Goal: Task Accomplishment & Management: Manage account settings

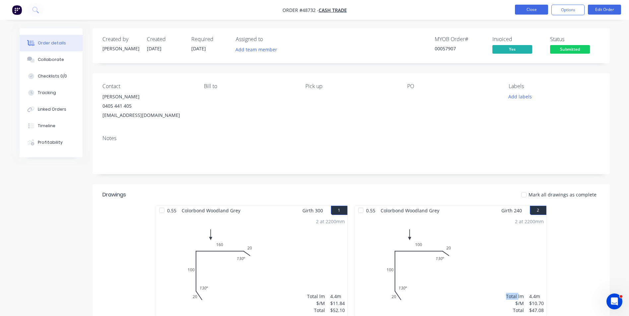
click at [527, 13] on button "Close" at bounding box center [531, 10] width 33 height 10
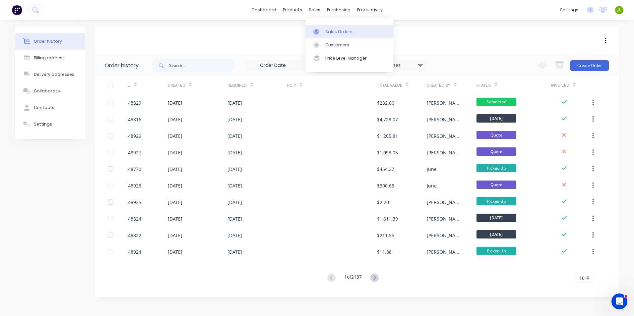
click at [321, 29] on div at bounding box center [318, 32] width 10 height 6
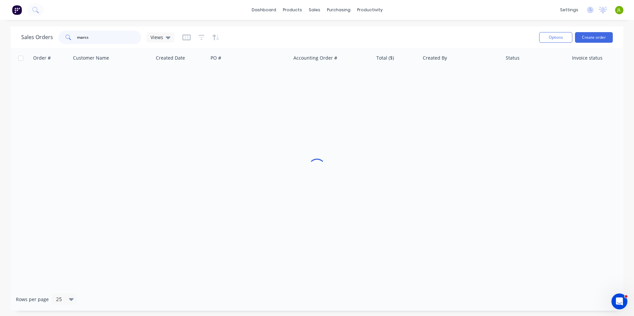
drag, startPoint x: 112, startPoint y: 37, endPoint x: 56, endPoint y: 47, distance: 56.9
click at [56, 47] on div "Sales Orders marcs Views Options Create order" at bounding box center [317, 38] width 613 height 22
type input "48669"
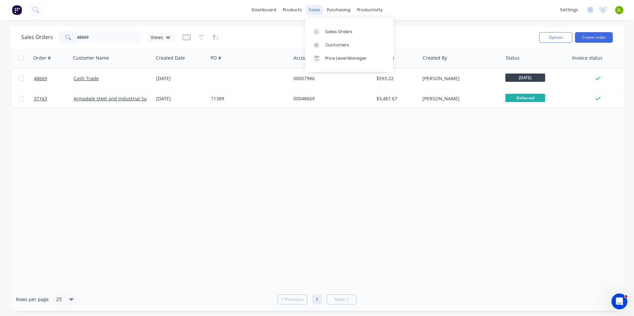
click at [315, 14] on div "sales" at bounding box center [314, 10] width 18 height 10
click at [329, 51] on link "Customers" at bounding box center [349, 44] width 88 height 13
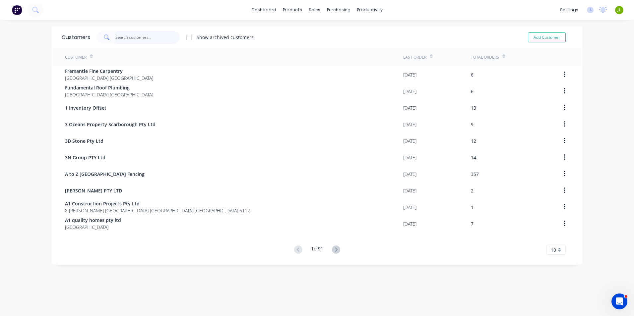
click at [162, 39] on input "text" at bounding box center [147, 37] width 65 height 13
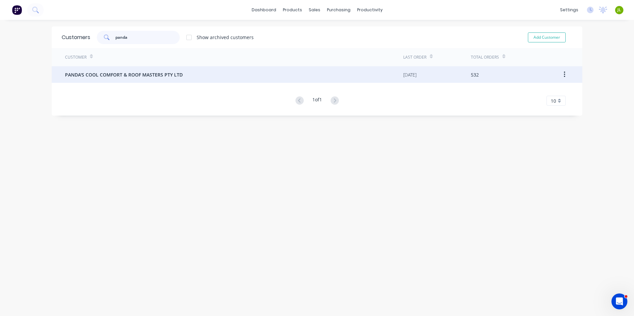
type input "panda"
click at [167, 78] on span "PANDA'S COOL COMFORT & ROOF MASTERS PTY LTD" at bounding box center [124, 74] width 118 height 7
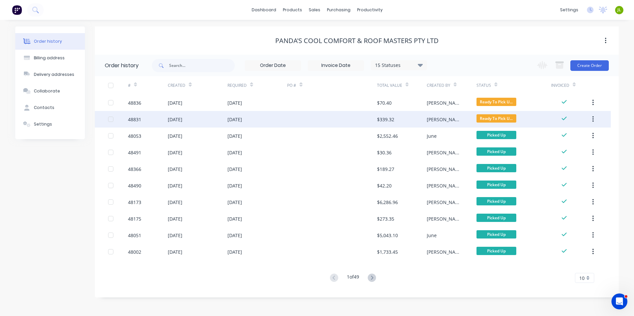
click at [462, 120] on div "[PERSON_NAME]" at bounding box center [452, 119] width 50 height 17
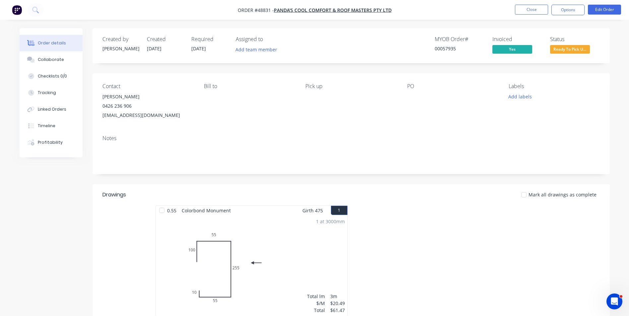
click at [575, 53] on span "Ready To Pick U..." at bounding box center [570, 49] width 40 height 8
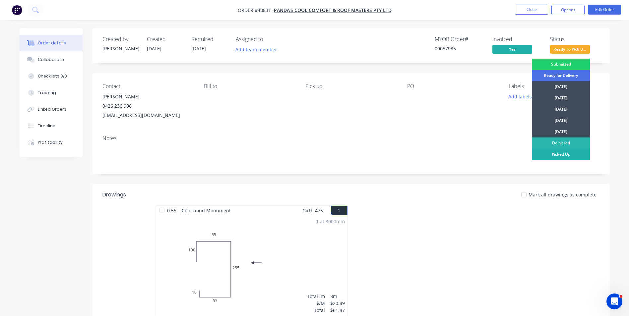
click at [564, 158] on div "Picked Up" at bounding box center [561, 154] width 58 height 11
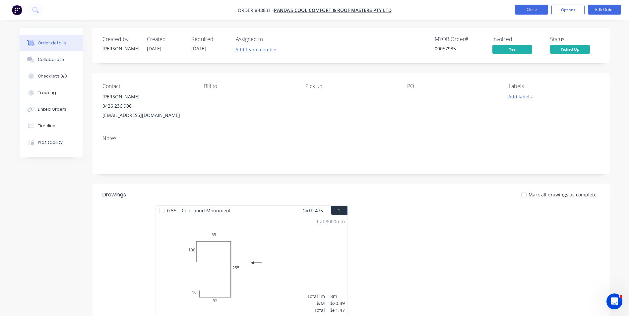
click at [527, 9] on button "Close" at bounding box center [531, 10] width 33 height 10
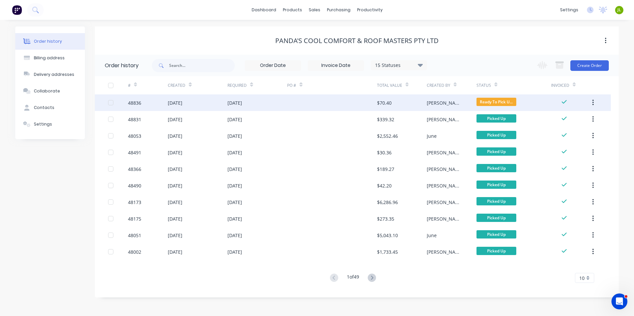
click at [290, 104] on div at bounding box center [332, 103] width 90 height 17
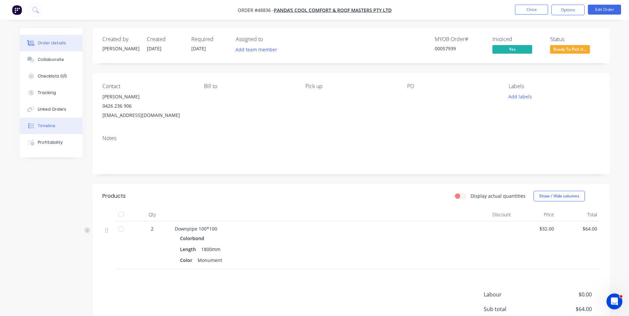
click at [54, 131] on button "Timeline" at bounding box center [51, 126] width 63 height 17
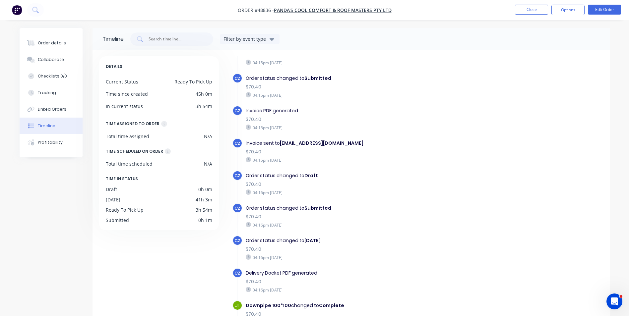
scroll to position [37, 0]
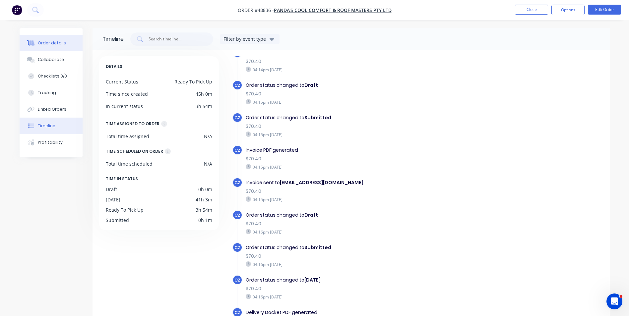
click at [40, 44] on div "Order details" at bounding box center [52, 43] width 28 height 6
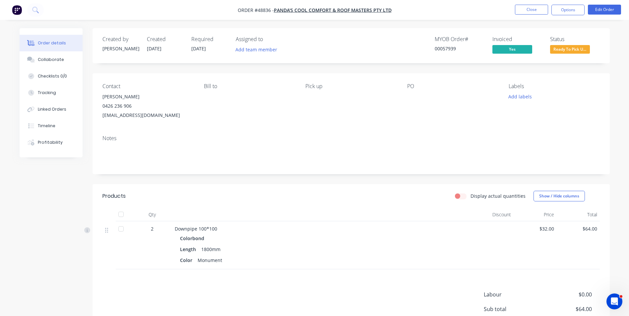
click at [579, 48] on span "Ready To Pick U..." at bounding box center [570, 49] width 40 height 8
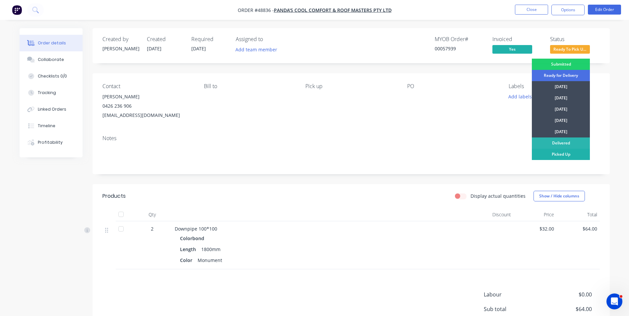
click at [578, 157] on div "Picked Up" at bounding box center [561, 154] width 58 height 11
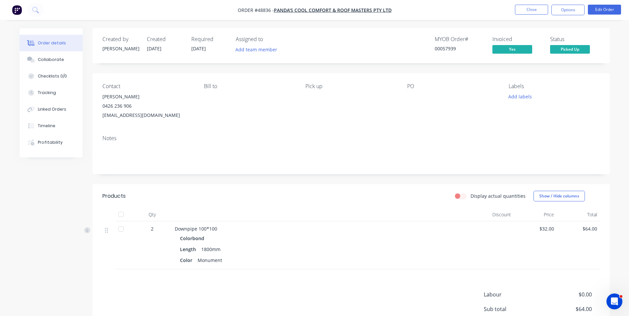
click at [532, 3] on nav "Order #48836 - PANDA'S COOL COMFORT & ROOF MASTERS PTY LTD Close Options Edit O…" at bounding box center [314, 10] width 629 height 20
click at [531, 5] on button "Close" at bounding box center [531, 10] width 33 height 10
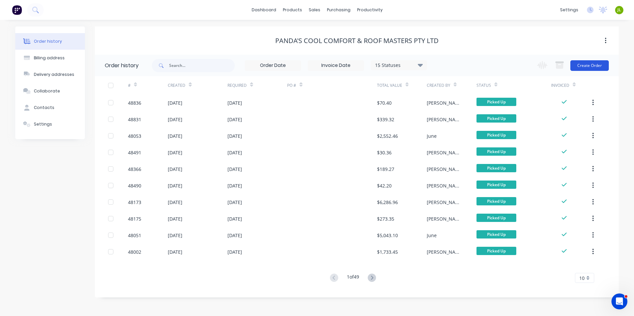
click at [585, 60] on button "Create Order" at bounding box center [589, 65] width 38 height 11
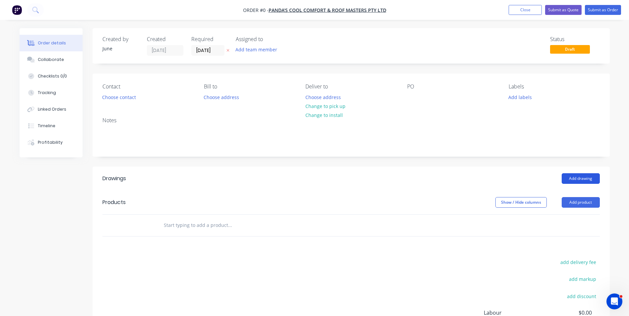
click at [568, 181] on button "Add drawing" at bounding box center [581, 178] width 38 height 11
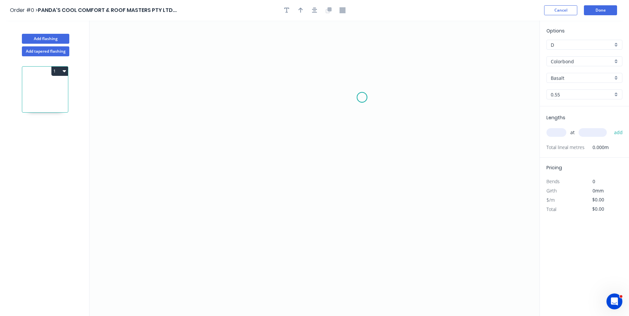
click at [362, 98] on icon "0" at bounding box center [315, 169] width 450 height 296
click at [336, 97] on icon "0" at bounding box center [315, 169] width 450 height 296
click at [333, 99] on circle at bounding box center [336, 98] width 10 height 10
click at [334, 261] on icon "0 ?" at bounding box center [315, 169] width 450 height 296
click at [332, 260] on circle at bounding box center [336, 261] width 10 height 10
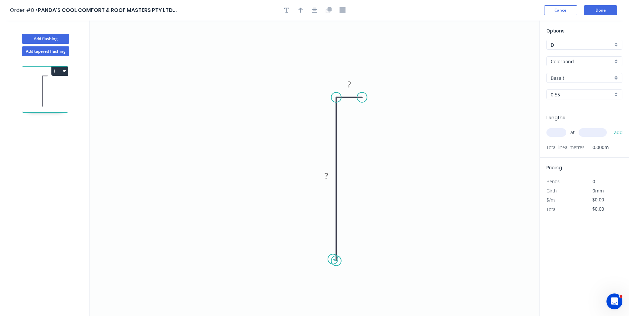
click at [333, 260] on circle at bounding box center [336, 261] width 10 height 10
click at [323, 175] on rect at bounding box center [326, 176] width 13 height 9
click at [327, 133] on icon "0 300? ?" at bounding box center [315, 169] width 450 height 296
click at [326, 176] on tspan "?" at bounding box center [326, 175] width 3 height 11
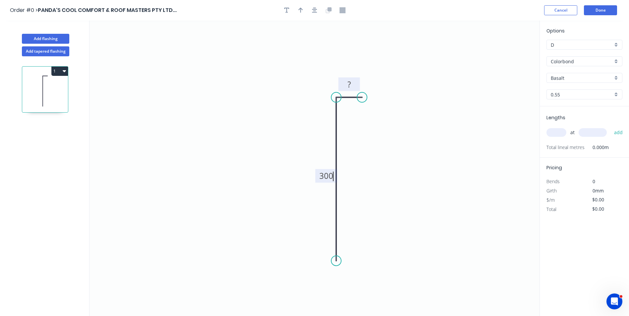
click at [354, 85] on rect at bounding box center [349, 84] width 13 height 9
click at [300, 14] on button "button" at bounding box center [301, 10] width 10 height 10
type input "$12.73"
drag, startPoint x: 508, startPoint y: 53, endPoint x: 404, endPoint y: 65, distance: 105.2
click at [400, 67] on icon "0 300 15" at bounding box center [315, 169] width 450 height 296
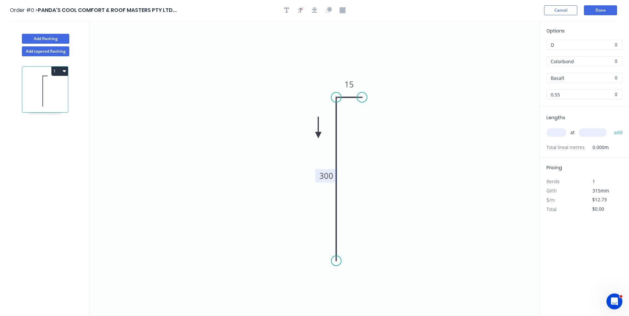
drag, startPoint x: 507, startPoint y: 53, endPoint x: 318, endPoint y: 135, distance: 205.7
click at [318, 135] on icon at bounding box center [318, 127] width 6 height 21
click at [318, 135] on icon at bounding box center [323, 129] width 19 height 19
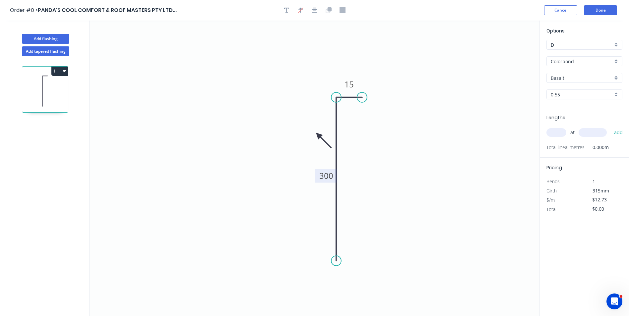
click at [318, 135] on icon at bounding box center [323, 140] width 19 height 19
click at [318, 135] on icon at bounding box center [318, 142] width 6 height 21
click at [420, 143] on icon "0 300 15" at bounding box center [315, 169] width 450 height 296
click at [426, 216] on icon "0 300 15" at bounding box center [315, 169] width 450 height 296
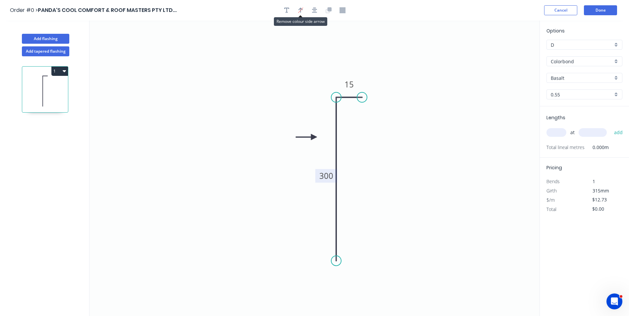
drag, startPoint x: 317, startPoint y: 135, endPoint x: 314, endPoint y: 137, distance: 3.5
click at [314, 137] on icon at bounding box center [306, 137] width 21 height 6
click at [360, 137] on icon "0 300 15" at bounding box center [315, 169] width 450 height 296
click at [566, 81] on input "Basalt" at bounding box center [582, 78] width 62 height 7
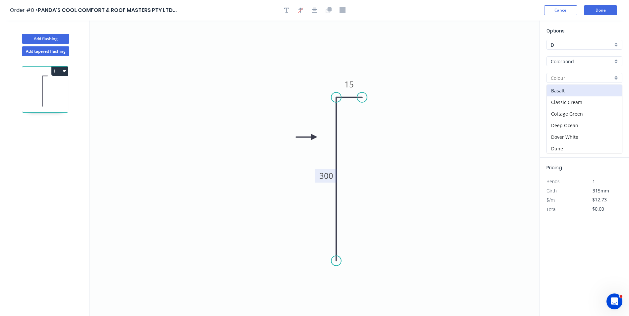
click at [608, 78] on input "text" at bounding box center [582, 78] width 62 height 7
click at [583, 148] on div "Monument" at bounding box center [584, 152] width 75 height 12
type input "Monument"
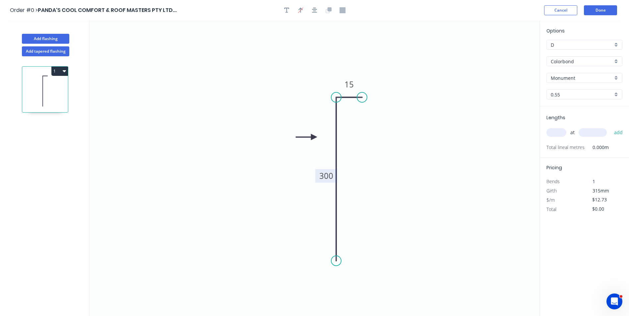
click at [561, 135] on input "text" at bounding box center [557, 132] width 20 height 9
type input "2"
type input "1200"
click at [611, 127] on button "add" at bounding box center [619, 132] width 16 height 11
type input "$30.55"
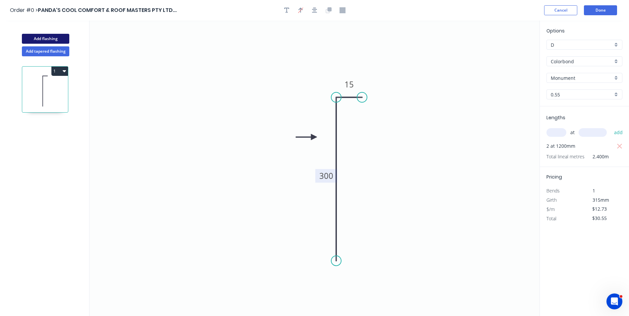
click at [44, 38] on button "Add flashing" at bounding box center [45, 39] width 47 height 10
type input "$0.00"
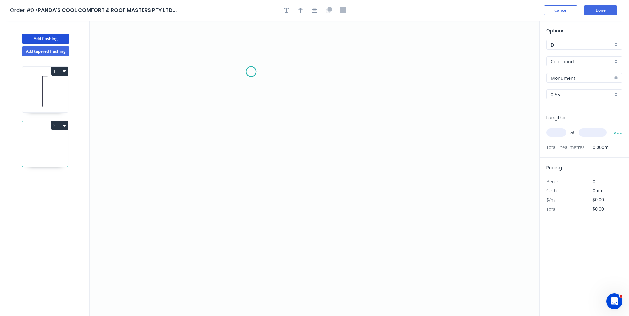
click at [251, 72] on icon "0" at bounding box center [315, 169] width 450 height 296
click at [291, 72] on icon "0" at bounding box center [315, 169] width 450 height 296
click at [290, 296] on icon "0 ?" at bounding box center [315, 169] width 450 height 296
click at [290, 296] on circle at bounding box center [291, 296] width 10 height 10
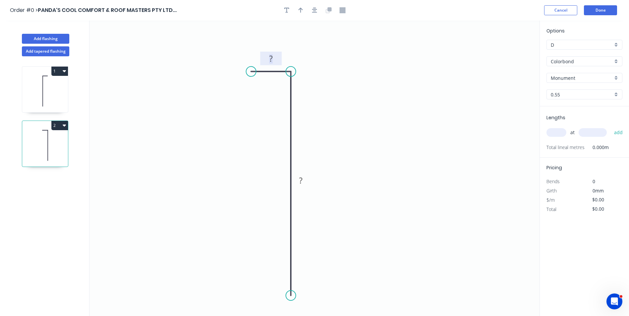
click at [272, 58] on tspan "?" at bounding box center [270, 58] width 3 height 11
type input "$13.24"
click at [299, 11] on icon "button" at bounding box center [301, 10] width 5 height 6
drag, startPoint x: 508, startPoint y: 53, endPoint x: 352, endPoint y: 100, distance: 162.7
click at [352, 100] on icon at bounding box center [352, 92] width 6 height 21
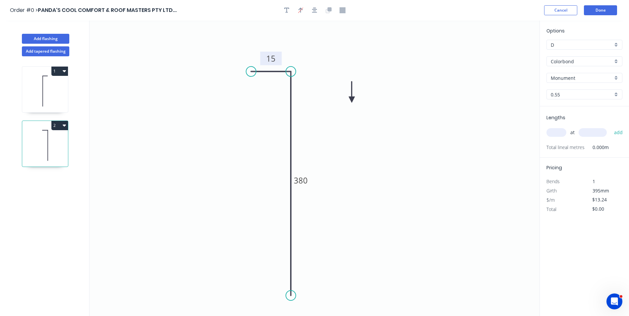
click at [352, 100] on icon at bounding box center [352, 92] width 6 height 21
click at [563, 134] on input "text" at bounding box center [557, 132] width 20 height 9
type input "4"
type input "1200"
click at [611, 127] on button "add" at bounding box center [619, 132] width 16 height 11
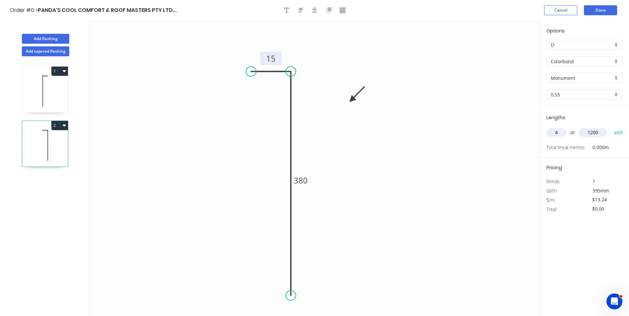
type input "$63.55"
click at [52, 40] on button "Add flashing" at bounding box center [45, 39] width 47 height 10
type input "$0.00"
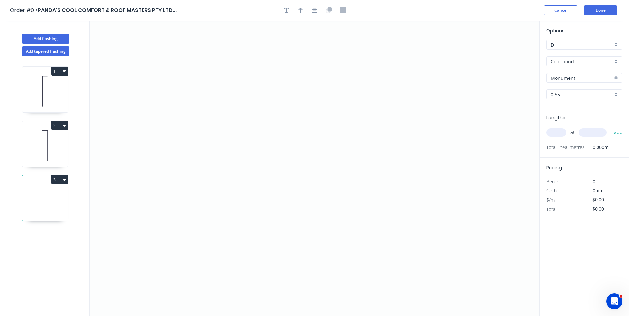
click at [568, 75] on input "Monument" at bounding box center [582, 78] width 62 height 7
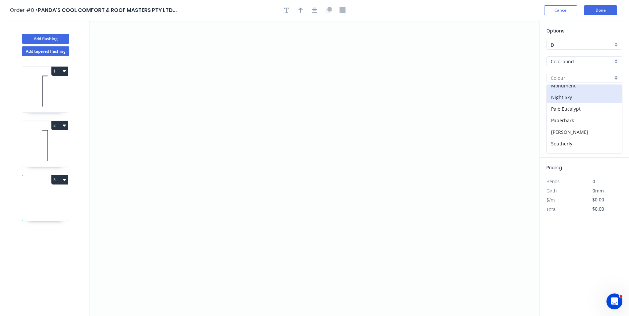
scroll to position [166, 0]
click at [574, 121] on div "Surfmist" at bounding box center [584, 122] width 75 height 12
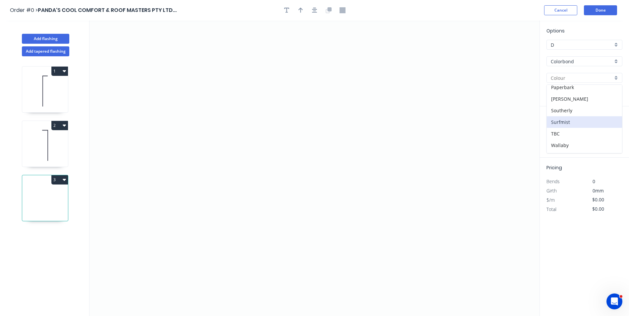
type input "Surfmist"
click at [551, 131] on input "text" at bounding box center [557, 132] width 20 height 9
click at [339, 67] on icon "0" at bounding box center [315, 169] width 450 height 296
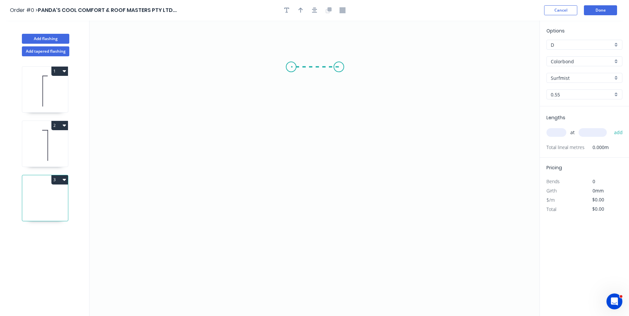
click at [291, 67] on icon "0" at bounding box center [315, 169] width 450 height 296
click at [283, 290] on icon "0 ?" at bounding box center [315, 169] width 450 height 296
click at [283, 290] on icon "0 ? ?" at bounding box center [315, 169] width 450 height 296
click at [321, 52] on rect at bounding box center [314, 54] width 13 height 9
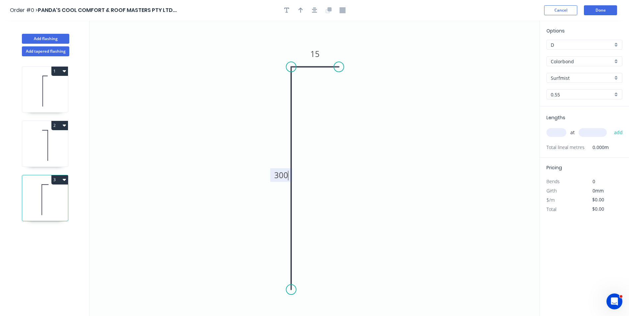
click at [333, 114] on icon "0 300 15" at bounding box center [315, 169] width 450 height 296
type input "$12.73"
click at [553, 134] on input "text" at bounding box center [557, 132] width 20 height 9
type input "2"
type input "1200"
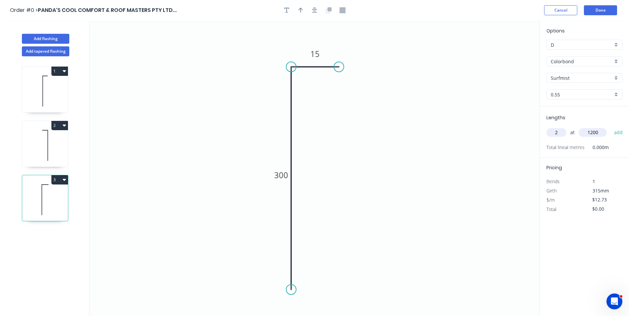
click at [611, 127] on button "add" at bounding box center [619, 132] width 16 height 11
type input "$30.55"
click at [305, 10] on button "button" at bounding box center [301, 10] width 10 height 10
drag, startPoint x: 508, startPoint y: 54, endPoint x: 504, endPoint y: 54, distance: 4.6
click at [504, 54] on icon "0 300 15" at bounding box center [315, 169] width 450 height 296
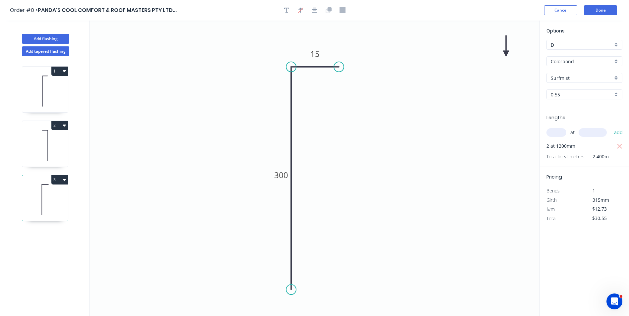
drag, startPoint x: 505, startPoint y: 48, endPoint x: 508, endPoint y: 74, distance: 26.0
click at [389, 80] on icon "0 300 15" at bounding box center [315, 169] width 450 height 296
drag, startPoint x: 506, startPoint y: 52, endPoint x: 238, endPoint y: 117, distance: 276.5
click at [238, 117] on icon at bounding box center [237, 109] width 6 height 21
click at [238, 117] on icon at bounding box center [238, 109] width 6 height 21
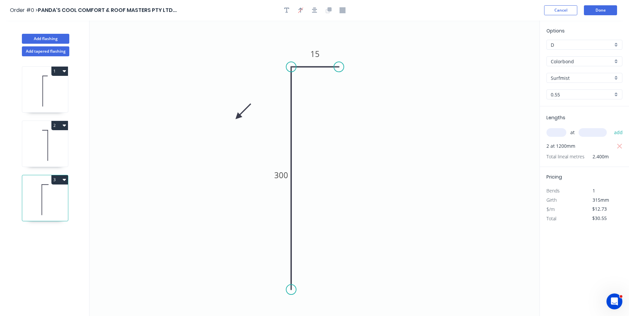
click at [238, 117] on icon at bounding box center [243, 111] width 19 height 19
click at [238, 117] on icon at bounding box center [243, 122] width 19 height 19
click at [238, 117] on icon at bounding box center [232, 122] width 19 height 19
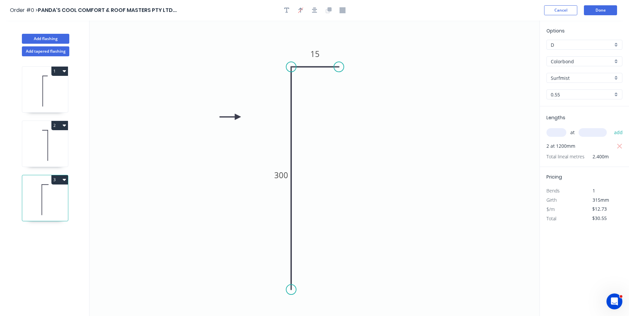
click at [426, 131] on icon "0 300 15" at bounding box center [315, 169] width 450 height 296
click at [32, 36] on button "Add flashing" at bounding box center [45, 39] width 47 height 10
type input "$0.00"
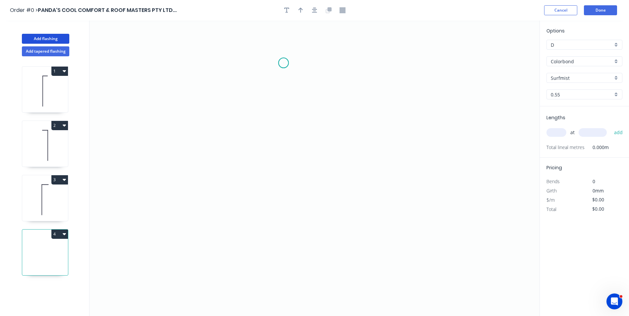
click at [284, 63] on icon "0" at bounding box center [315, 169] width 450 height 296
click at [345, 66] on icon "0" at bounding box center [315, 169] width 450 height 296
click at [355, 289] on icon "0 ?" at bounding box center [315, 169] width 450 height 296
click at [355, 289] on icon "0 ? ?" at bounding box center [315, 169] width 450 height 296
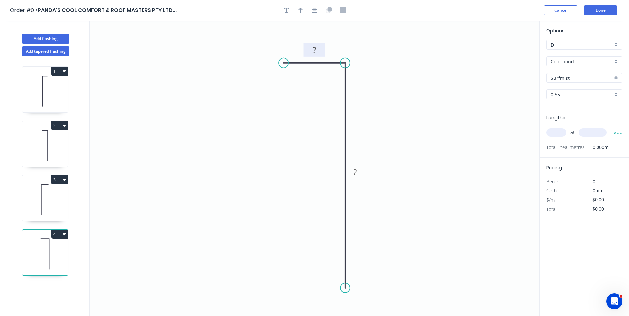
click at [309, 46] on rect at bounding box center [314, 50] width 13 height 9
click at [431, 71] on icon "0 15? ?" at bounding box center [315, 169] width 450 height 296
click at [320, 45] on rect at bounding box center [315, 50] width 22 height 14
click at [315, 49] on tspan "?" at bounding box center [314, 49] width 3 height 11
click at [358, 168] on rect at bounding box center [355, 173] width 22 height 14
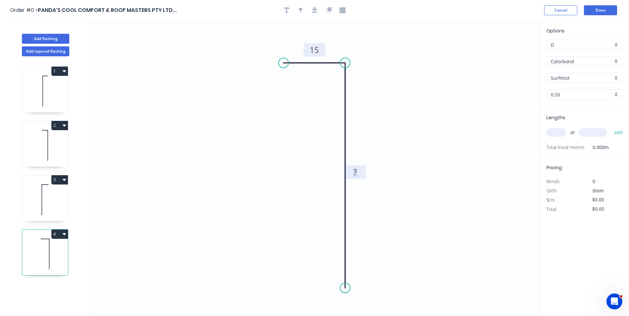
click at [357, 173] on tspan "?" at bounding box center [355, 172] width 3 height 11
drag, startPoint x: 284, startPoint y: 62, endPoint x: 314, endPoint y: 46, distance: 34.4
click at [321, 63] on circle at bounding box center [321, 63] width 10 height 10
click at [302, 9] on icon "button" at bounding box center [301, 10] width 5 height 5
drag, startPoint x: 504, startPoint y: 53, endPoint x: 409, endPoint y: 117, distance: 114.4
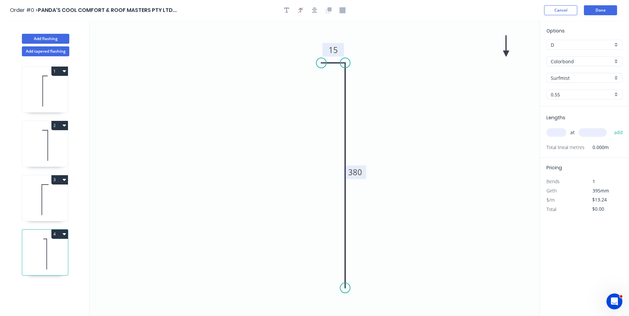
click at [370, 128] on icon "0 15 380" at bounding box center [315, 169] width 450 height 296
drag, startPoint x: 507, startPoint y: 52, endPoint x: 370, endPoint y: 137, distance: 161.8
click at [370, 137] on icon at bounding box center [370, 129] width 6 height 21
click at [435, 128] on icon "0 15 380" at bounding box center [315, 169] width 450 height 296
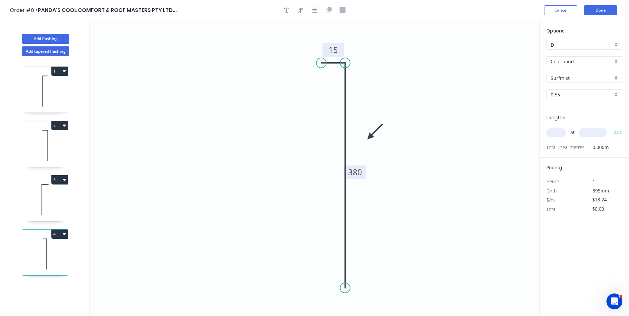
click at [53, 188] on icon at bounding box center [45, 200] width 46 height 42
type input "$12.73"
type input "$30.55"
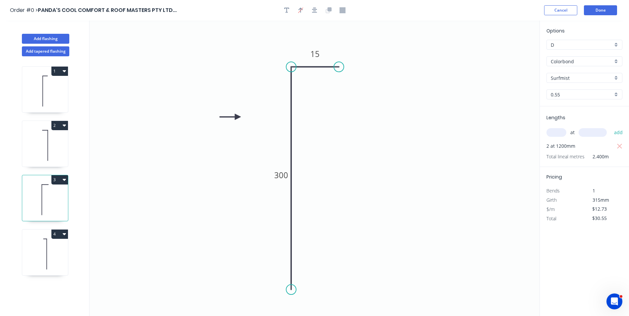
click at [55, 259] on icon at bounding box center [45, 254] width 46 height 42
type input "$13.24"
type input "$0.00"
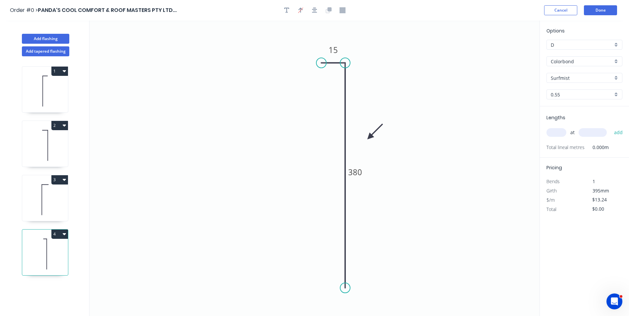
click at [551, 130] on input "text" at bounding box center [557, 132] width 20 height 9
type input "4"
type input "1200"
click at [611, 127] on button "add" at bounding box center [619, 132] width 16 height 11
type input "$63.55"
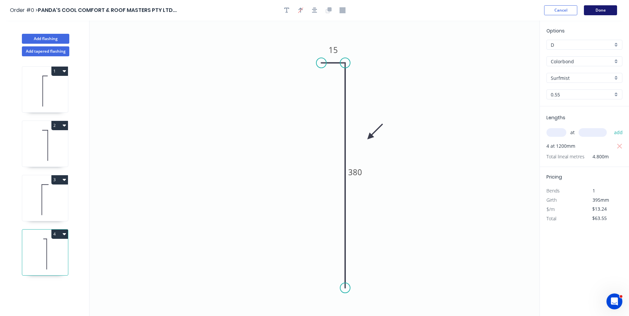
click at [598, 8] on button "Done" at bounding box center [600, 10] width 33 height 10
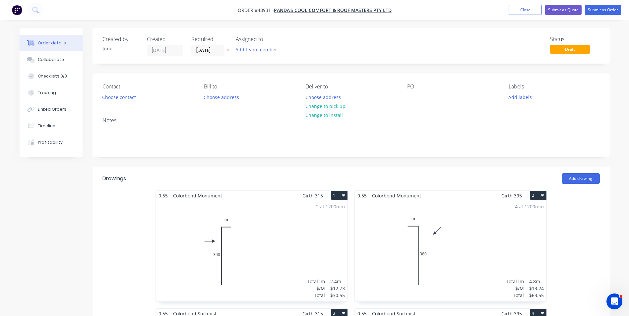
click at [347, 109] on div "Change to pick up" at bounding box center [325, 106] width 47 height 9
click at [343, 108] on button "Change to pick up" at bounding box center [325, 106] width 47 height 9
click at [120, 95] on button "Choose contact" at bounding box center [119, 97] width 41 height 9
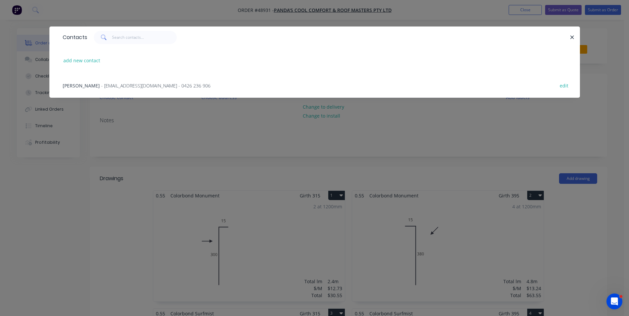
click at [119, 89] on div "Xiong - pandascoolroof@gmail.com - 0426 236 906 edit" at bounding box center [314, 85] width 511 height 25
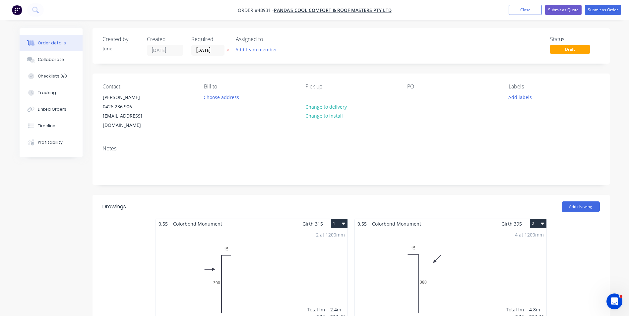
click at [181, 86] on div "Contact" at bounding box center [147, 87] width 91 height 6
click at [213, 53] on input "[DATE]" at bounding box center [208, 50] width 33 height 10
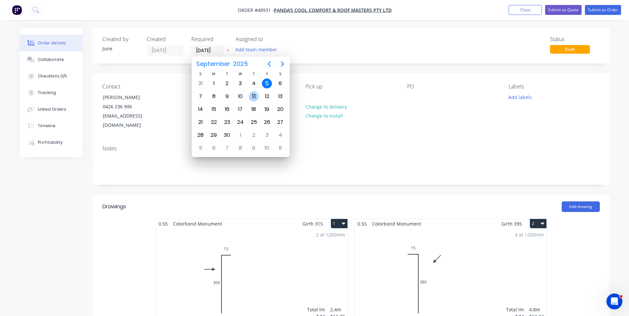
click at [259, 96] on div "11" at bounding box center [254, 97] width 10 height 10
type input "[DATE]"
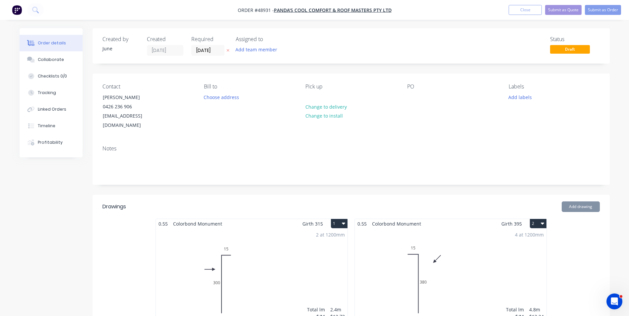
click at [388, 55] on div "Status Draft" at bounding box center [451, 46] width 298 height 20
click at [592, 10] on button "Submit as Order" at bounding box center [603, 10] width 36 height 10
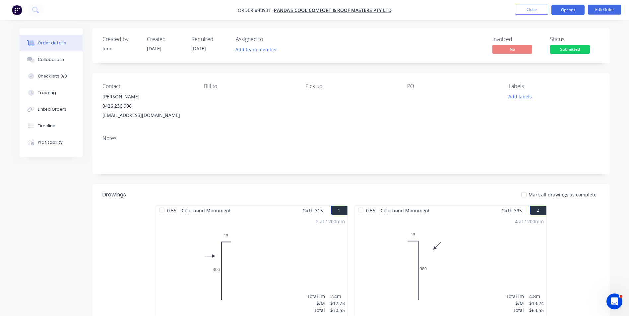
click at [565, 11] on button "Options" at bounding box center [568, 10] width 33 height 11
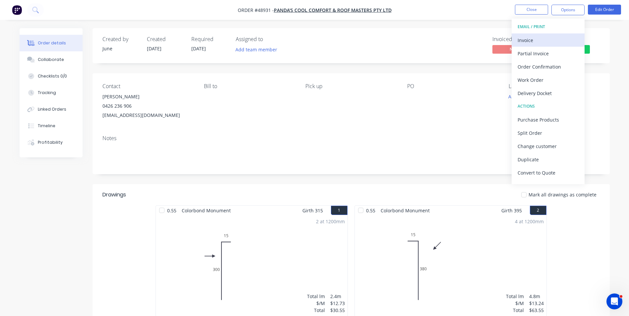
click at [551, 36] on div "Invoice" at bounding box center [548, 40] width 61 height 10
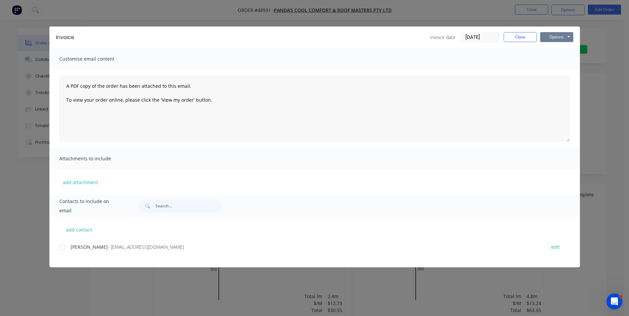
click at [572, 34] on button "Options" at bounding box center [556, 37] width 33 height 10
click at [563, 60] on button "Print" at bounding box center [561, 59] width 42 height 11
click at [527, 37] on button "Close" at bounding box center [520, 37] width 33 height 10
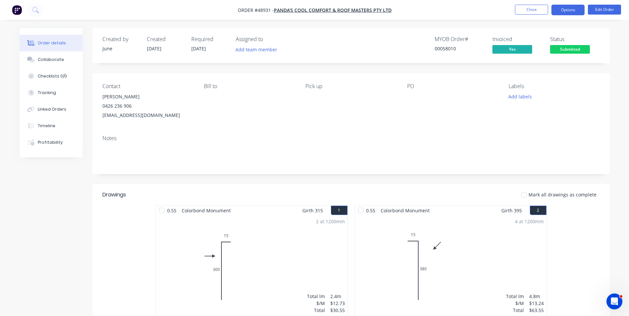
click at [574, 14] on button "Options" at bounding box center [568, 10] width 33 height 11
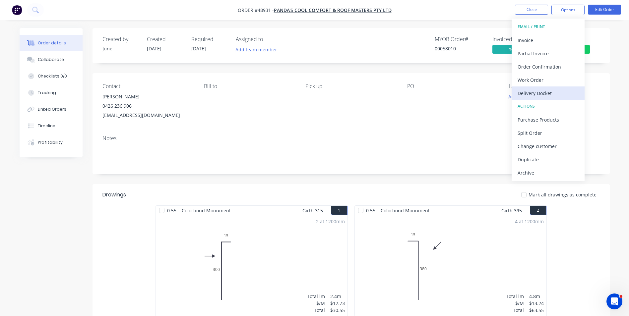
click at [547, 89] on div "Delivery Docket" at bounding box center [548, 94] width 61 height 10
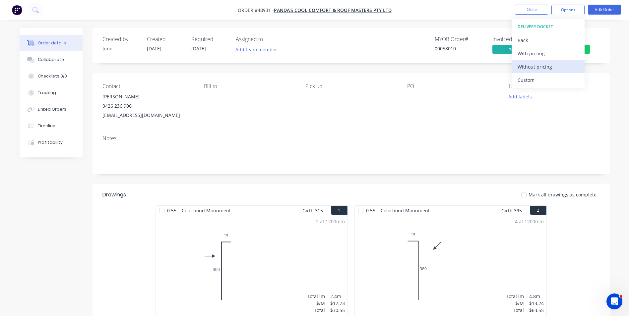
click at [546, 65] on div "Without pricing" at bounding box center [548, 67] width 61 height 10
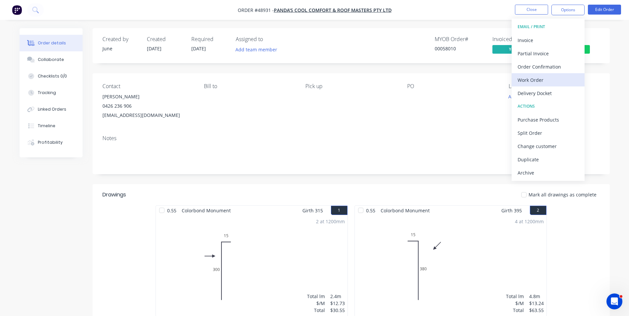
click at [543, 80] on div "Work Order" at bounding box center [548, 80] width 61 height 10
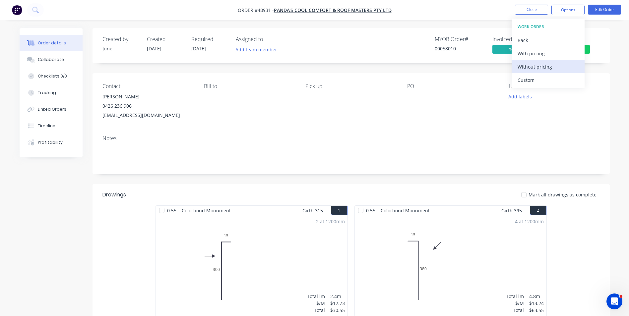
click at [528, 71] on div "Without pricing" at bounding box center [548, 67] width 61 height 10
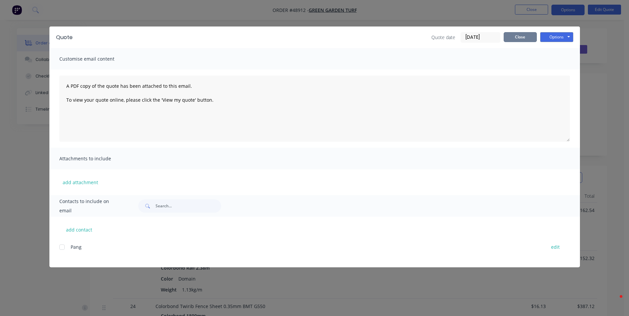
click at [513, 35] on button "Close" at bounding box center [520, 37] width 33 height 10
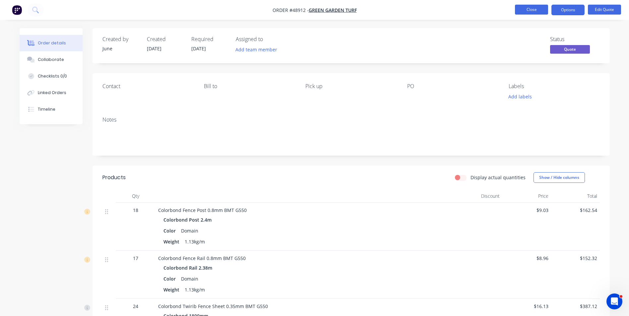
click at [534, 14] on button "Close" at bounding box center [531, 10] width 33 height 10
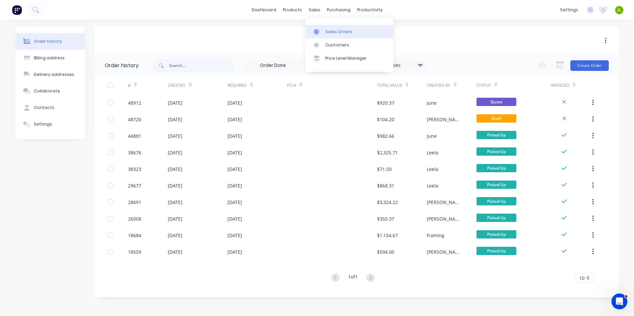
click at [318, 31] on icon at bounding box center [316, 32] width 6 height 6
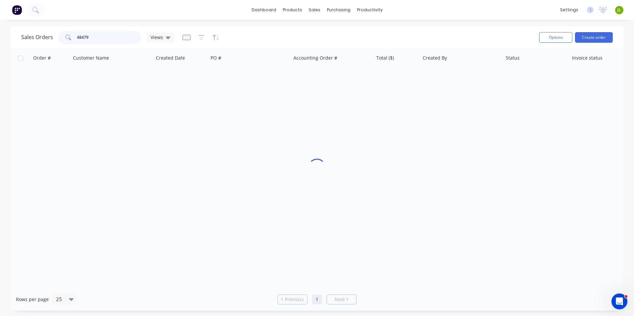
drag, startPoint x: 102, startPoint y: 39, endPoint x: 40, endPoint y: 39, distance: 61.7
click at [40, 39] on div "Sales Orders 48479 Views" at bounding box center [97, 37] width 153 height 13
type input "48878"
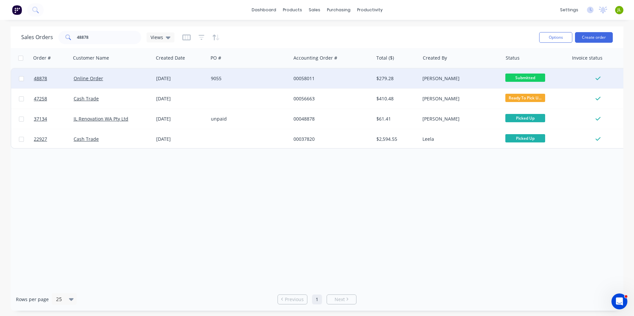
click at [129, 79] on div "Online Order" at bounding box center [111, 78] width 74 height 7
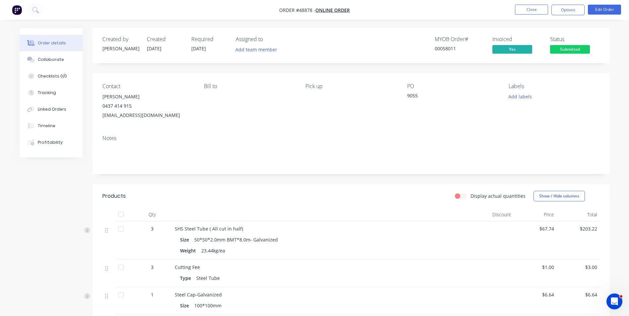
click at [578, 53] on span "Submitted" at bounding box center [570, 49] width 40 height 8
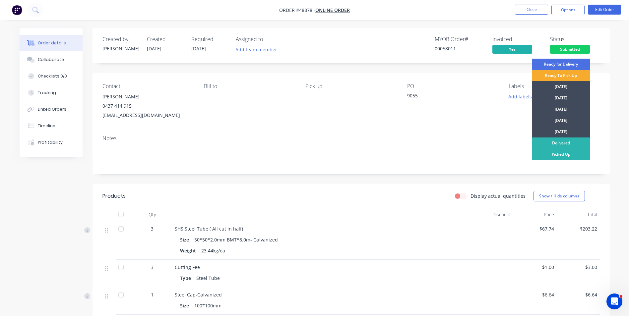
click at [564, 77] on div "Ready To Pick Up" at bounding box center [561, 75] width 58 height 11
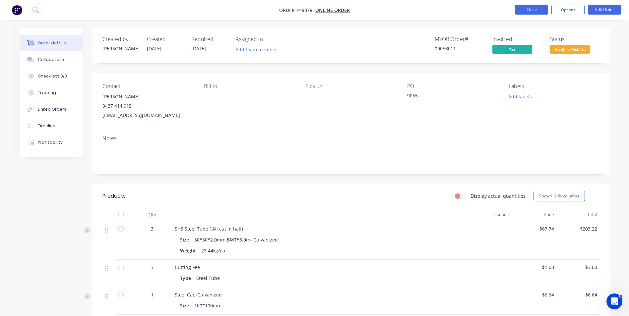
click at [519, 12] on button "Close" at bounding box center [531, 10] width 33 height 10
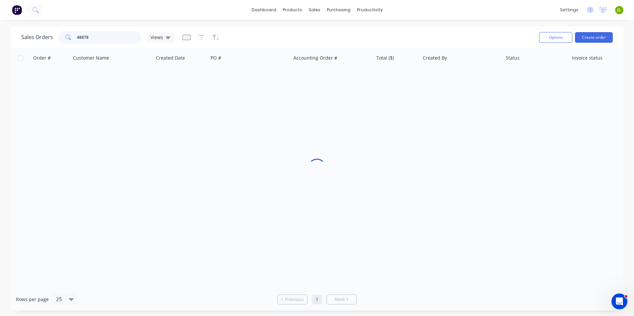
click at [104, 43] on input "48878" at bounding box center [109, 37] width 65 height 13
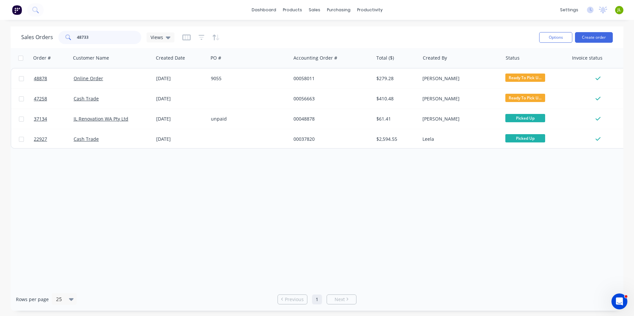
type input "48733"
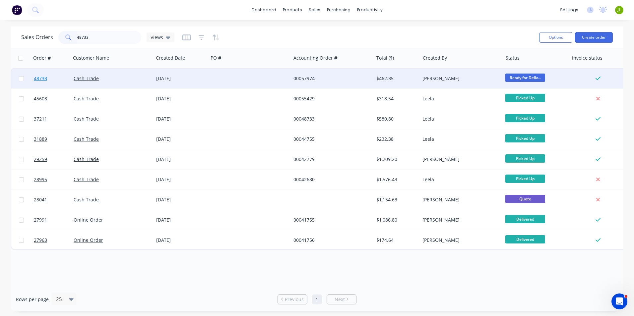
click at [49, 81] on link "48733" at bounding box center [54, 79] width 40 height 20
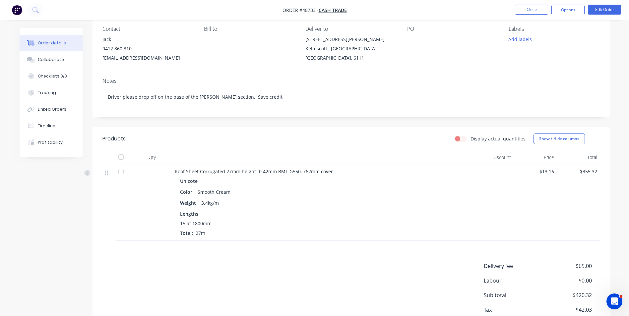
scroll to position [1, 0]
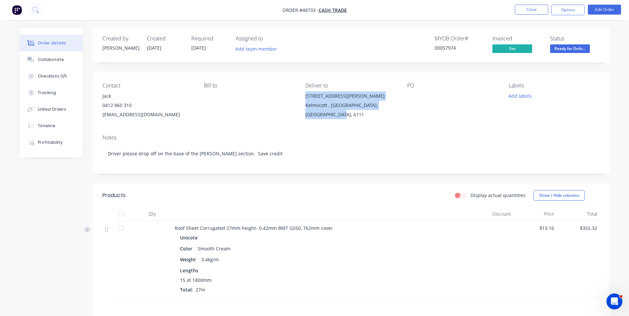
drag, startPoint x: 320, startPoint y: 116, endPoint x: 306, endPoint y: 92, distance: 27.6
click at [306, 92] on div "[STREET_ADDRESS][PERSON_NAME]" at bounding box center [350, 106] width 91 height 28
copy div "[STREET_ADDRESS][PERSON_NAME]"
click at [257, 119] on div "Contact Jack [PHONE_NUMBER] [EMAIL_ADDRESS][DOMAIN_NAME] Bill to Deliver to [ST…" at bounding box center [351, 101] width 517 height 57
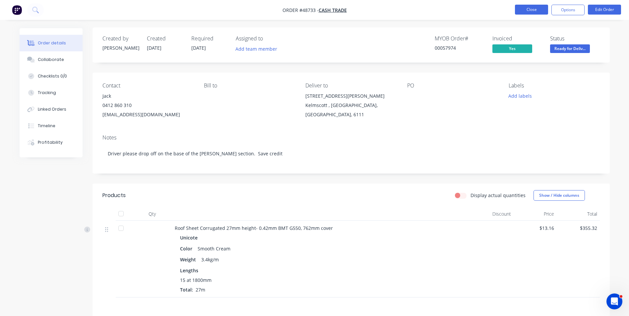
click at [536, 11] on button "Close" at bounding box center [531, 10] width 33 height 10
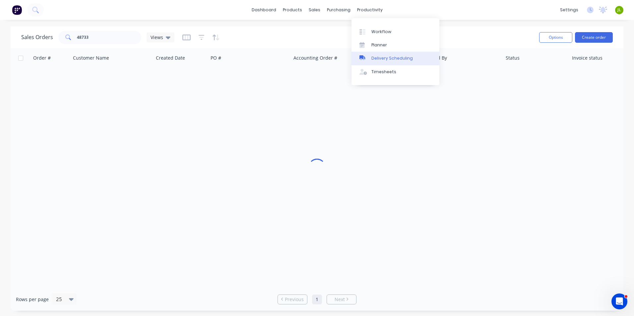
click at [368, 54] on link "Delivery Scheduling" at bounding box center [396, 58] width 88 height 13
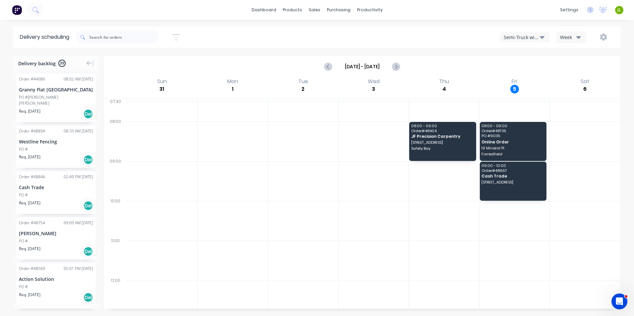
click at [571, 36] on div "Week" at bounding box center [569, 37] width 19 height 7
click at [498, 38] on div "Semi-Truck with Hiab Week Week Vehicle" at bounding box center [478, 37] width 273 height 12
click at [520, 39] on div "Semi-Truck with Hiab" at bounding box center [522, 37] width 36 height 7
click at [534, 80] on div "Utes Delivery" at bounding box center [533, 80] width 66 height 13
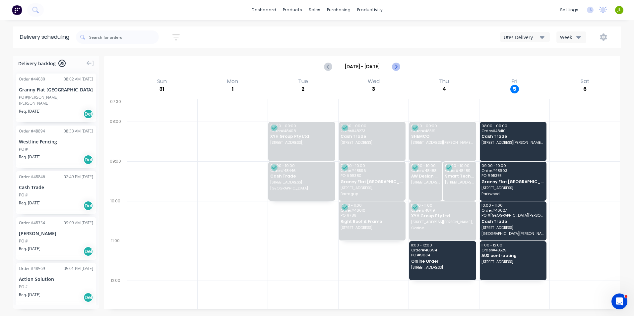
click at [396, 68] on icon "Next page" at bounding box center [396, 67] width 8 height 8
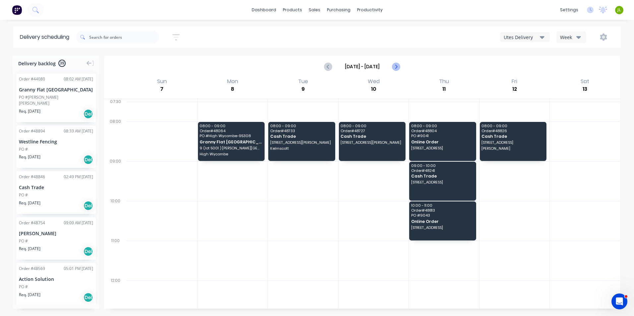
click at [396, 68] on icon "Next page" at bounding box center [395, 66] width 3 height 5
type input "[DATE] - [DATE]"
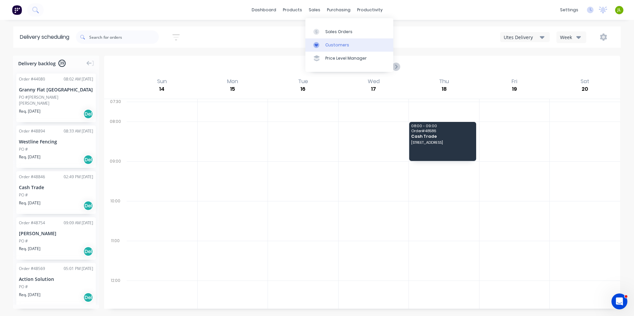
click at [324, 45] on link "Customers" at bounding box center [349, 44] width 88 height 13
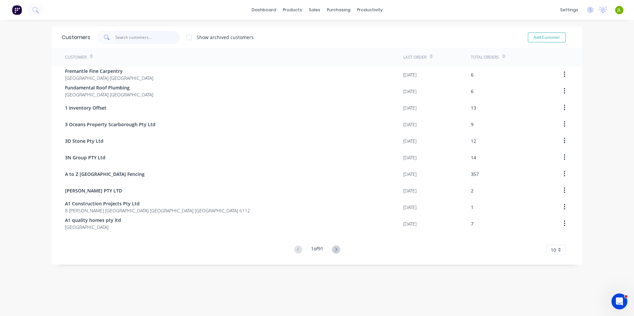
click at [134, 38] on input "text" at bounding box center [147, 37] width 65 height 13
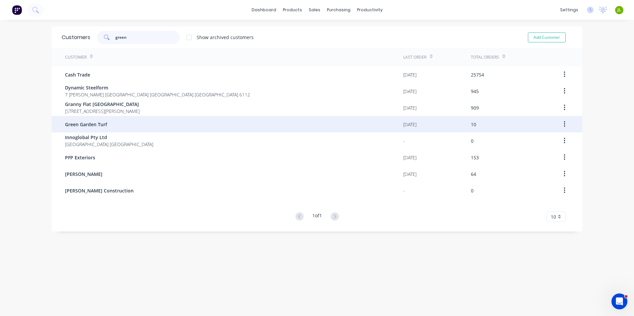
type input "green"
click at [154, 121] on div "Green Garden Turf" at bounding box center [234, 124] width 338 height 17
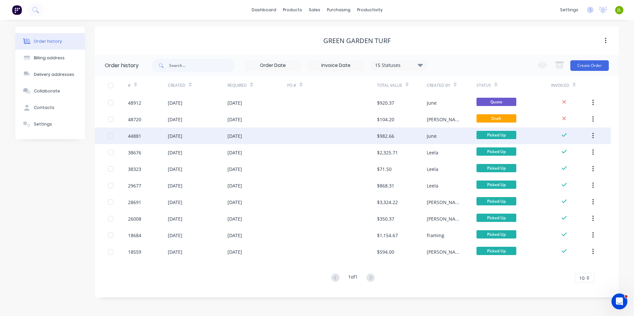
click at [313, 134] on div at bounding box center [332, 136] width 90 height 17
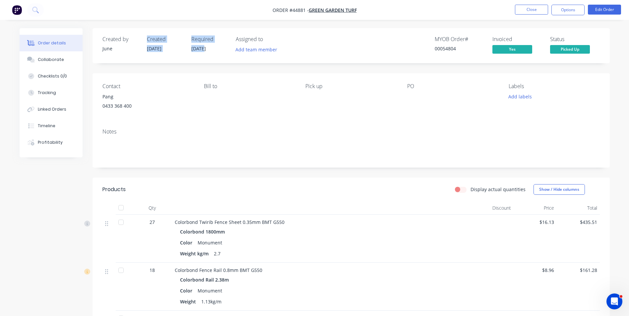
drag, startPoint x: 136, startPoint y: 49, endPoint x: 204, endPoint y: 43, distance: 68.9
click at [204, 43] on div "Created by June Created [DATE] Required [DATE] Assigned to Add team member" at bounding box center [202, 45] width 200 height 19
click at [427, 230] on div "Colorbond 1800mm" at bounding box center [321, 232] width 283 height 10
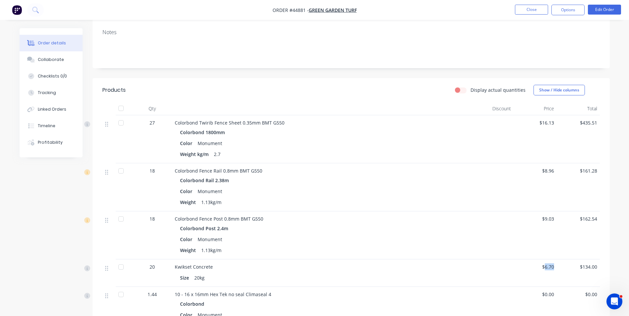
drag, startPoint x: 545, startPoint y: 269, endPoint x: 556, endPoint y: 270, distance: 10.7
click at [556, 270] on div "$6.70" at bounding box center [535, 274] width 43 height 28
click at [554, 274] on div "$6.70" at bounding box center [535, 274] width 43 height 28
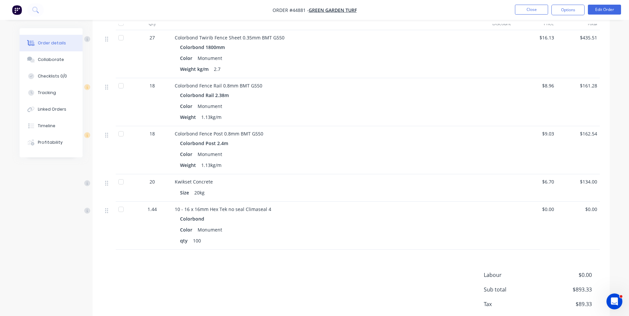
scroll to position [199, 0]
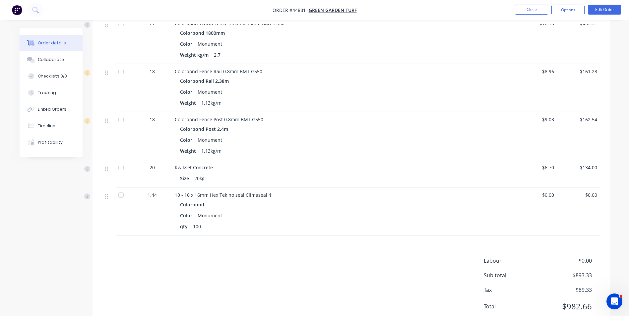
click at [513, 236] on div "Products Display actual quantities Show / Hide columns Qty Discount Price Total…" at bounding box center [351, 154] width 517 height 351
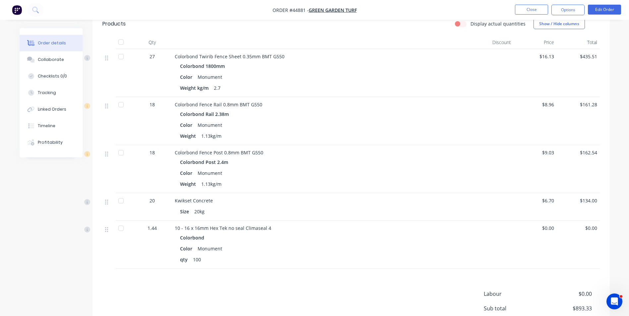
click at [516, 214] on div "$6.70" at bounding box center [535, 207] width 43 height 28
click at [516, 202] on div "$6.70" at bounding box center [535, 207] width 43 height 28
click at [502, 205] on div at bounding box center [492, 207] width 43 height 28
click at [501, 205] on div at bounding box center [492, 207] width 43 height 28
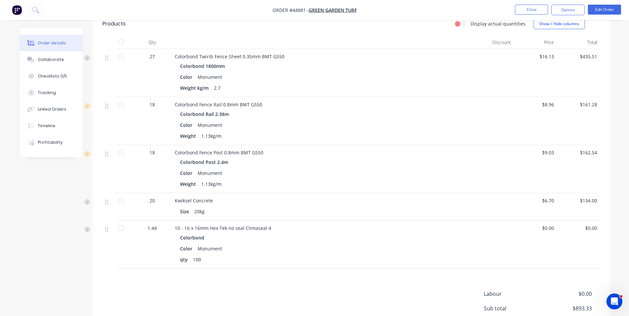
click at [424, 201] on div "Kwikset Concrete" at bounding box center [321, 200] width 293 height 7
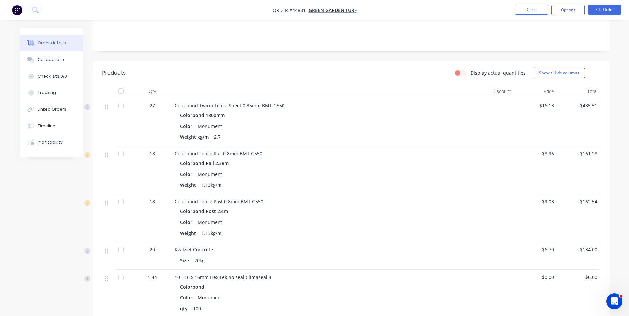
scroll to position [0, 0]
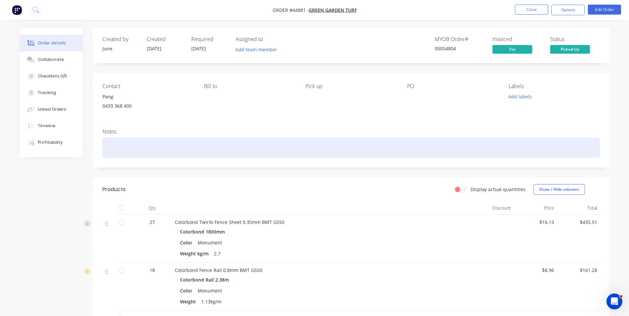
click at [216, 138] on div at bounding box center [351, 148] width 498 height 20
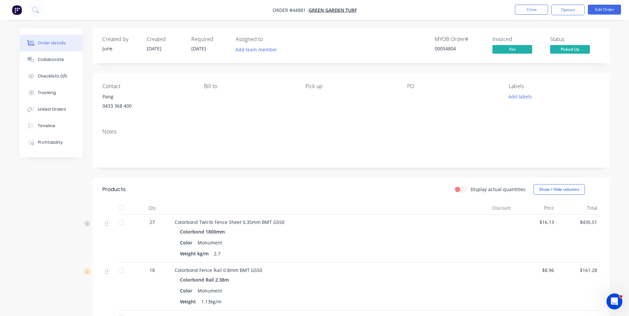
click at [235, 121] on div "Contact Pang [PHONE_NUMBER] Bill to Pick up PO Labels Add labels" at bounding box center [351, 98] width 517 height 50
click at [526, 6] on button "Close" at bounding box center [531, 10] width 33 height 10
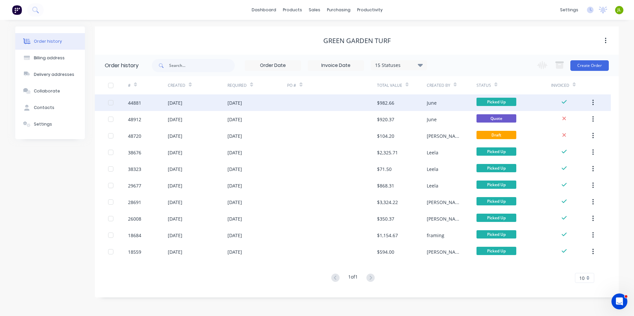
click at [330, 107] on div at bounding box center [332, 103] width 90 height 17
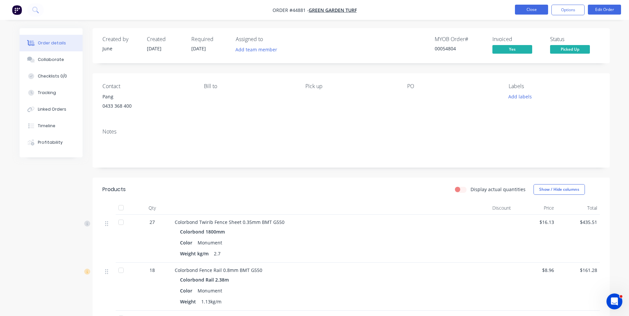
click at [522, 10] on button "Close" at bounding box center [531, 10] width 33 height 10
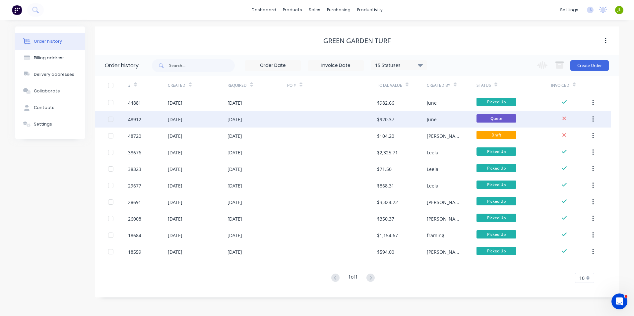
click at [275, 117] on div "05 Sep 2025" at bounding box center [258, 119] width 60 height 17
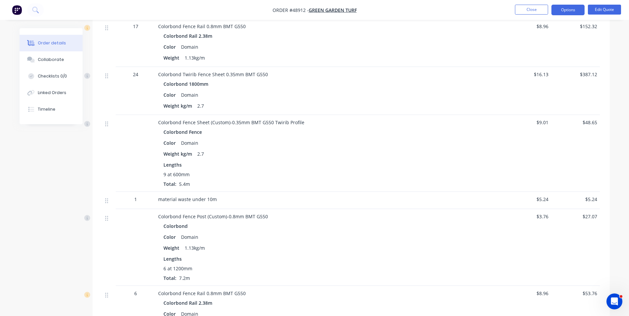
scroll to position [66, 0]
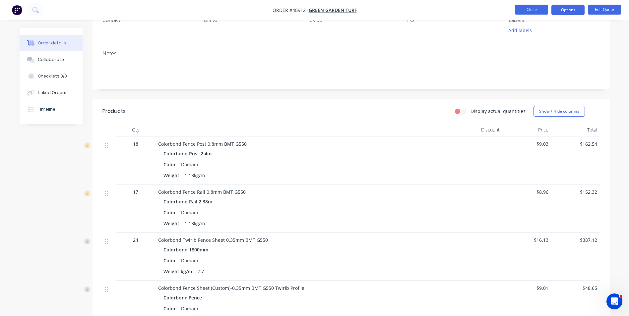
click at [529, 14] on button "Close" at bounding box center [531, 10] width 33 height 10
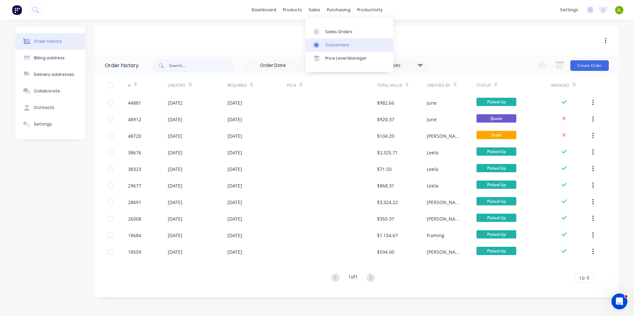
click at [315, 43] on icon at bounding box center [316, 45] width 6 height 6
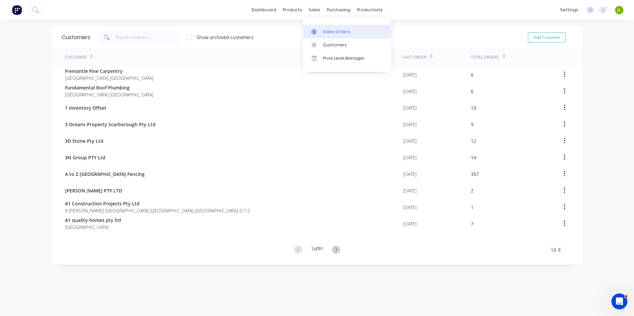
click at [315, 29] on icon at bounding box center [314, 32] width 6 height 6
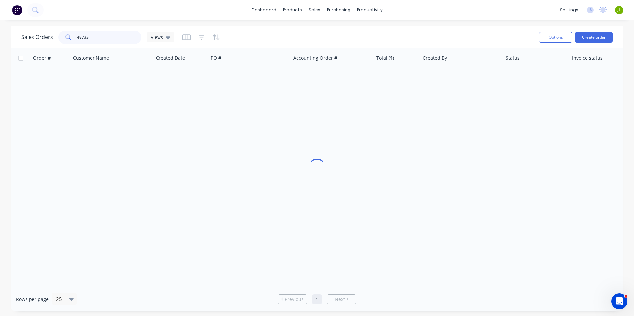
drag, startPoint x: 124, startPoint y: 43, endPoint x: 56, endPoint y: 48, distance: 68.2
click at [56, 48] on div "Sales Orders 48733 Views Options Create order" at bounding box center [317, 38] width 613 height 22
type input "d"
click at [297, 34] on div at bounding box center [294, 32] width 10 height 6
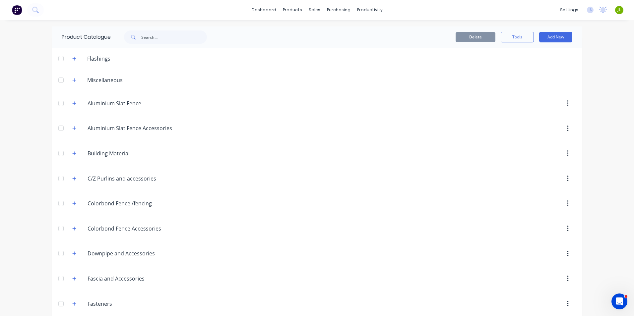
click at [145, 30] on div "Product Catalogue" at bounding box center [138, 37] width 172 height 21
click at [145, 39] on input "text" at bounding box center [174, 37] width 66 height 13
type input "latch"
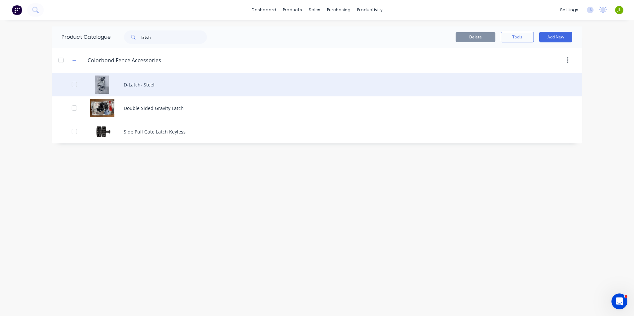
click at [154, 90] on div "D-Latch- Steel" at bounding box center [317, 85] width 531 height 24
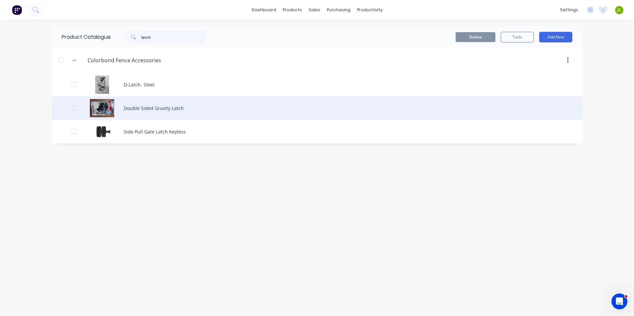
click at [141, 113] on div "Double Sided Gravity Latch" at bounding box center [317, 109] width 531 height 24
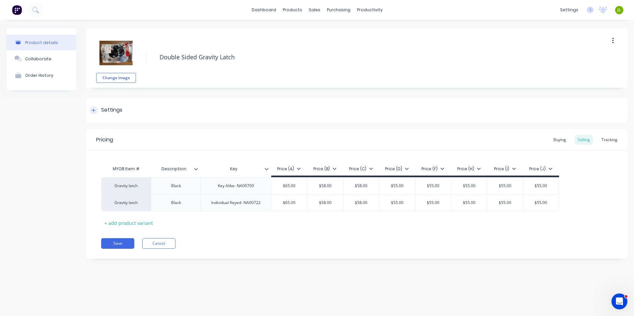
type textarea "x"
drag, startPoint x: 332, startPoint y: 189, endPoint x: 318, endPoint y: 189, distance: 13.6
click at [318, 189] on div "Gravity latch Black Key Alike- NA00709 $65.00 $58.00 $58.00 $55.00 $55.00 $55.0…" at bounding box center [356, 194] width 511 height 34
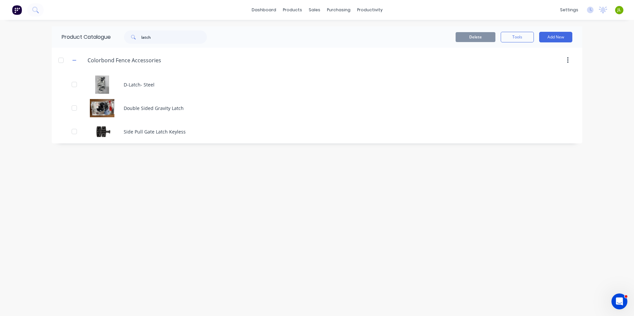
click at [50, 225] on div "dashboard products sales purchasing productivity dashboard products Product Cat…" at bounding box center [317, 158] width 634 height 316
click at [316, 29] on icon at bounding box center [316, 32] width 6 height 6
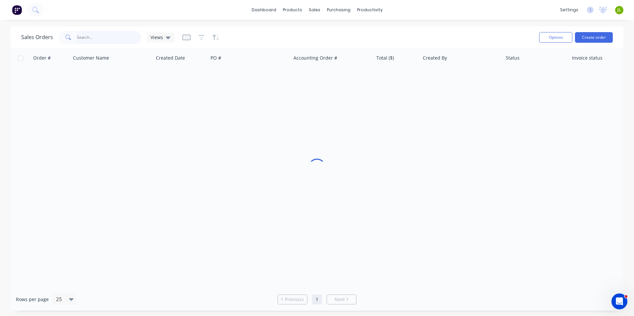
click at [125, 37] on input "text" at bounding box center [109, 37] width 65 height 13
type input "48700"
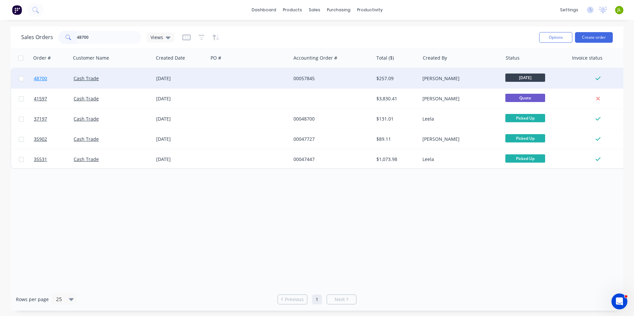
click at [42, 78] on span "48700" at bounding box center [40, 78] width 13 height 7
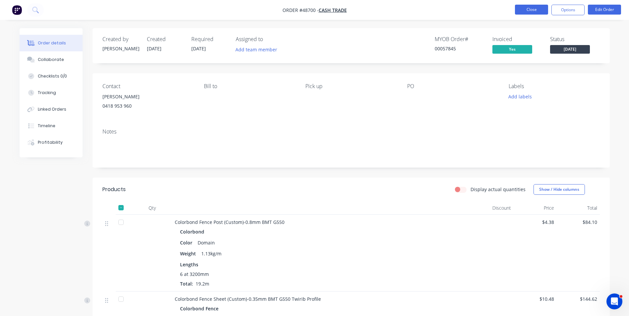
click at [542, 11] on button "Close" at bounding box center [531, 10] width 33 height 10
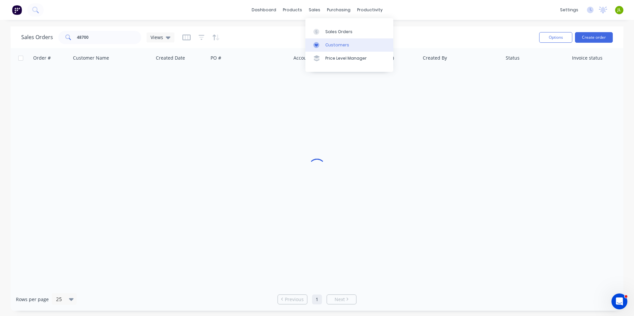
click at [319, 48] on link "Customers" at bounding box center [349, 44] width 88 height 13
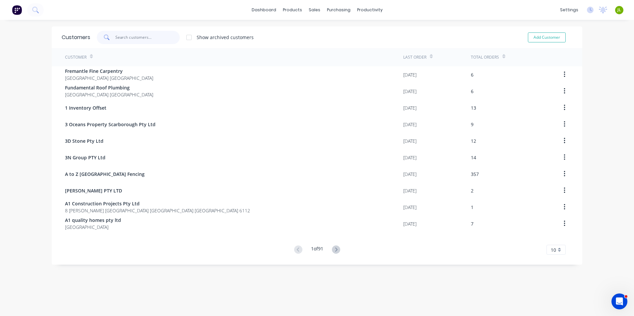
click at [141, 37] on input "text" at bounding box center [147, 37] width 65 height 13
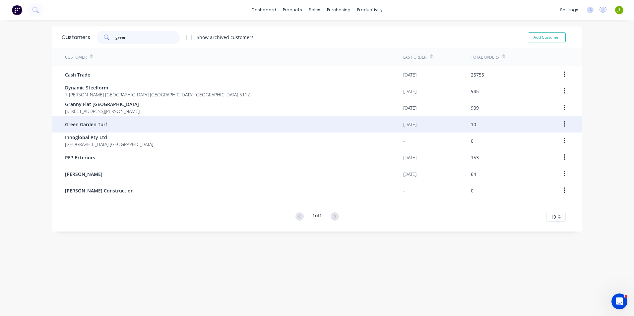
type input "green"
click at [140, 122] on div "Green Garden Turf" at bounding box center [234, 124] width 338 height 17
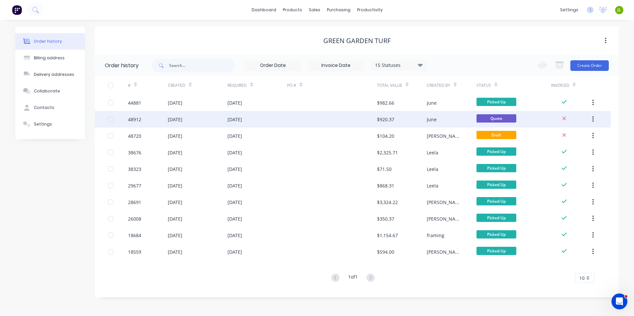
click at [298, 120] on div at bounding box center [332, 119] width 90 height 17
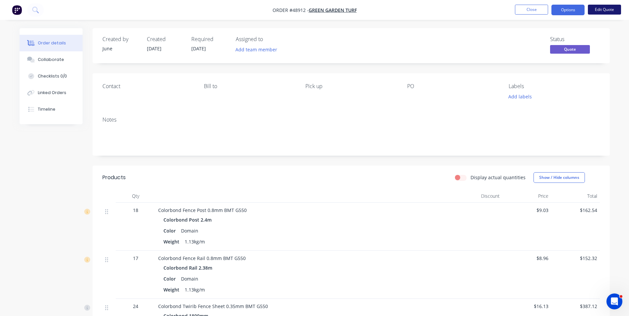
click at [613, 9] on button "Edit Quote" at bounding box center [604, 10] width 33 height 10
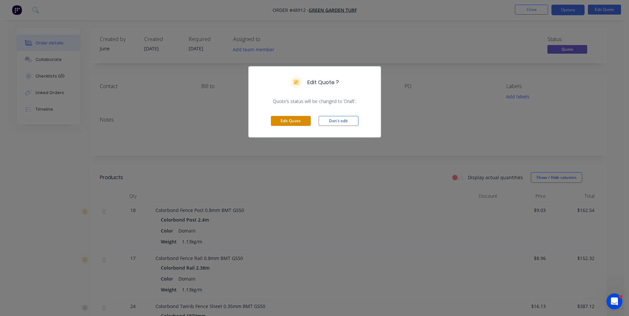
click at [298, 123] on button "Edit Quote" at bounding box center [291, 121] width 40 height 10
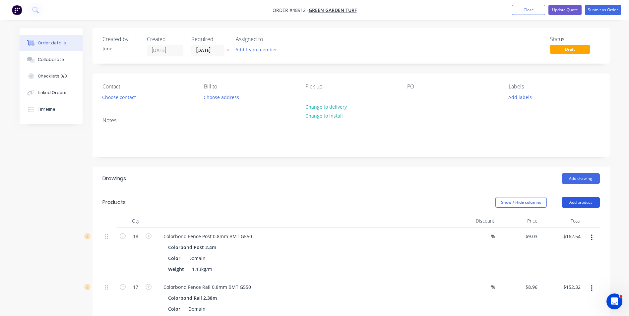
click at [582, 202] on button "Add product" at bounding box center [581, 202] width 38 height 11
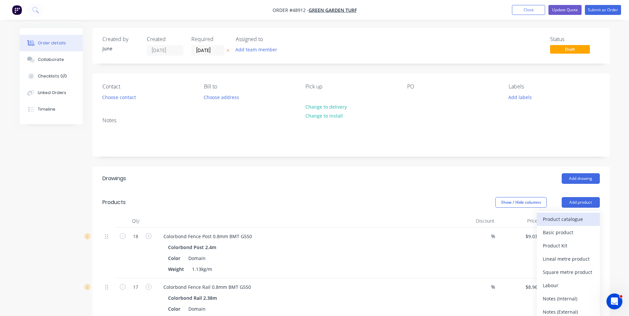
click at [568, 217] on div "Product catalogue" at bounding box center [568, 220] width 51 height 10
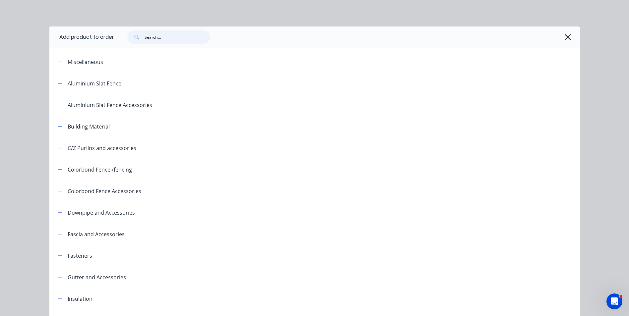
click at [179, 40] on input "text" at bounding box center [178, 37] width 66 height 13
type input "kwi"
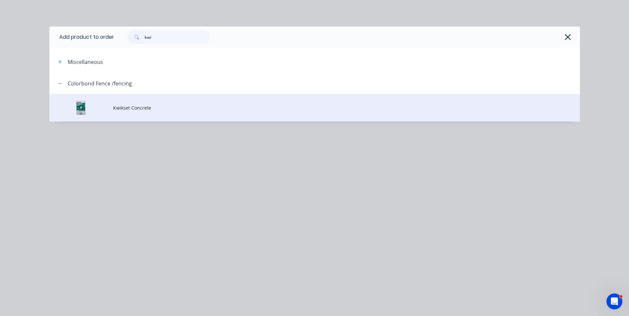
click at [152, 114] on td "Kwikset Concrete" at bounding box center [346, 108] width 467 height 28
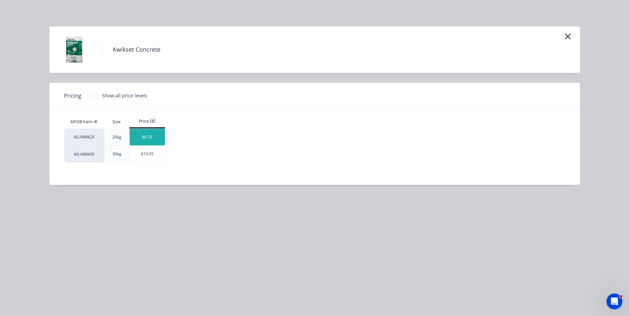
click at [154, 137] on div "$6.70" at bounding box center [147, 137] width 35 height 17
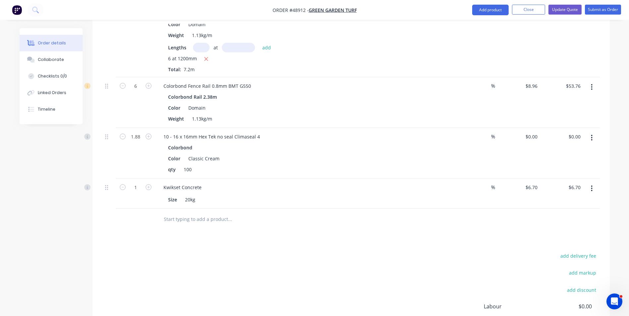
scroll to position [564, 0]
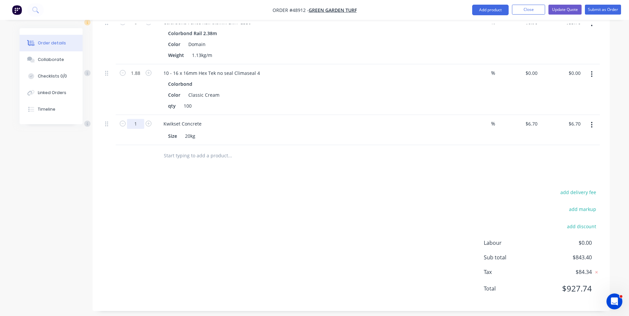
click at [136, 124] on input "1" at bounding box center [135, 124] width 17 height 10
type input "20"
type input "$134.00"
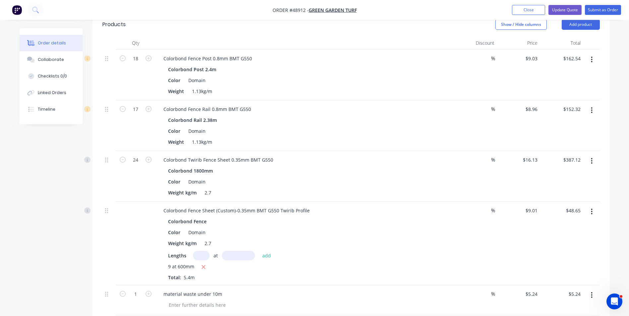
scroll to position [166, 0]
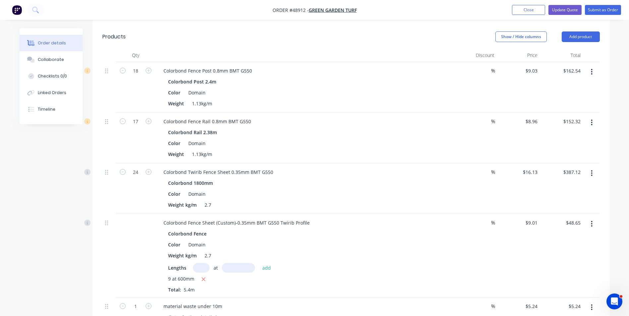
click at [53, 226] on div "Created by June Created 05/09/25 Required 05/09/25 Assigned to Add team member …" at bounding box center [315, 290] width 590 height 857
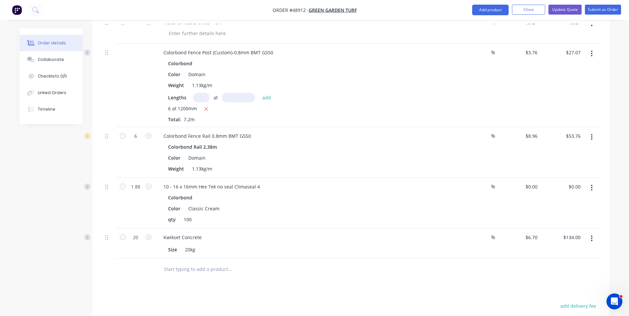
scroll to position [464, 0]
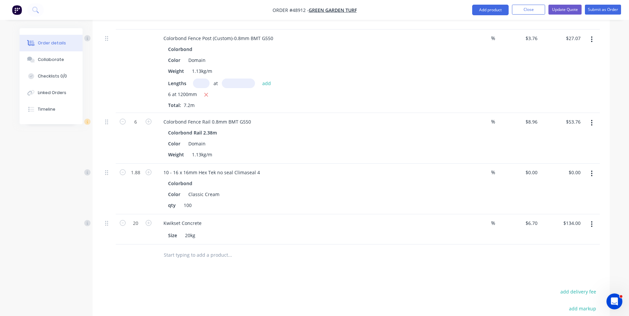
click at [149, 280] on div "Drawings Add drawing Products Show / Hide columns Add product Qty Discount Pric…" at bounding box center [351, 56] width 517 height 708
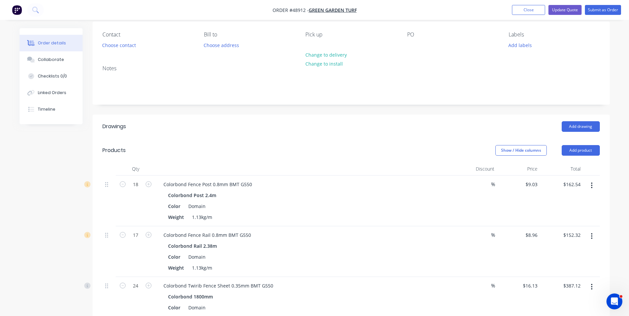
scroll to position [0, 0]
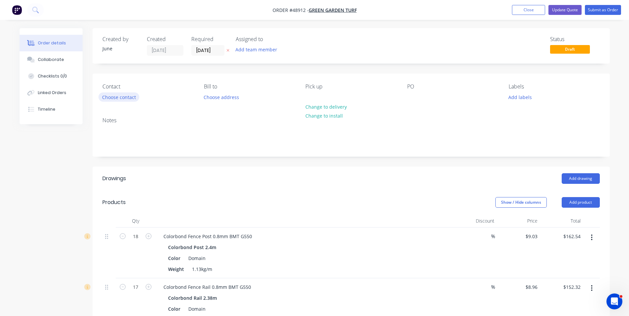
click at [116, 97] on button "Choose contact" at bounding box center [119, 97] width 41 height 9
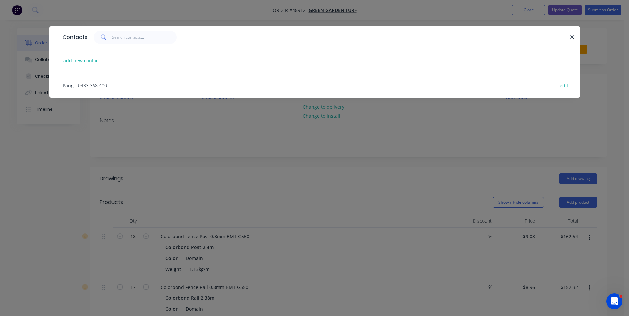
click at [96, 84] on span "- 0433 368 400" at bounding box center [91, 86] width 32 height 6
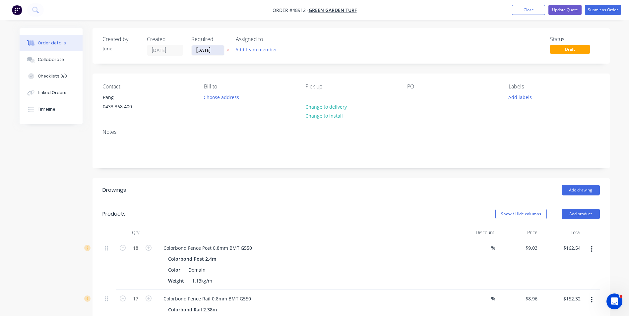
click at [204, 51] on input "[DATE]" at bounding box center [208, 50] width 33 height 10
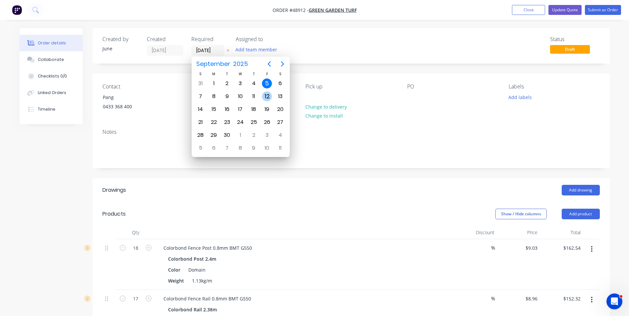
click at [264, 99] on div "12" at bounding box center [267, 97] width 10 height 10
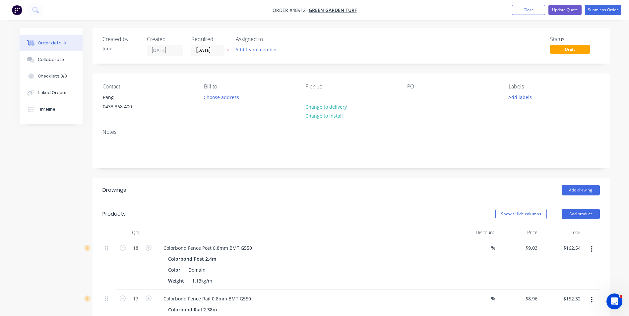
click at [217, 51] on input "12/09/25" at bounding box center [208, 50] width 33 height 10
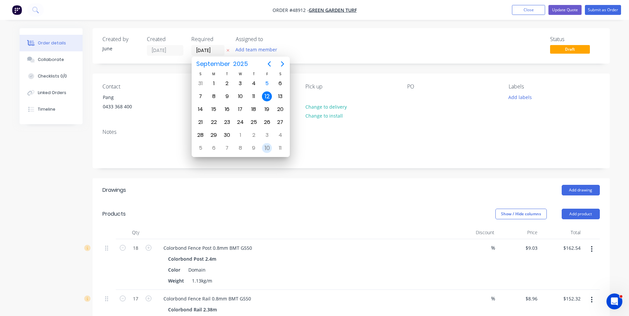
click at [271, 149] on div "10" at bounding box center [267, 148] width 10 height 10
type input "10/10/25"
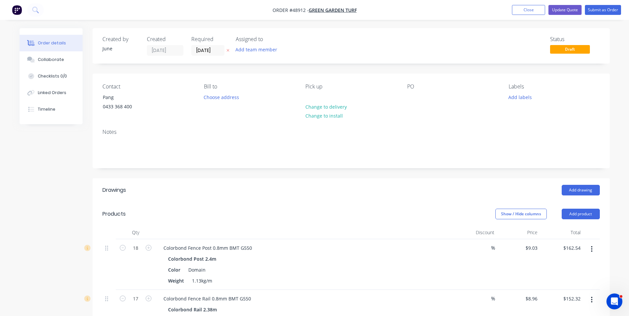
click at [339, 63] on div "Created by June Created 05/09/25 Required 10/10/25 Assigned to Add team member …" at bounding box center [351, 45] width 517 height 35
click at [595, 11] on button "Submit as Order" at bounding box center [603, 10] width 36 height 10
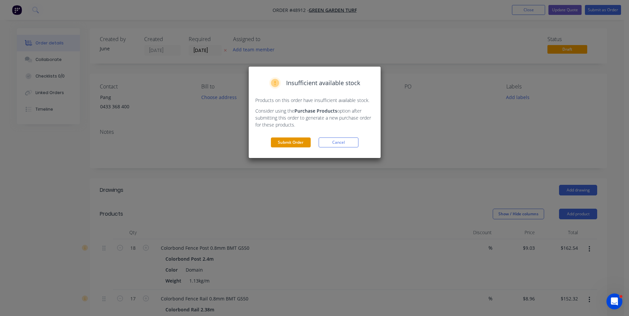
click at [287, 142] on button "Submit Order" at bounding box center [291, 143] width 40 height 10
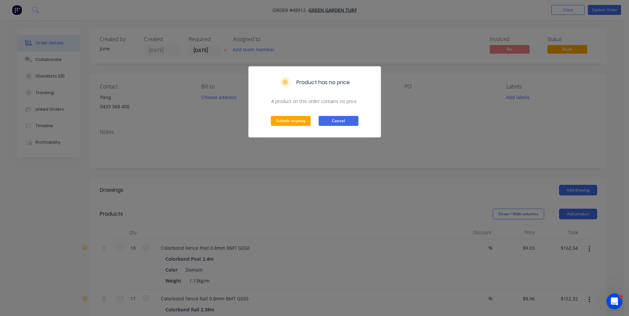
click at [339, 123] on button "Cancel" at bounding box center [339, 121] width 40 height 10
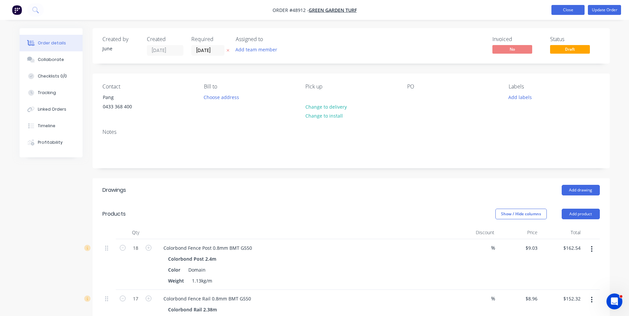
click at [571, 9] on button "Close" at bounding box center [568, 10] width 33 height 10
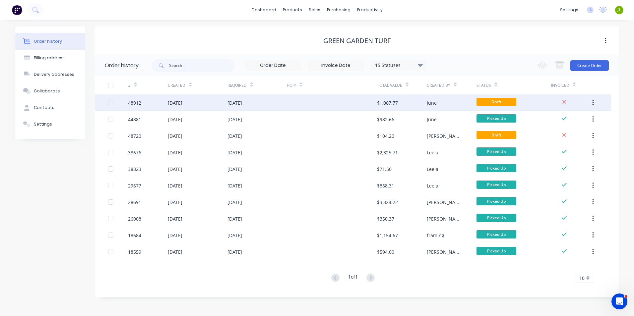
click at [413, 100] on div "$1,067.77" at bounding box center [402, 103] width 50 height 17
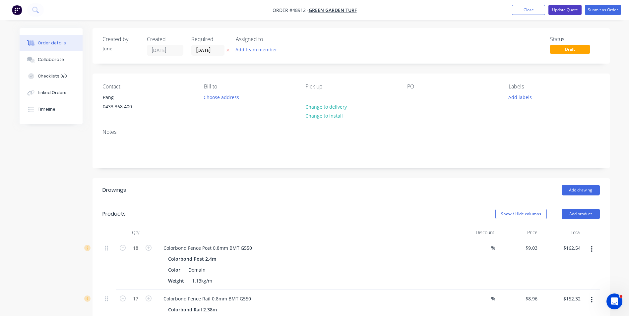
click at [562, 13] on button "Update Quote" at bounding box center [565, 10] width 33 height 10
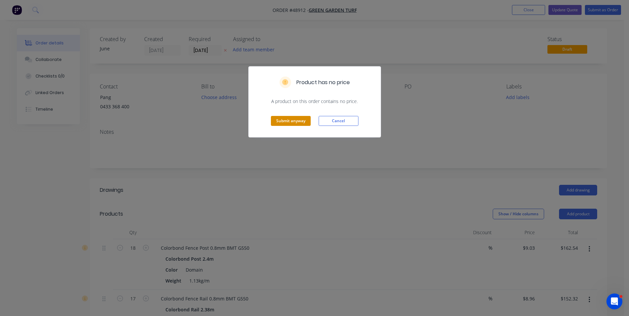
click at [285, 125] on button "Submit anyway" at bounding box center [291, 121] width 40 height 10
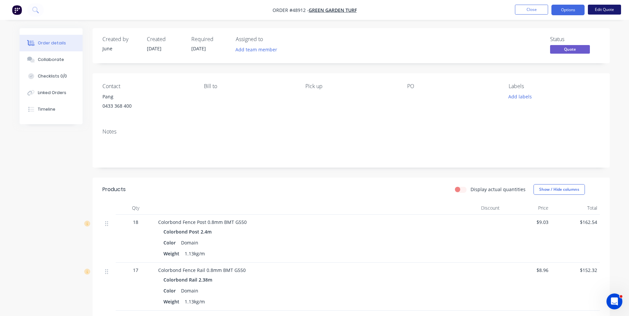
click at [602, 11] on button "Edit Quote" at bounding box center [604, 10] width 33 height 10
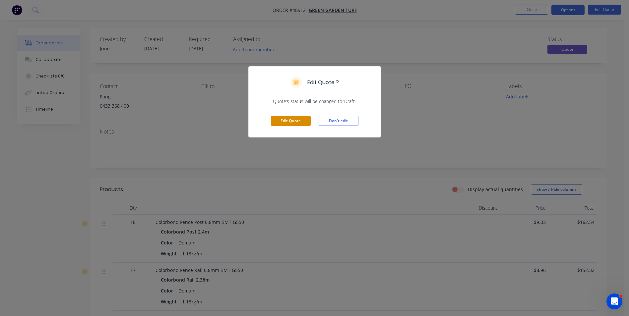
click at [296, 119] on button "Edit Quote" at bounding box center [291, 121] width 40 height 10
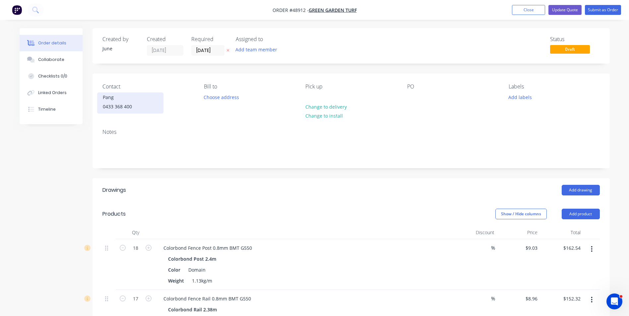
click at [139, 111] on div "0433 368 400" at bounding box center [130, 106] width 55 height 9
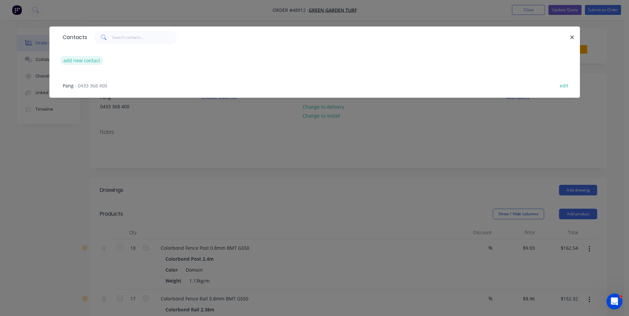
click at [93, 62] on button "add new contact" at bounding box center [82, 60] width 44 height 9
select select "AU"
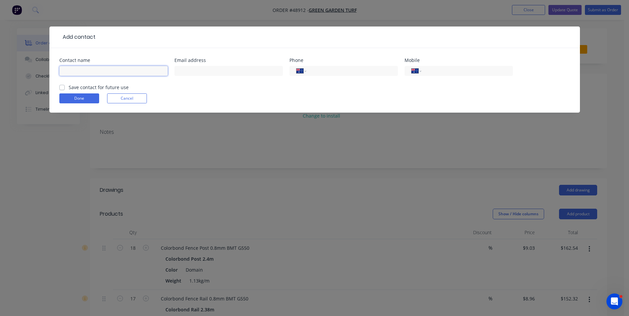
click at [98, 71] on input "text" at bounding box center [113, 71] width 108 height 10
type input "Vivian"
click at [217, 72] on input "text" at bounding box center [228, 71] width 108 height 10
paste input "494736661@qq.com"
type input "494736661@qq.com"
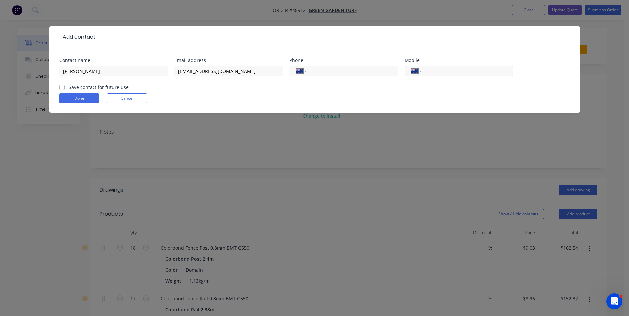
click at [477, 69] on input "tel" at bounding box center [466, 71] width 80 height 8
type input "0451 358 778"
click at [71, 99] on button "Done" at bounding box center [79, 99] width 40 height 10
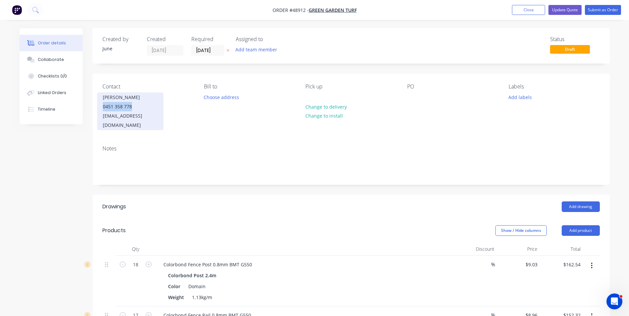
drag, startPoint x: 142, startPoint y: 105, endPoint x: 97, endPoint y: 106, distance: 44.8
click at [97, 106] on div "Vivian 0451 358 778 494736661@qq.com" at bounding box center [130, 112] width 66 height 38
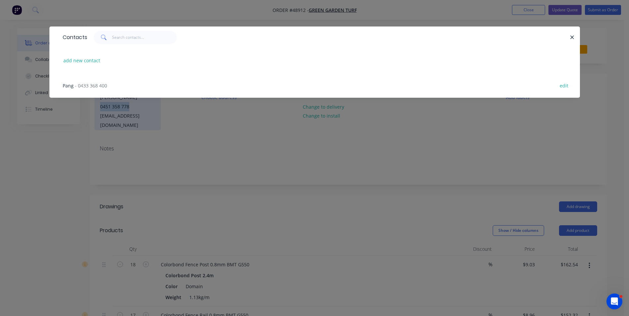
copy div "0451 358 778"
click at [572, 36] on icon "button" at bounding box center [572, 37] width 4 height 6
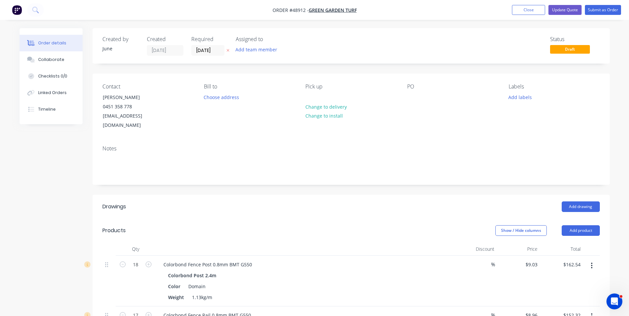
click at [264, 143] on div "Notes" at bounding box center [351, 162] width 517 height 44
click at [564, 11] on button "Update Quote" at bounding box center [565, 10] width 33 height 10
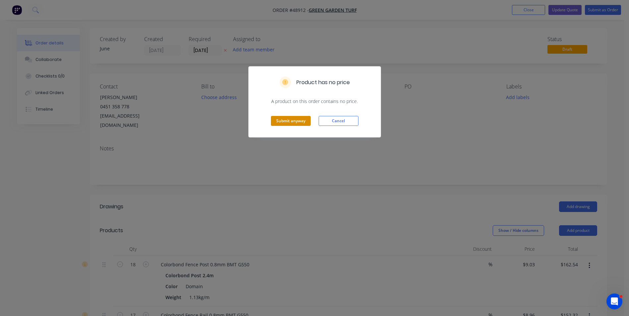
click at [273, 121] on button "Submit anyway" at bounding box center [291, 121] width 40 height 10
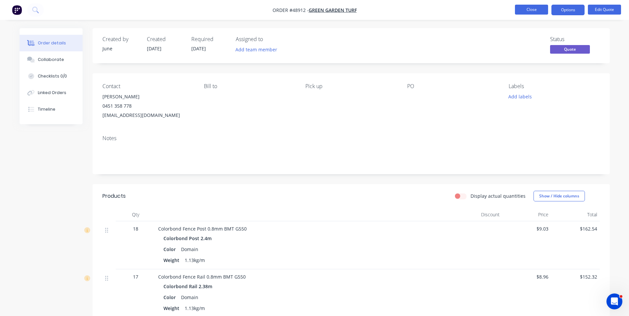
click at [539, 9] on button "Close" at bounding box center [531, 10] width 33 height 10
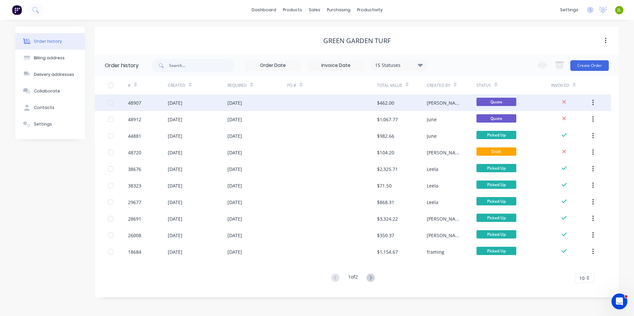
click at [326, 103] on div at bounding box center [332, 103] width 90 height 17
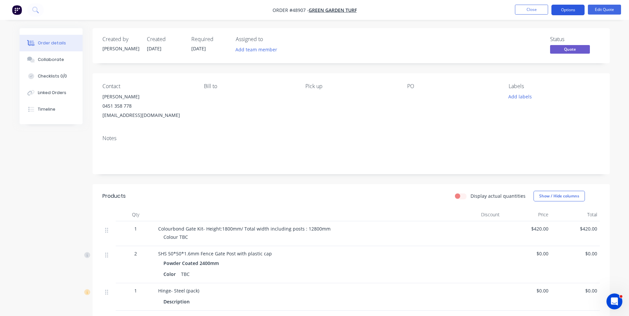
click at [571, 5] on button "Options" at bounding box center [568, 10] width 33 height 11
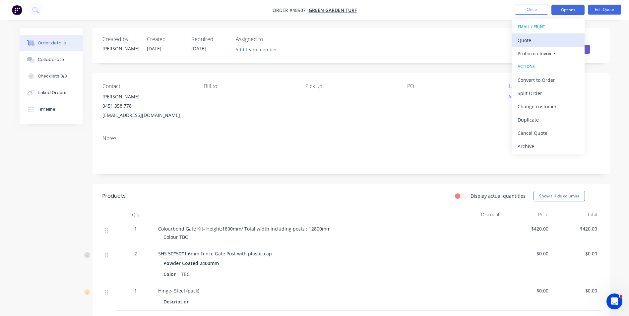
click at [563, 35] on div "Quote" at bounding box center [548, 40] width 61 height 10
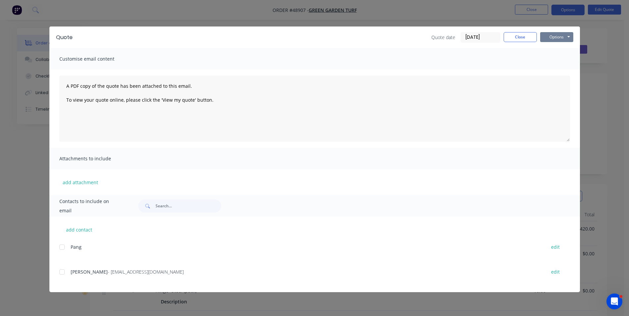
click at [564, 39] on button "Options" at bounding box center [556, 37] width 33 height 10
click at [561, 58] on button "Print" at bounding box center [561, 59] width 42 height 11
click at [522, 37] on button "Close" at bounding box center [520, 37] width 33 height 10
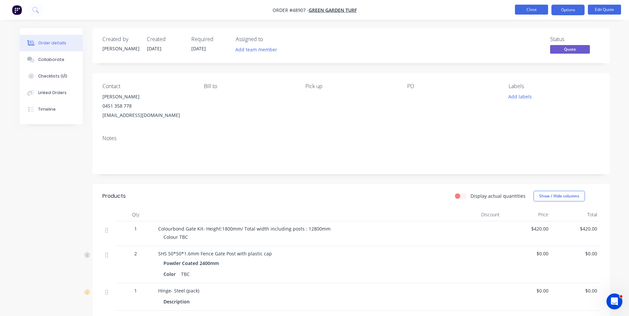
click at [520, 9] on button "Close" at bounding box center [531, 10] width 33 height 10
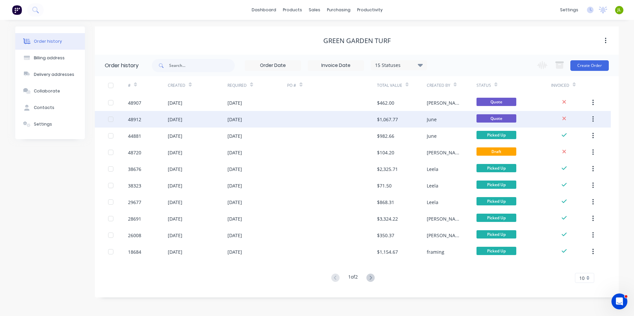
click at [286, 121] on div "10 Oct 2025" at bounding box center [258, 119] width 60 height 17
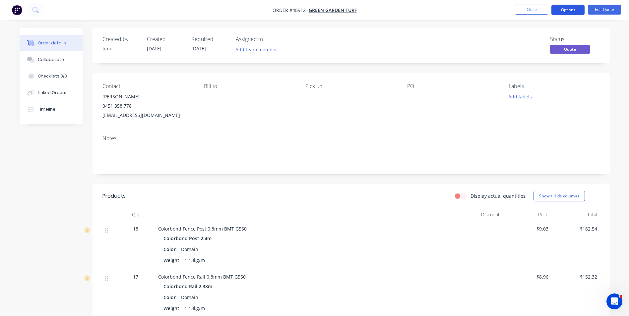
click at [562, 10] on button "Options" at bounding box center [568, 10] width 33 height 11
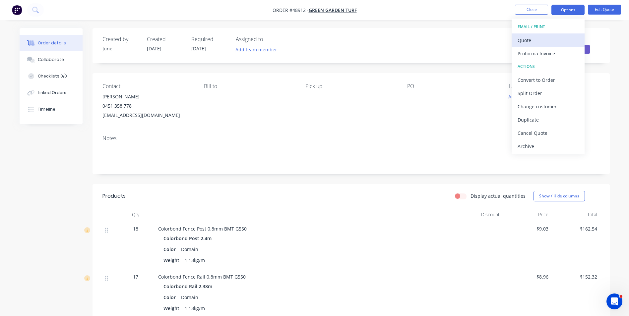
click at [556, 39] on div "Quote" at bounding box center [548, 40] width 61 height 10
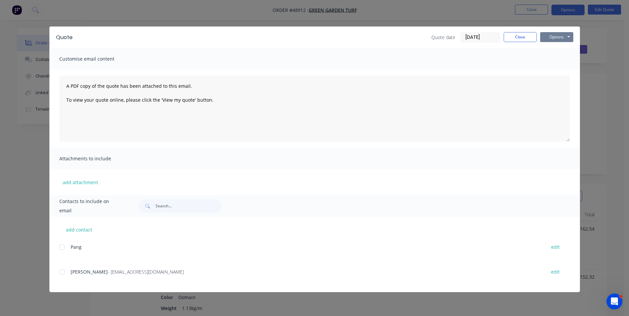
click at [570, 34] on button "Options" at bounding box center [556, 37] width 33 height 10
click at [555, 61] on button "Print" at bounding box center [561, 59] width 42 height 11
click at [512, 35] on button "Close" at bounding box center [520, 37] width 33 height 10
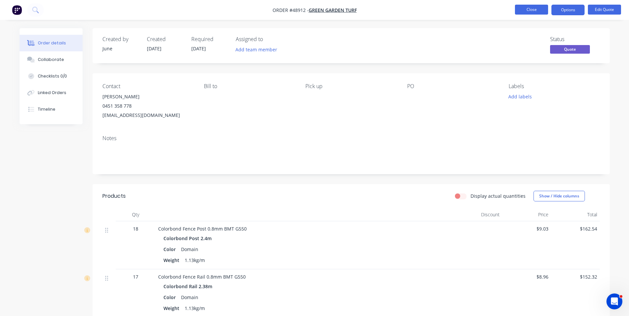
click at [528, 12] on button "Close" at bounding box center [531, 10] width 33 height 10
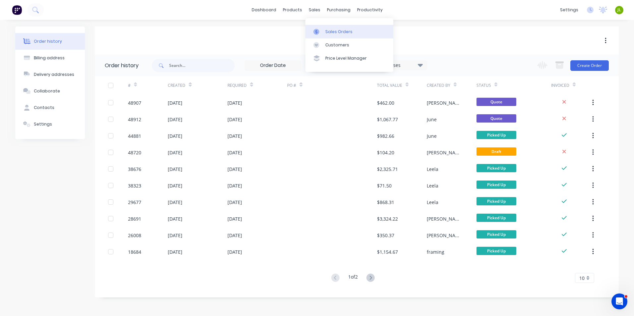
click at [335, 36] on link "Sales Orders" at bounding box center [349, 31] width 88 height 13
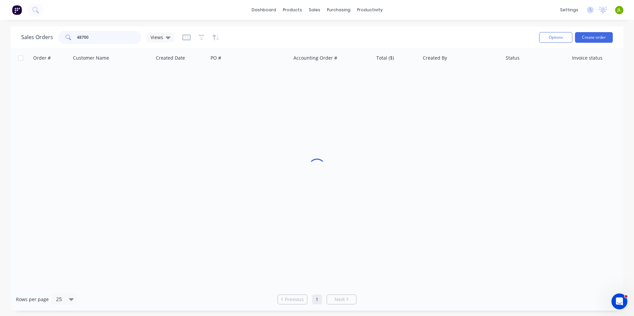
drag, startPoint x: 97, startPoint y: 39, endPoint x: 0, endPoint y: 30, distance: 97.3
click at [0, 31] on html "dashboard products sales purchasing productivity dashboard products Product Cat…" at bounding box center [317, 158] width 634 height 316
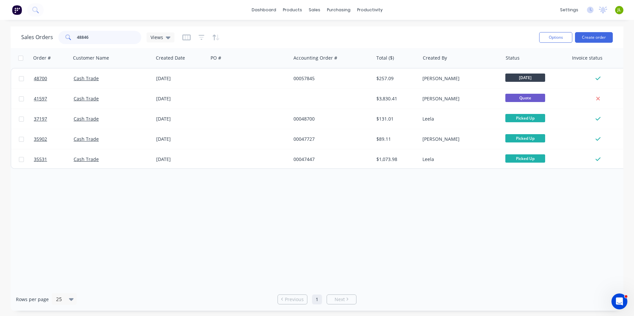
type input "48846"
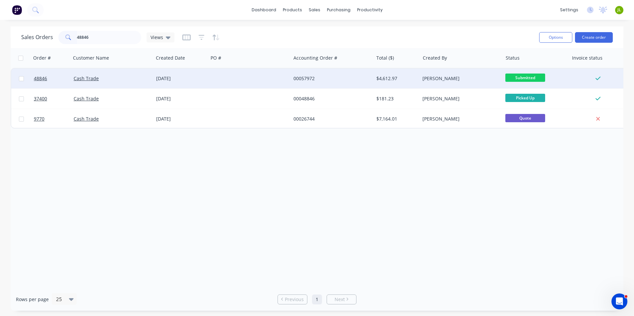
click at [231, 84] on div at bounding box center [249, 79] width 83 height 20
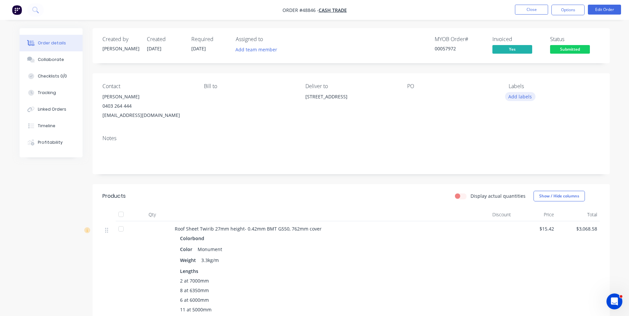
click at [526, 98] on button "Add labels" at bounding box center [520, 96] width 31 height 9
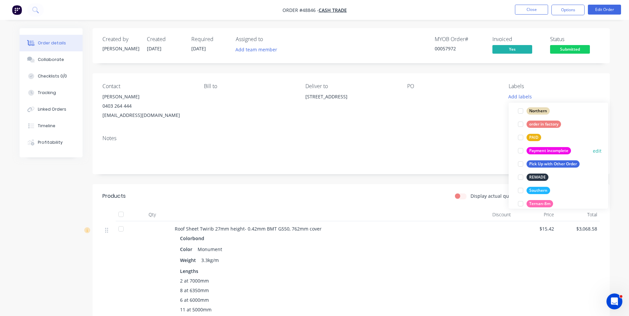
scroll to position [166, 0]
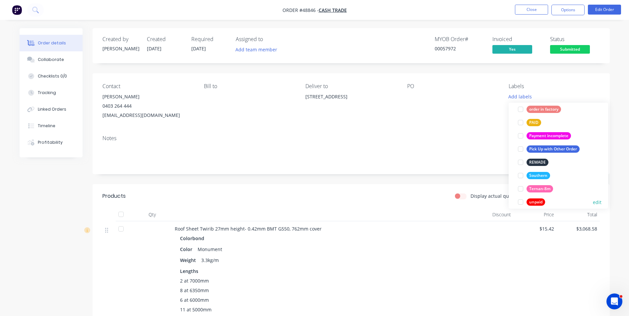
click at [536, 201] on div "unpaid" at bounding box center [536, 202] width 19 height 7
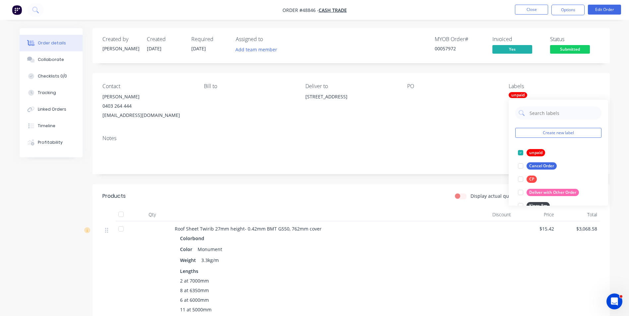
click at [438, 143] on div "Notes" at bounding box center [351, 152] width 517 height 44
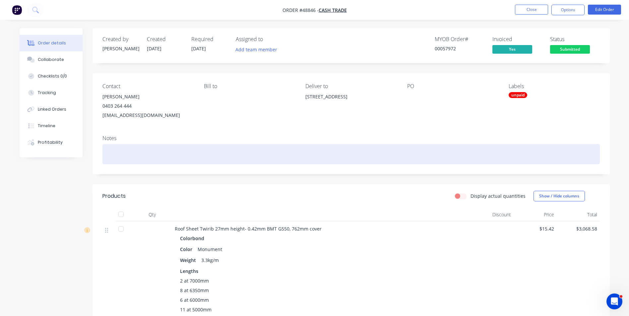
click at [158, 150] on div at bounding box center [351, 154] width 498 height 20
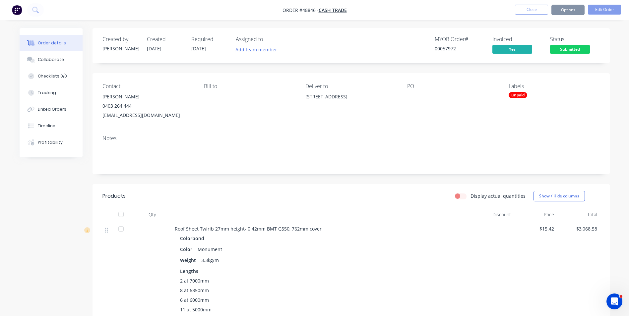
click at [522, 93] on div "unpaid" at bounding box center [518, 95] width 19 height 6
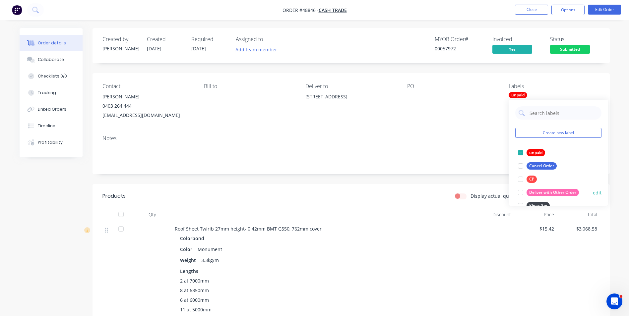
click at [542, 193] on div "Deliver with Other Order" at bounding box center [553, 192] width 52 height 7
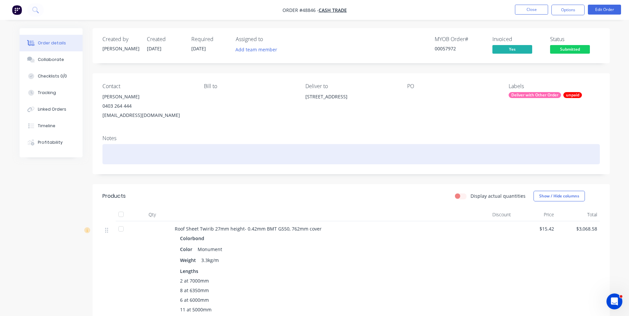
click at [361, 148] on div at bounding box center [351, 154] width 498 height 20
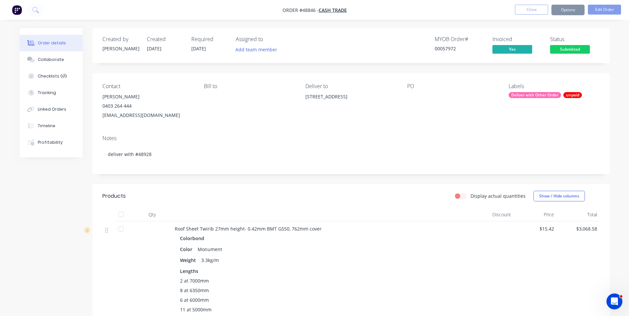
click at [265, 107] on div "Bill to" at bounding box center [249, 101] width 91 height 37
click at [527, 15] on nav "Order #48846 - Cash Trade Close Options Edit Order" at bounding box center [314, 10] width 629 height 20
click at [536, 6] on button "Close" at bounding box center [531, 10] width 33 height 10
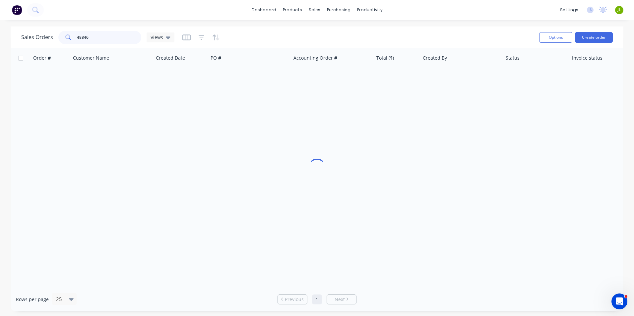
click at [118, 39] on input "48846" at bounding box center [109, 37] width 65 height 13
drag, startPoint x: 81, startPoint y: 37, endPoint x: 153, endPoint y: 37, distance: 71.3
click at [153, 37] on div "Sales Orders 48846 Views" at bounding box center [97, 37] width 153 height 13
type input "48928"
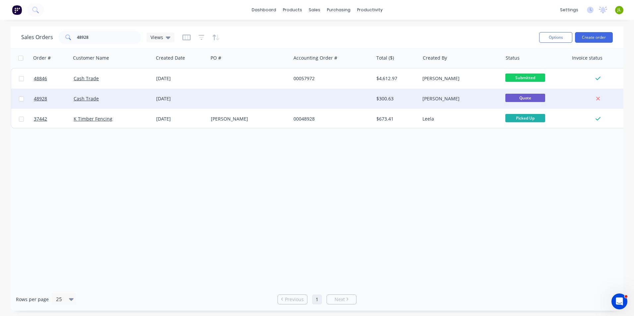
click at [135, 104] on div "Cash Trade" at bounding box center [112, 99] width 83 height 20
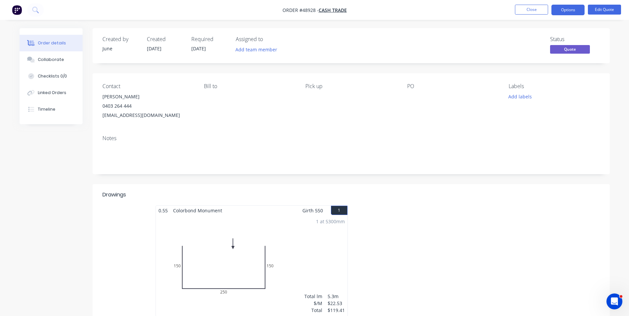
click at [509, 90] on div "Labels" at bounding box center [554, 86] width 91 height 6
click at [520, 100] on button "Add labels" at bounding box center [520, 96] width 31 height 9
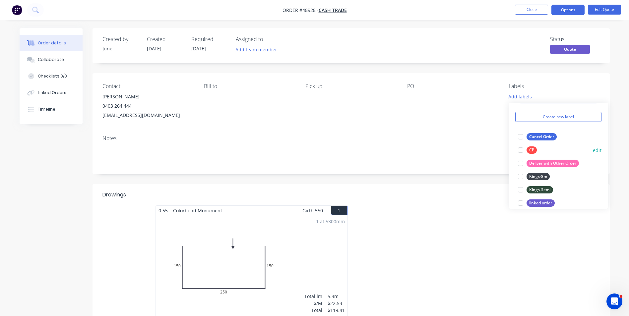
scroll to position [33, 0]
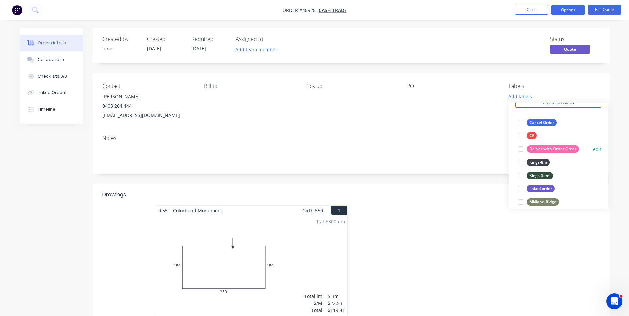
click at [536, 153] on div "Deliver with Other Order" at bounding box center [553, 149] width 52 height 7
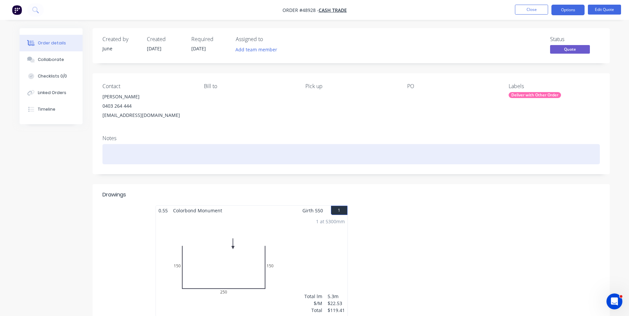
click at [233, 158] on div at bounding box center [351, 154] width 498 height 20
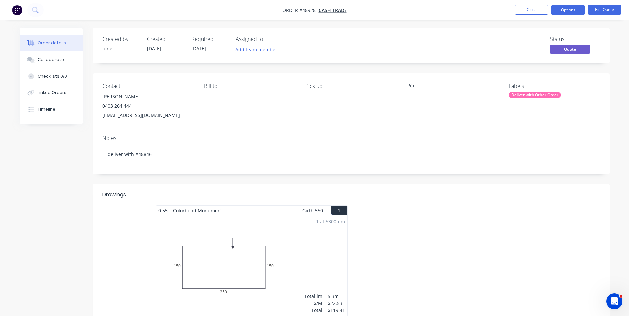
click at [260, 131] on div "Notes deliver with #48846" at bounding box center [351, 152] width 517 height 44
click at [528, 13] on button "Close" at bounding box center [531, 10] width 33 height 10
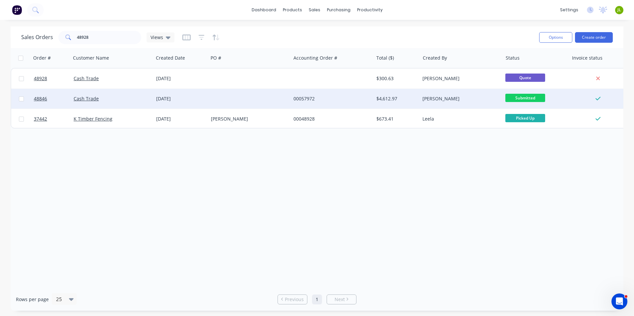
click at [213, 106] on div at bounding box center [249, 99] width 83 height 20
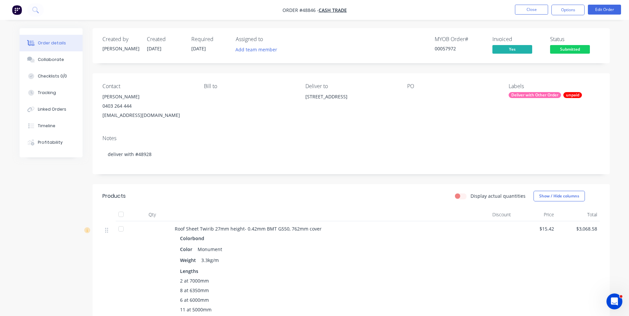
click at [358, 261] on div "Weight 3.3kg/m" at bounding box center [321, 261] width 283 height 10
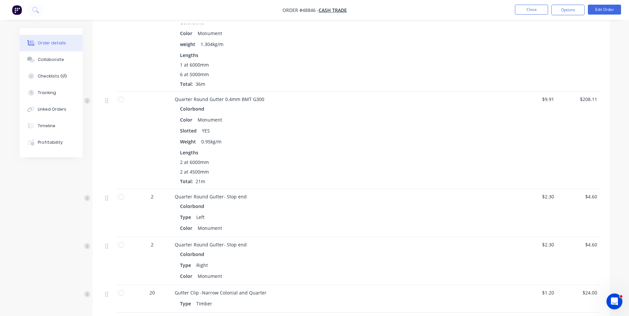
scroll to position [431, 0]
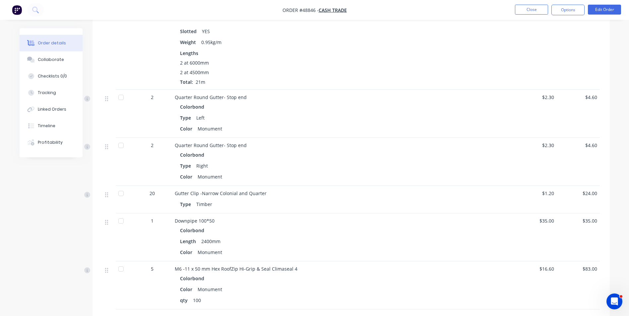
click at [436, 218] on div "Downpipe 100*50" at bounding box center [321, 221] width 293 height 7
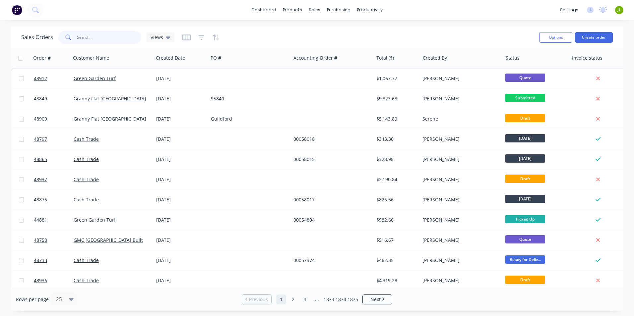
click at [100, 37] on input "text" at bounding box center [109, 37] width 65 height 13
paste input "0451 358 778"
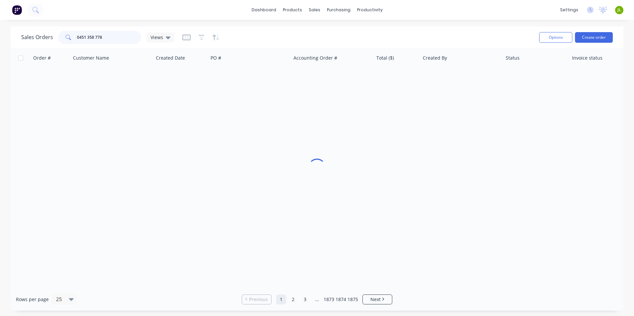
type input "0451 358 778"
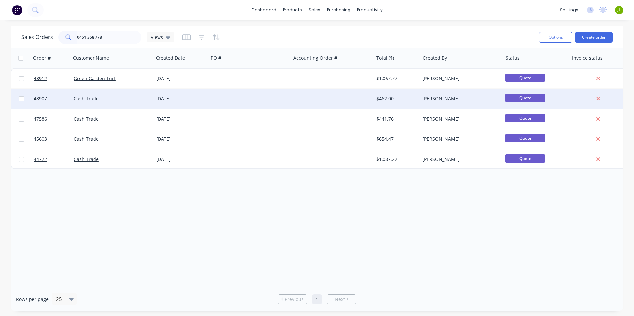
click at [251, 105] on div at bounding box center [249, 99] width 83 height 20
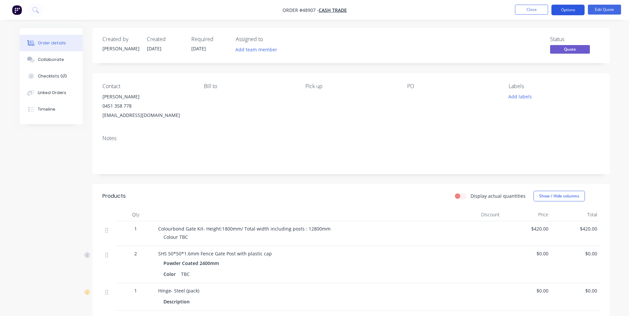
click at [567, 10] on button "Options" at bounding box center [568, 10] width 33 height 11
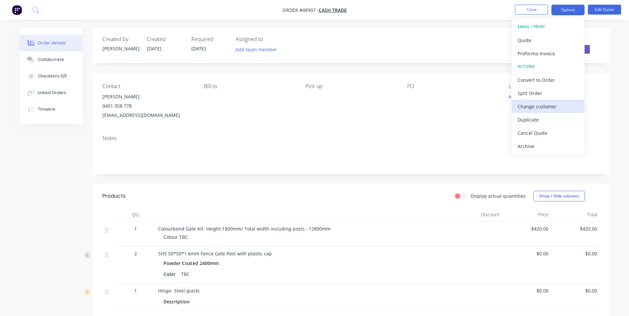
click at [538, 109] on div "Change customer" at bounding box center [548, 107] width 61 height 10
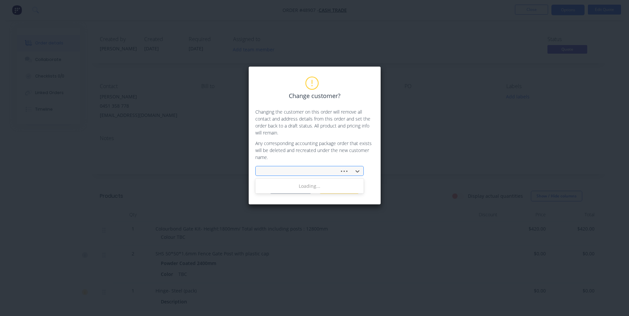
click at [264, 169] on div at bounding box center [298, 171] width 75 height 8
type input "green"
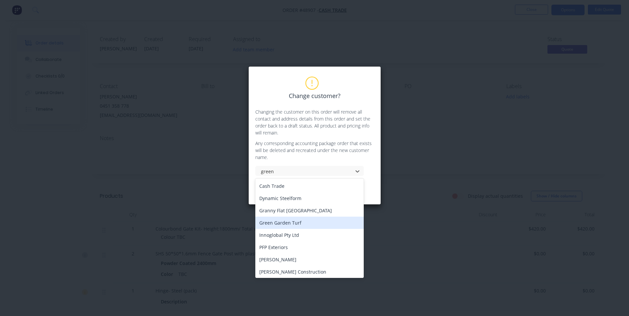
click at [317, 225] on div "Green Garden Turf" at bounding box center [309, 223] width 108 height 12
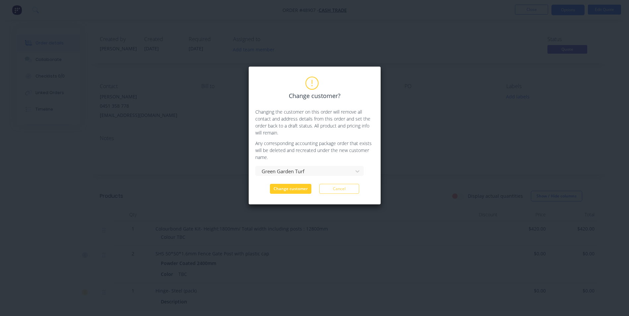
click at [307, 186] on button "Change customer" at bounding box center [290, 189] width 41 height 10
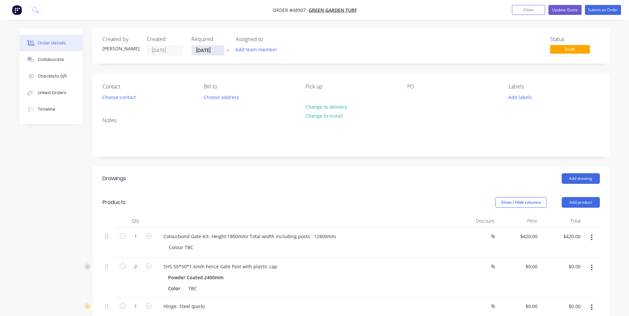
click at [213, 52] on input "[DATE]" at bounding box center [208, 50] width 33 height 10
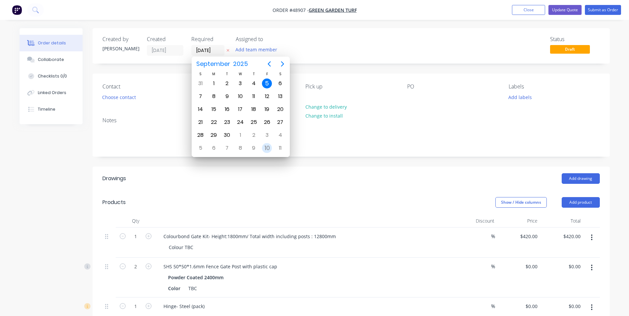
click at [266, 151] on div "10" at bounding box center [267, 148] width 10 height 10
type input "[DATE]"
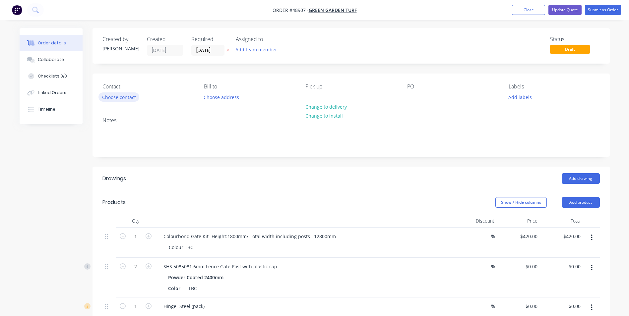
click at [128, 101] on button "Choose contact" at bounding box center [119, 97] width 41 height 9
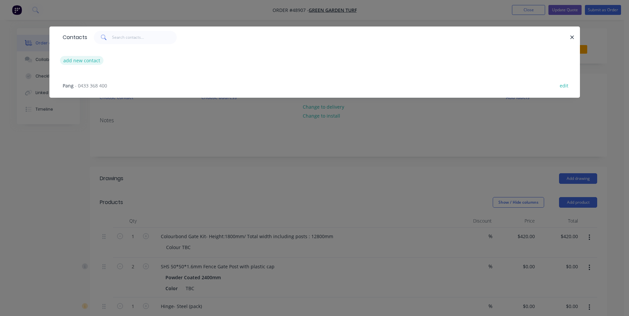
click at [83, 58] on button "add new contact" at bounding box center [82, 60] width 44 height 9
select select "AU"
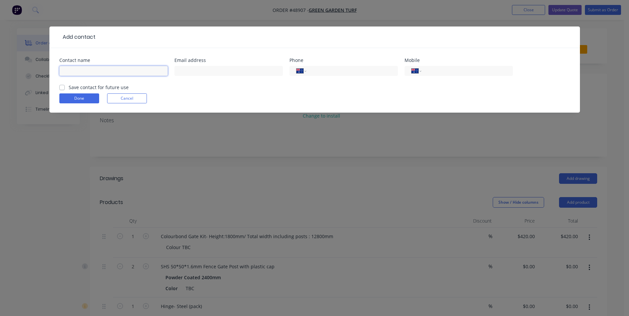
click at [90, 73] on input "text" at bounding box center [113, 71] width 108 height 10
type input "[PERSON_NAME]"
click at [182, 74] on input "text" at bounding box center [228, 71] width 108 height 10
type input "[EMAIL_ADDRESS][DOMAIN_NAME]"
type input "0451 358 778"
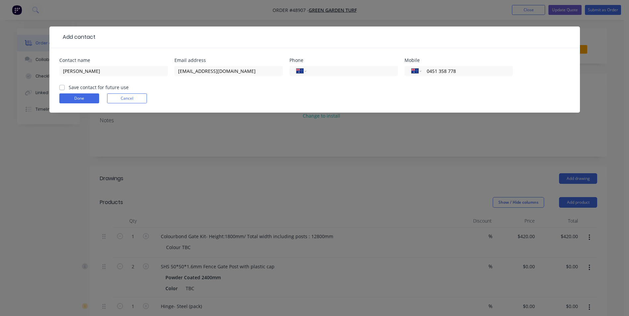
click at [69, 90] on label "Save contact for future use" at bounding box center [99, 87] width 60 height 7
click at [63, 90] on input "Save contact for future use" at bounding box center [61, 87] width 5 height 6
checkbox input "true"
click at [82, 97] on button "Done" at bounding box center [79, 99] width 40 height 10
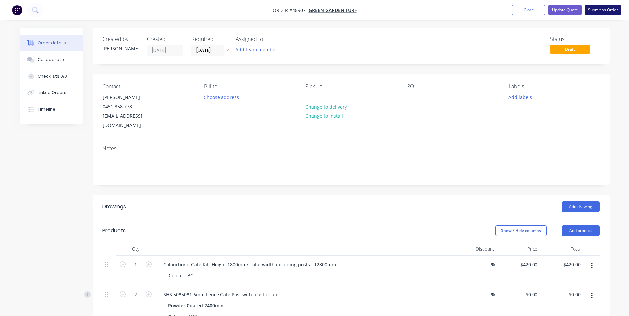
click at [607, 12] on button "Submit as Order" at bounding box center [603, 10] width 36 height 10
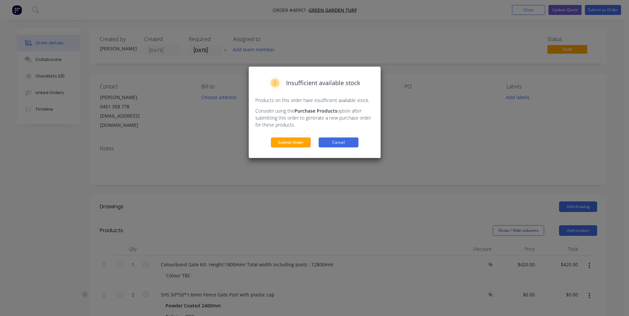
click at [339, 142] on button "Cancel" at bounding box center [339, 143] width 40 height 10
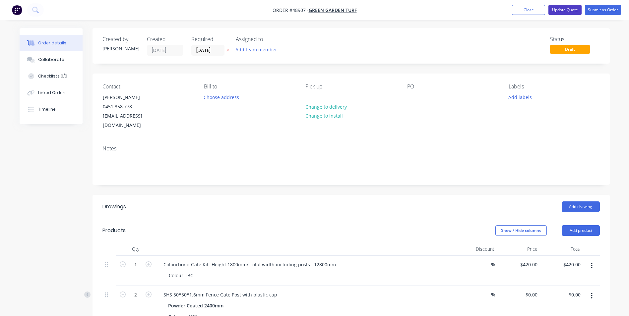
click at [556, 6] on button "Update Quote" at bounding box center [565, 10] width 33 height 10
click at [558, 9] on body "Order #48907 - Green Garden Turf Add product Close Update Quote Submit as Order…" at bounding box center [314, 281] width 629 height 563
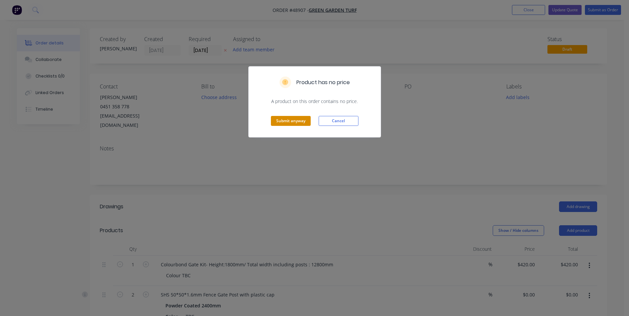
click at [298, 120] on button "Submit anyway" at bounding box center [291, 121] width 40 height 10
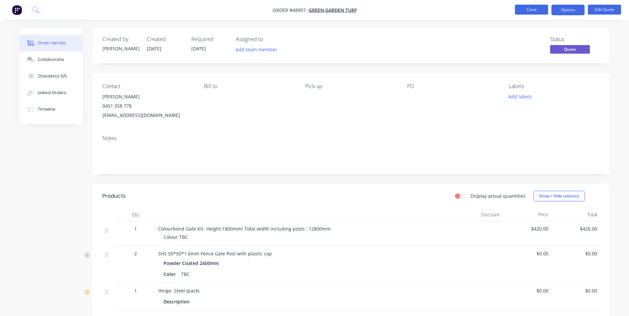
click at [532, 8] on button "Close" at bounding box center [531, 10] width 33 height 10
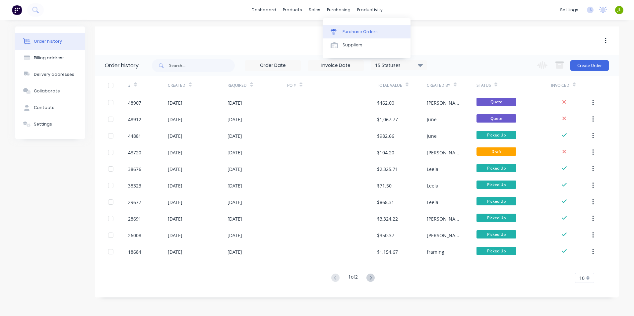
click at [350, 35] on link "Purchase Orders" at bounding box center [367, 31] width 88 height 13
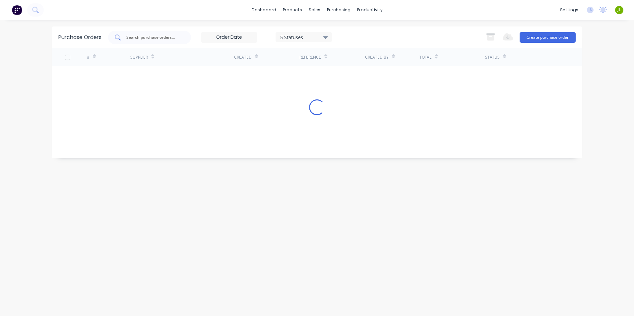
click at [172, 33] on div at bounding box center [149, 37] width 83 height 13
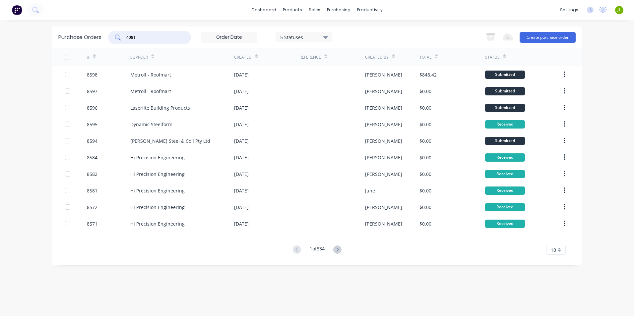
type input "4081"
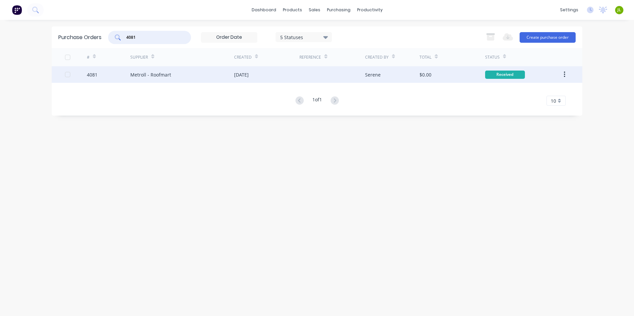
click at [176, 76] on div "Metroll - Roofmart" at bounding box center [182, 74] width 104 height 17
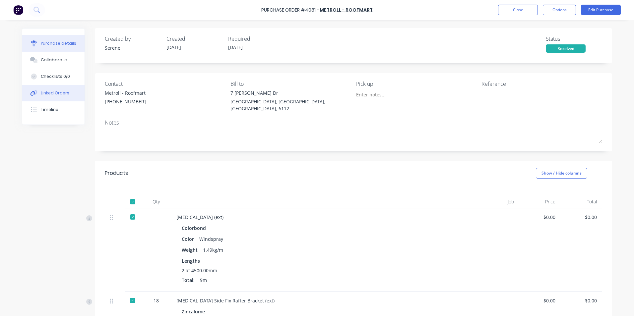
click at [48, 88] on button "Linked Orders" at bounding box center [53, 93] width 62 height 17
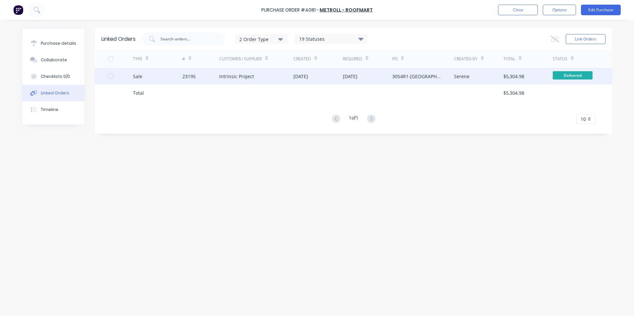
click at [302, 82] on div "12 Mar 2024" at bounding box center [318, 76] width 49 height 17
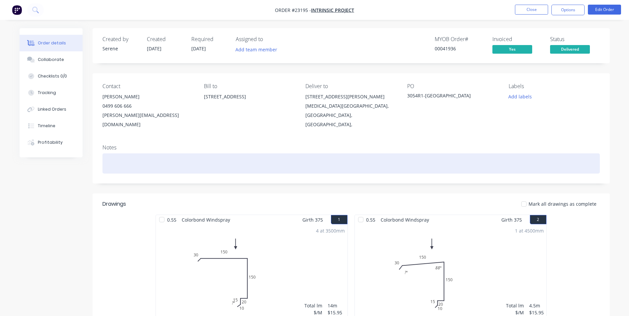
click at [317, 155] on div at bounding box center [351, 164] width 498 height 20
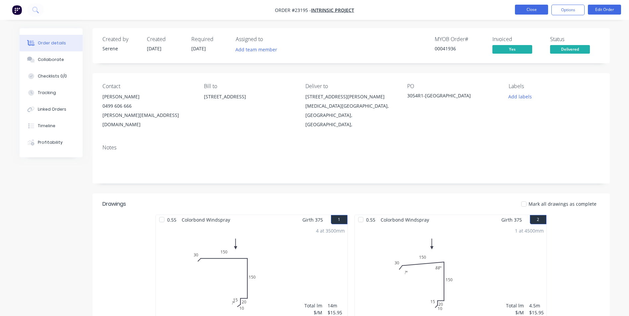
click at [533, 14] on button "Close" at bounding box center [531, 10] width 33 height 10
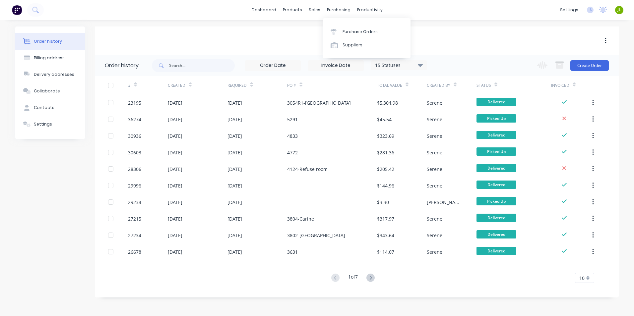
click at [346, 24] on div "Purchase Orders Suppliers" at bounding box center [367, 38] width 88 height 40
click at [347, 26] on link "Purchase Orders" at bounding box center [367, 31] width 88 height 13
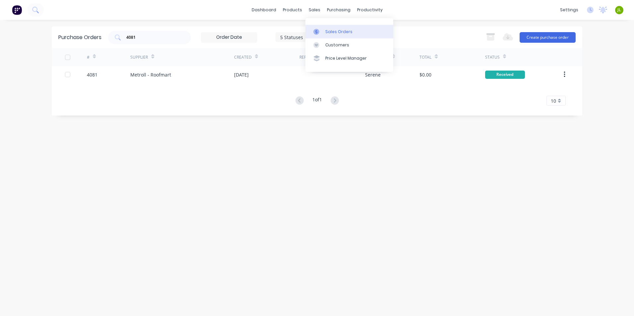
click at [320, 32] on div at bounding box center [318, 32] width 10 height 6
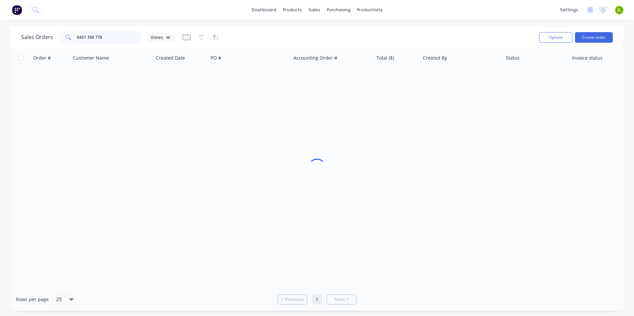
click at [104, 41] on input "0451 358 778" at bounding box center [109, 37] width 65 height 13
drag, startPoint x: 112, startPoint y: 38, endPoint x: -1, endPoint y: 33, distance: 113.2
click at [0, 33] on html "dashboard products sales purchasing productivity dashboard products Product Cat…" at bounding box center [317, 158] width 634 height 316
type input "39843"
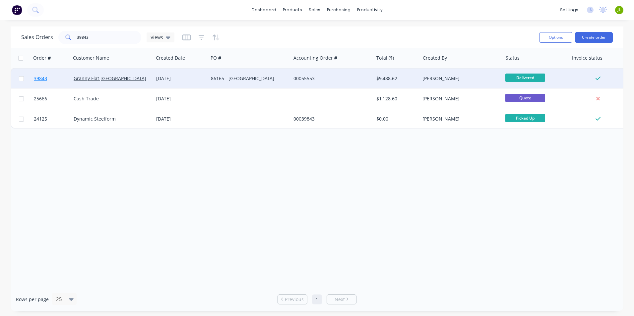
click at [46, 80] on span "39843" at bounding box center [40, 78] width 13 height 7
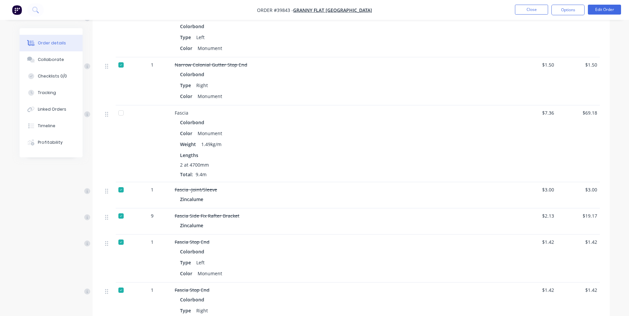
scroll to position [921, 0]
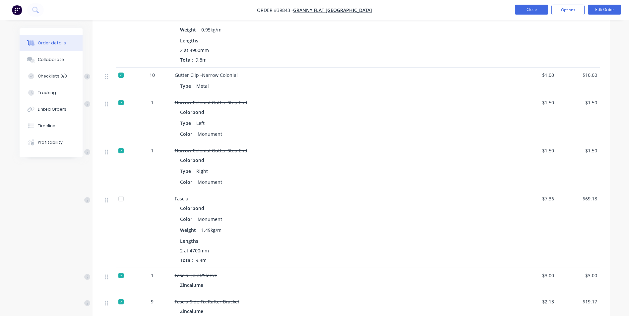
click at [522, 9] on button "Close" at bounding box center [531, 10] width 33 height 10
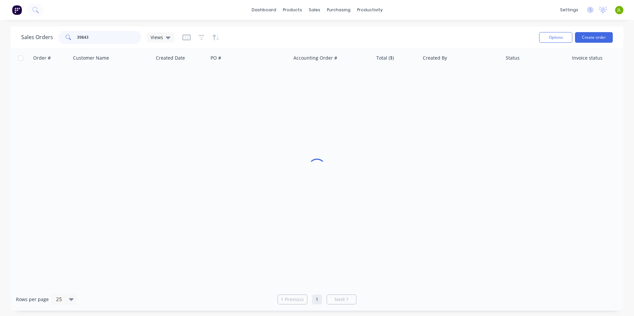
drag, startPoint x: 100, startPoint y: 36, endPoint x: 15, endPoint y: 40, distance: 85.6
click at [15, 40] on div "Sales Orders 39843 Views Options Create order" at bounding box center [317, 38] width 613 height 22
type input "46027"
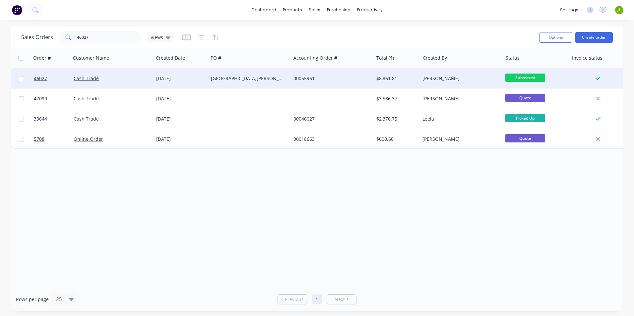
click at [31, 78] on div at bounding box center [21, 79] width 20 height 20
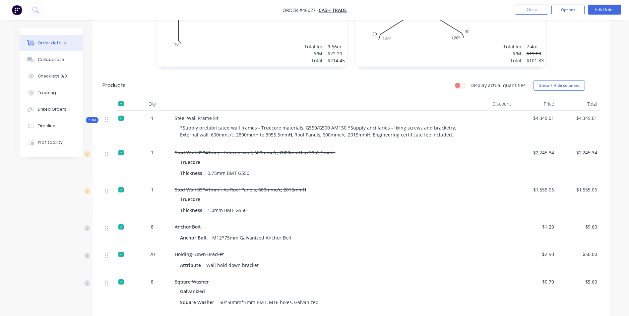
scroll to position [299, 0]
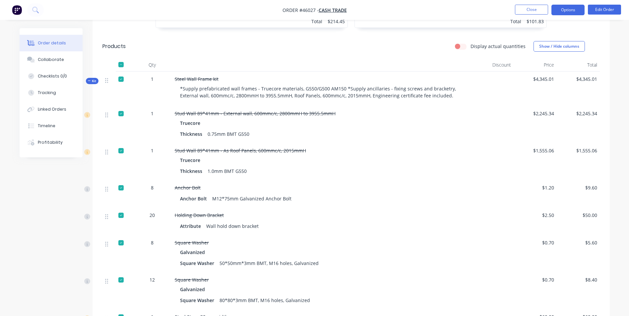
click at [570, 9] on button "Options" at bounding box center [568, 10] width 33 height 11
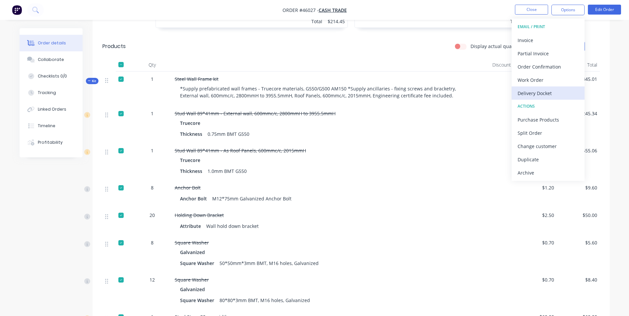
click at [554, 92] on div "Delivery Docket" at bounding box center [548, 94] width 61 height 10
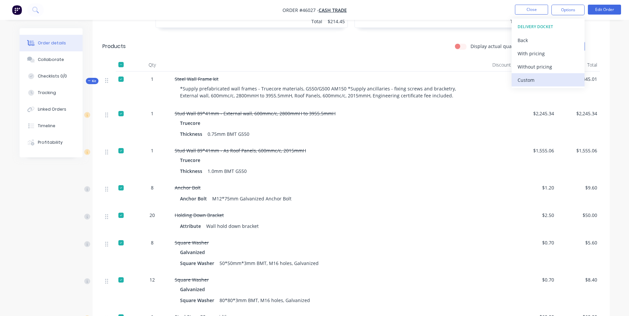
click at [552, 80] on div "Custom" at bounding box center [548, 80] width 61 height 10
click at [550, 70] on div "Without pricing" at bounding box center [548, 67] width 61 height 10
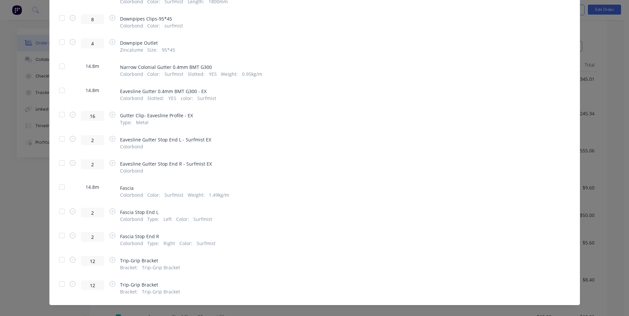
scroll to position [670, 0]
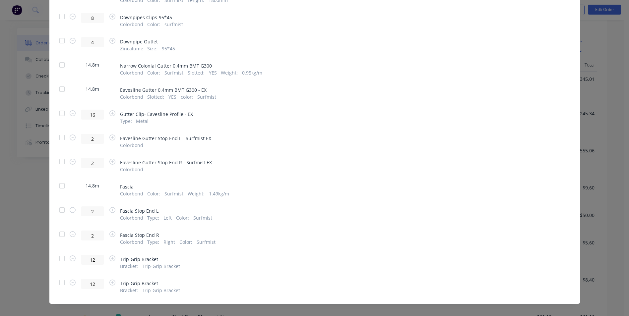
click at [65, 182] on div at bounding box center [61, 185] width 13 height 13
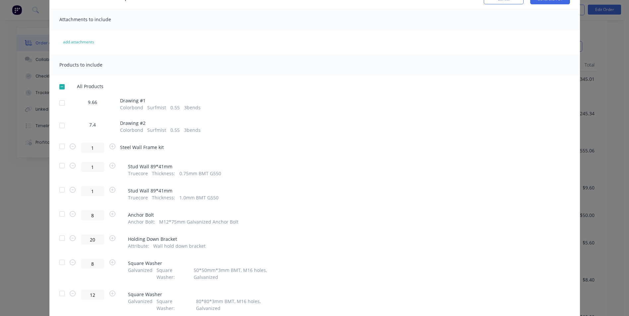
scroll to position [0, 0]
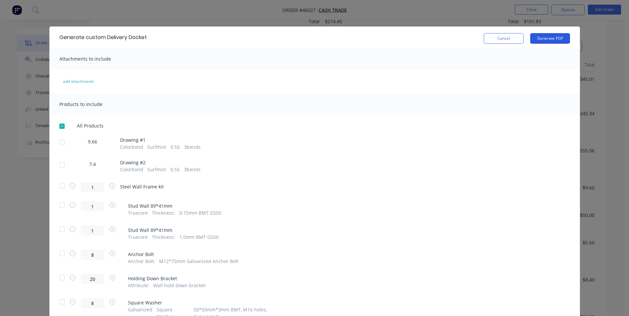
click at [557, 38] on button "Generate PDF" at bounding box center [550, 38] width 40 height 11
click at [508, 36] on button "Cancel" at bounding box center [504, 38] width 40 height 11
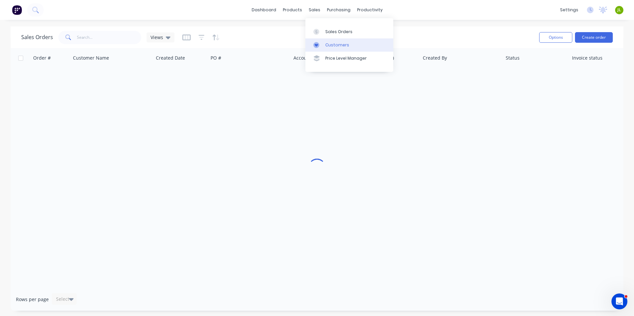
click at [319, 41] on link "Customers" at bounding box center [349, 44] width 88 height 13
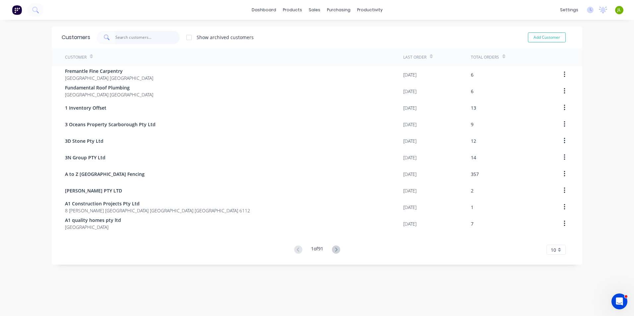
click at [129, 42] on input "text" at bounding box center [147, 37] width 65 height 13
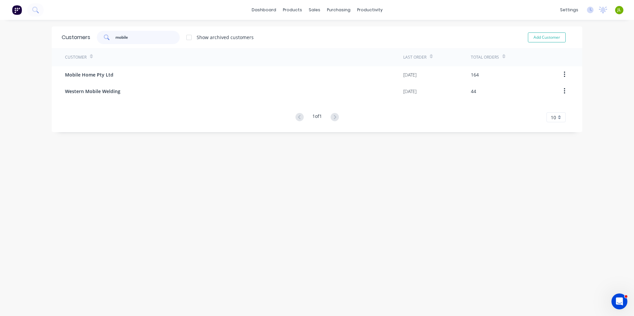
type input "mobile"
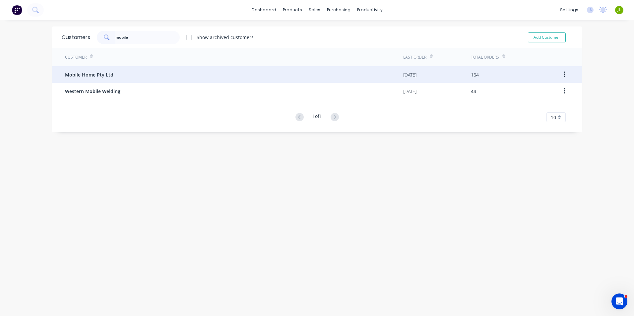
click at [131, 72] on div "Mobile Home Pty Ltd" at bounding box center [234, 74] width 338 height 17
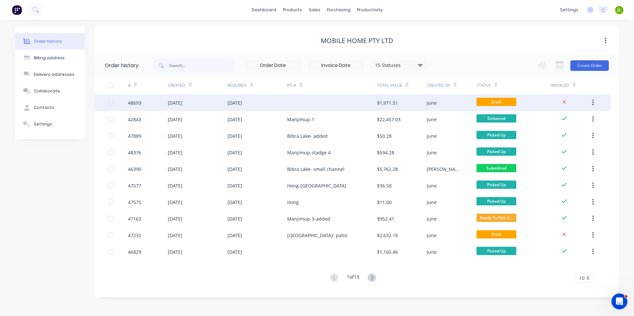
click at [274, 103] on div "[DATE]" at bounding box center [258, 103] width 60 height 17
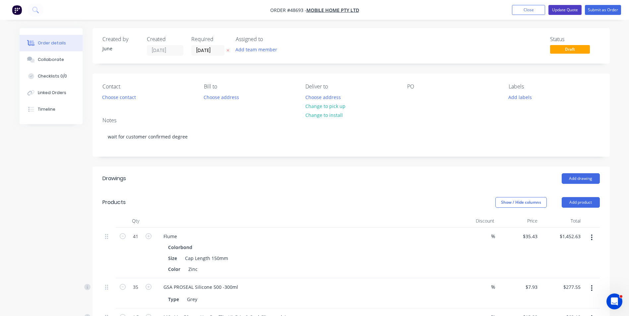
click at [557, 9] on button "Update Quote" at bounding box center [565, 10] width 33 height 10
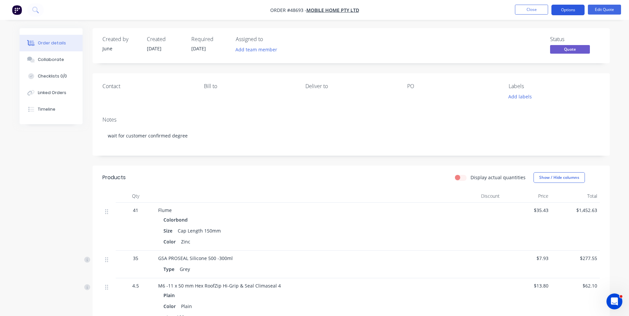
click at [562, 8] on button "Options" at bounding box center [568, 10] width 33 height 11
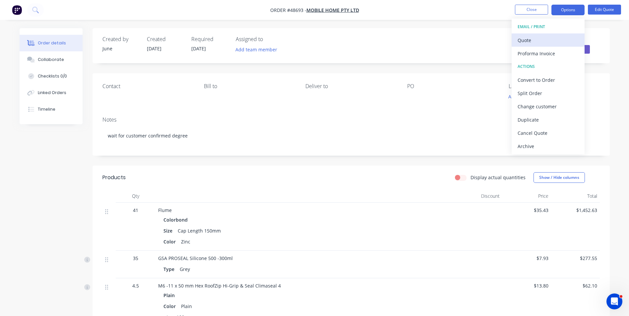
click at [534, 43] on div "Quote" at bounding box center [548, 40] width 61 height 10
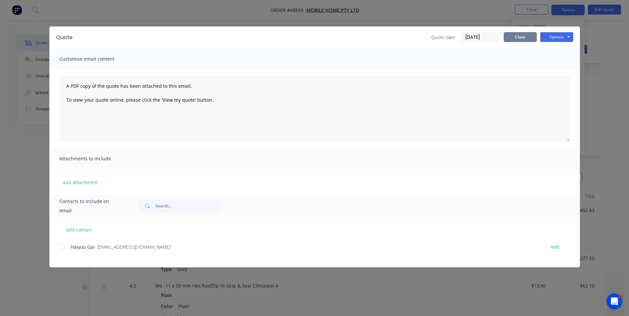
click at [510, 38] on button "Close" at bounding box center [520, 37] width 33 height 10
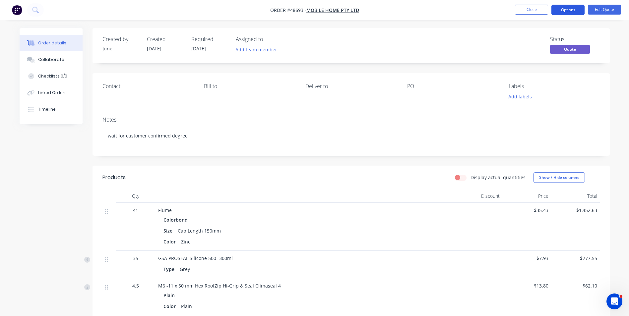
click at [567, 11] on button "Options" at bounding box center [568, 10] width 33 height 11
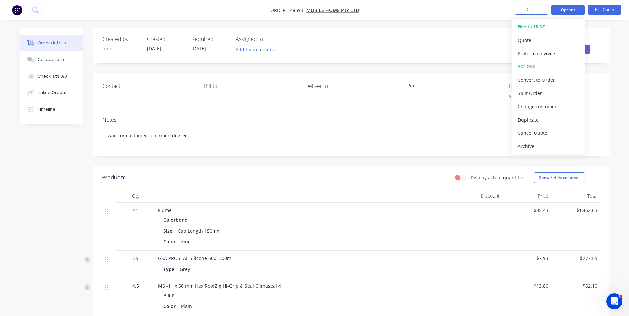
click at [436, 32] on div "Created by June Created 01/09/25 Required 01/09/25 Assigned to Add team member …" at bounding box center [351, 45] width 517 height 35
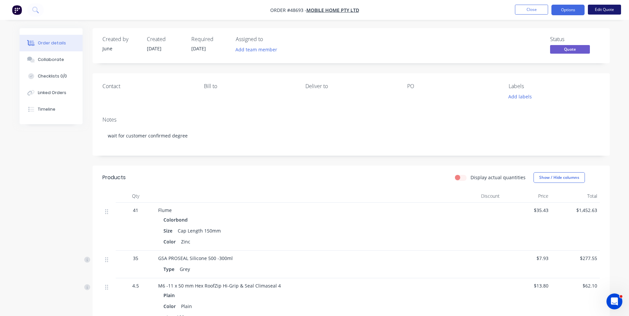
click at [596, 10] on button "Edit Quote" at bounding box center [604, 10] width 33 height 10
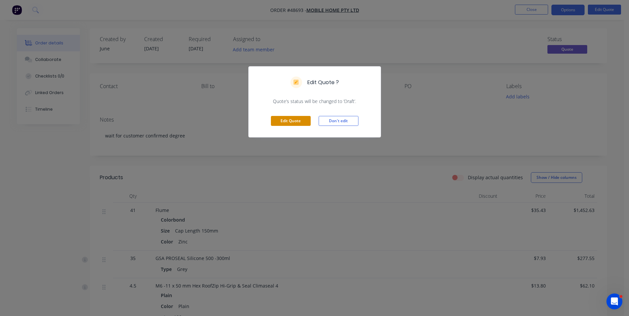
click at [299, 117] on button "Edit Quote" at bounding box center [291, 121] width 40 height 10
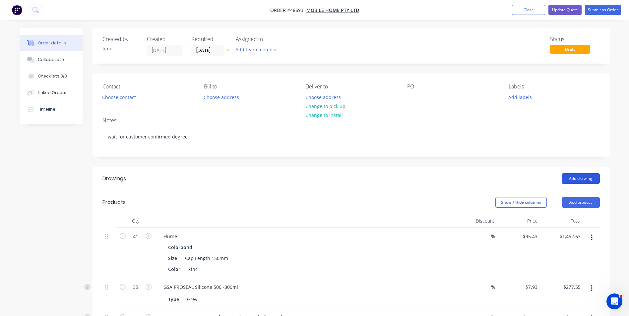
click at [584, 178] on button "Add drawing" at bounding box center [581, 178] width 38 height 11
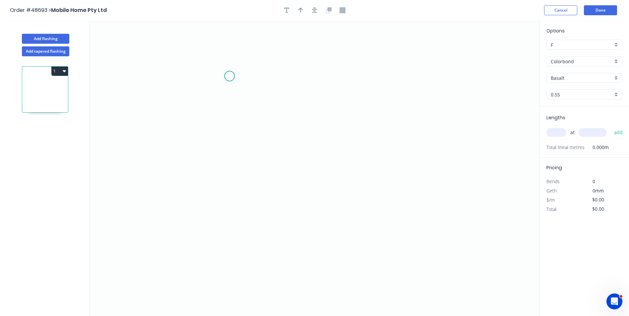
click at [230, 76] on icon "0" at bounding box center [315, 169] width 450 height 296
click at [238, 224] on icon "0" at bounding box center [315, 169] width 450 height 296
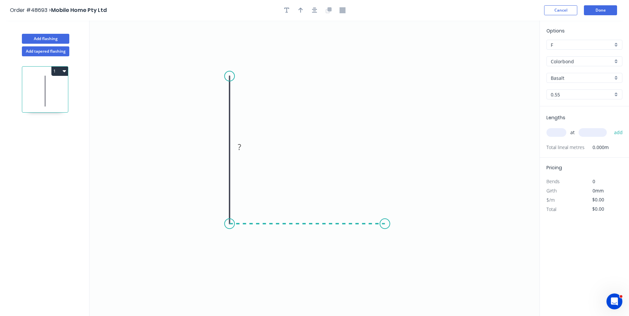
click at [385, 226] on icon "0 ?" at bounding box center [315, 169] width 450 height 296
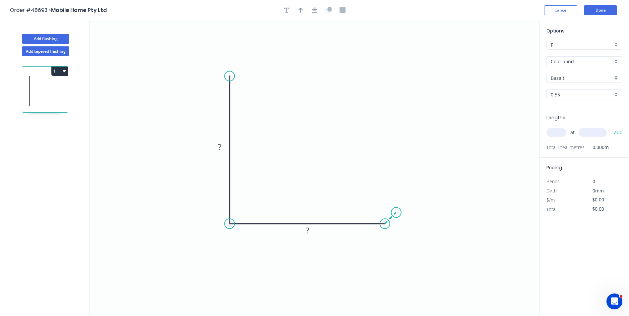
click at [396, 213] on icon at bounding box center [390, 218] width 11 height 11
click at [396, 213] on circle at bounding box center [396, 213] width 10 height 10
click at [232, 77] on circle at bounding box center [230, 76] width 10 height 10
click at [240, 66] on icon at bounding box center [235, 71] width 11 height 11
click at [240, 66] on circle at bounding box center [240, 66] width 10 height 10
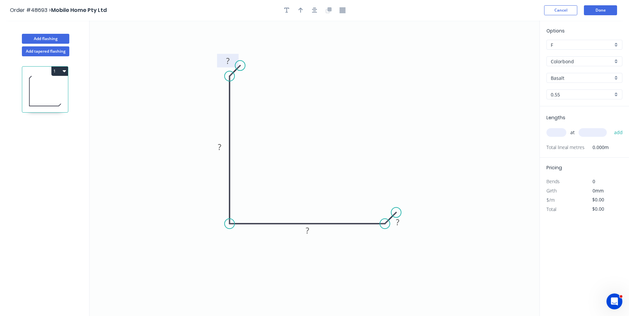
click at [231, 63] on rect at bounding box center [227, 61] width 13 height 9
click at [331, 78] on icon "0 10 90 90 10" at bounding box center [315, 169] width 450 height 296
type input "$8.41"
click at [561, 133] on input "text" at bounding box center [557, 132] width 20 height 9
click at [445, 261] on icon "0 10 90 90 10" at bounding box center [315, 169] width 450 height 296
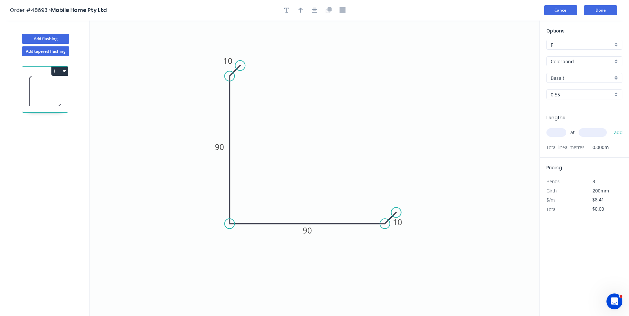
click at [567, 7] on button "Cancel" at bounding box center [560, 10] width 33 height 10
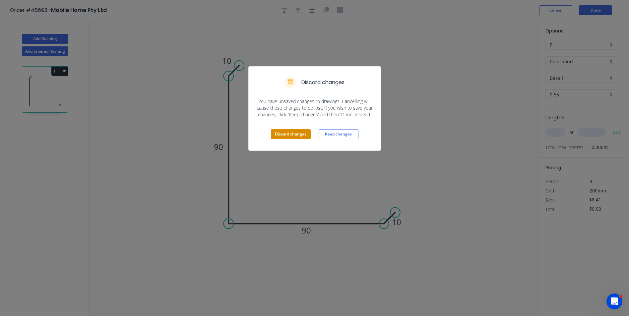
click at [300, 131] on button "Discard changes" at bounding box center [291, 134] width 40 height 10
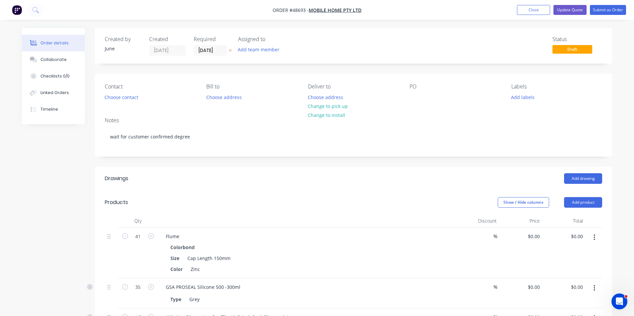
type input "$35.43"
type input "$1,452.63"
type input "$7.93"
type input "$277.55"
type input "$13.80"
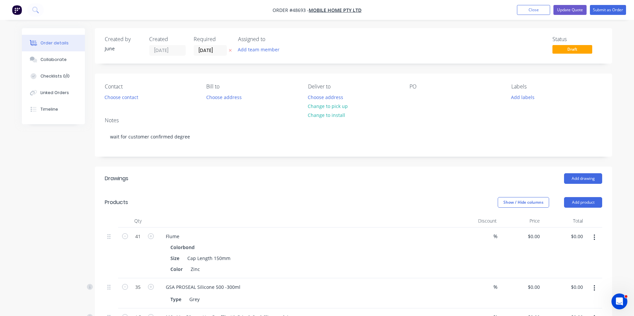
type input "$62.10"
click at [393, 122] on div "Notes" at bounding box center [351, 120] width 498 height 6
click at [535, 7] on button "Close" at bounding box center [528, 10] width 33 height 10
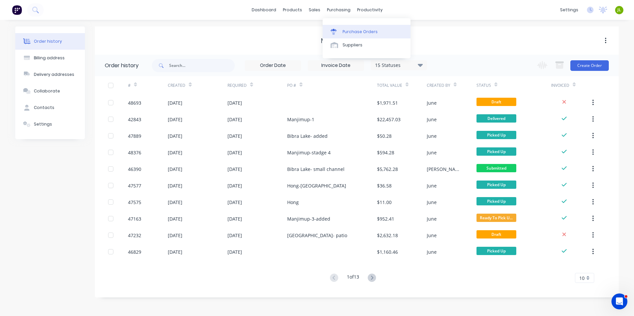
click at [341, 30] on link "Purchase Orders" at bounding box center [367, 31] width 88 height 13
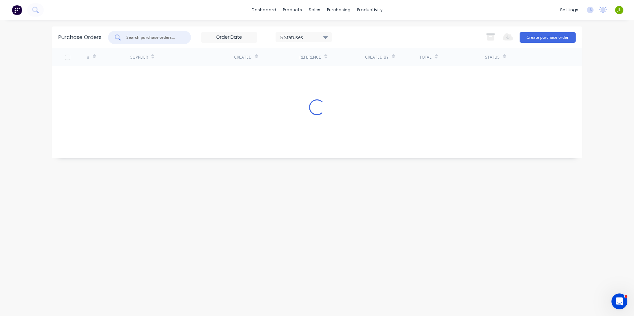
click at [161, 38] on input "text" at bounding box center [153, 37] width 55 height 7
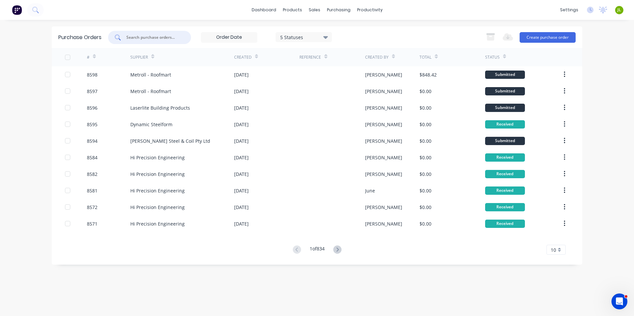
type input "5"
type input "8588"
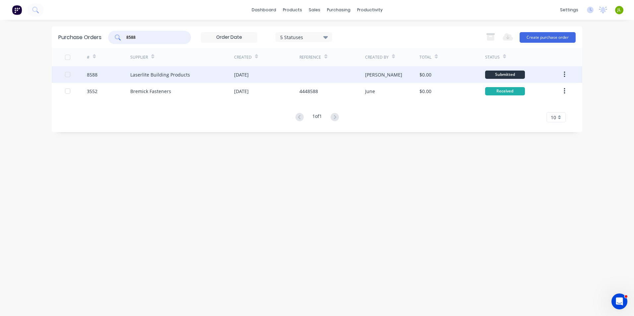
click at [180, 77] on div "Laserlite Building Products" at bounding box center [160, 74] width 60 height 7
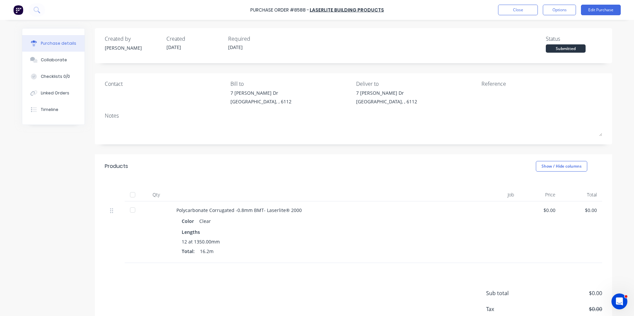
click at [133, 197] on div at bounding box center [132, 194] width 13 height 13
click at [47, 97] on button "Linked Orders" at bounding box center [53, 93] width 62 height 17
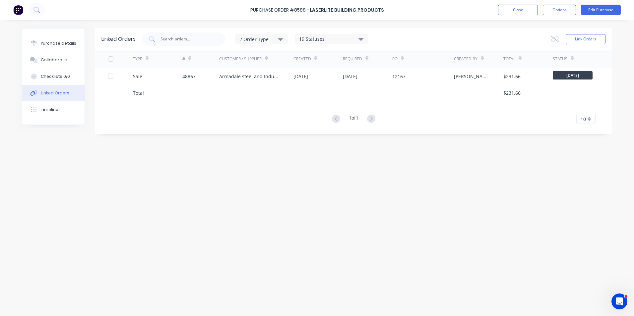
click at [177, 86] on div "Total" at bounding box center [157, 93] width 49 height 17
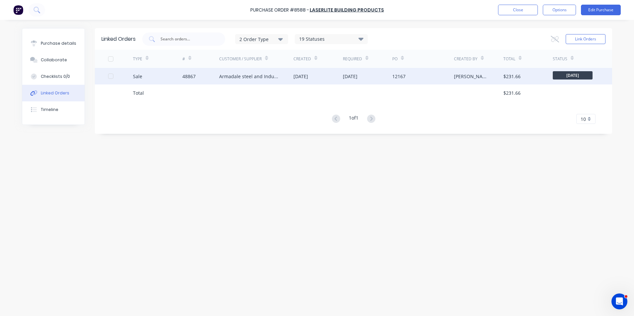
click at [180, 78] on div "Sale" at bounding box center [157, 76] width 49 height 17
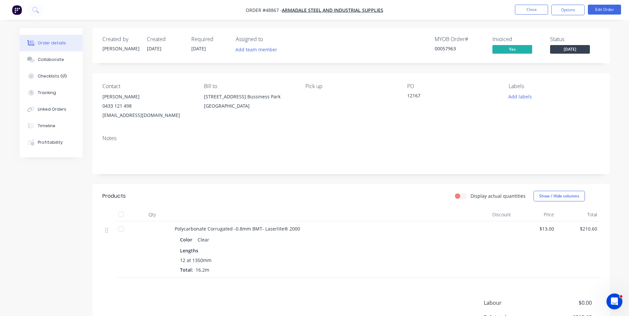
click at [57, 95] on button "Tracking" at bounding box center [51, 93] width 63 height 17
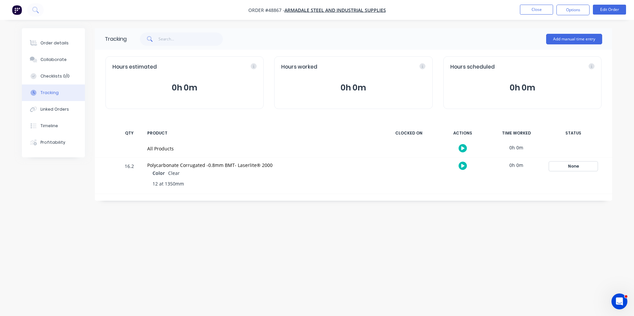
click at [564, 167] on div "None" at bounding box center [574, 166] width 48 height 9
click at [476, 219] on button "Complete" at bounding box center [475, 219] width 29 height 9
click at [61, 46] on div "Order details" at bounding box center [54, 43] width 28 height 6
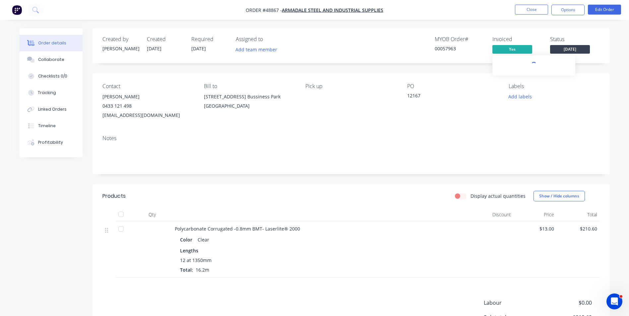
click at [563, 51] on span "Wednesday" at bounding box center [570, 49] width 40 height 8
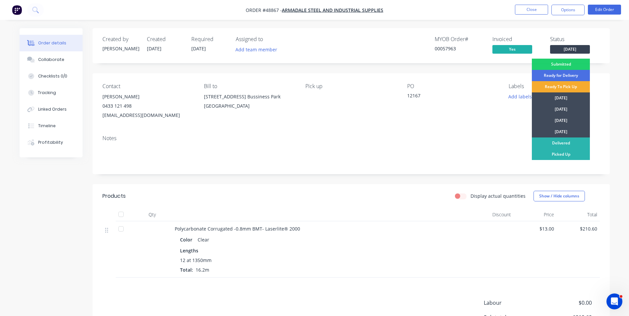
click at [547, 88] on div "Ready To Pick Up" at bounding box center [561, 86] width 58 height 11
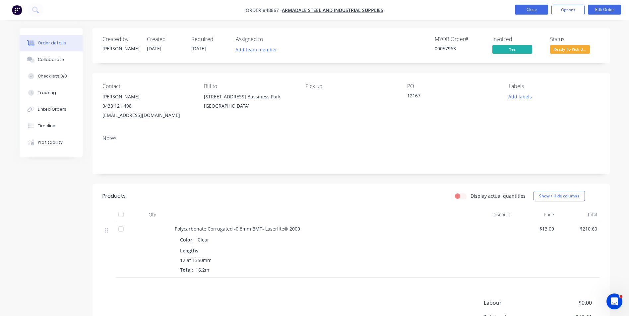
click at [529, 10] on button "Close" at bounding box center [531, 10] width 33 height 10
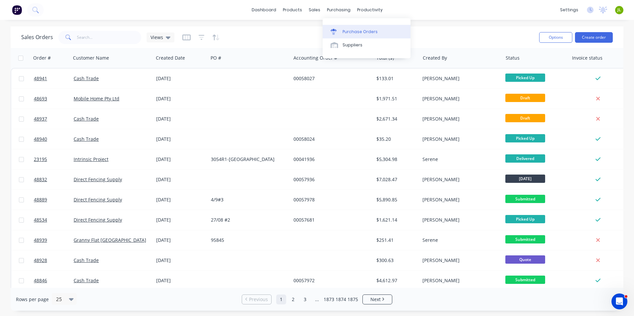
click at [343, 30] on div "Purchase Orders" at bounding box center [360, 32] width 35 height 6
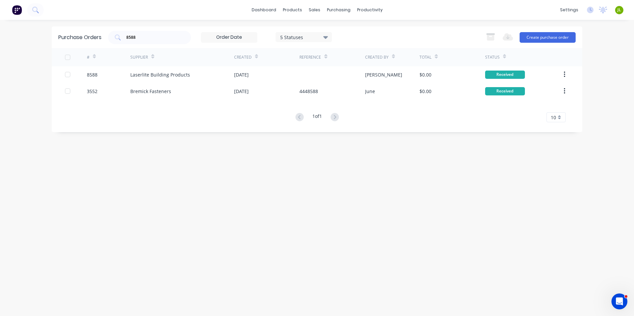
drag, startPoint x: 143, startPoint y: 39, endPoint x: 105, endPoint y: 41, distance: 37.9
click at [105, 41] on div "Purchase Orders 8588 5 Statuses 5 Statuses Export to Excel (XLSX) Create purcha…" at bounding box center [317, 38] width 531 height 22
type input "8569"
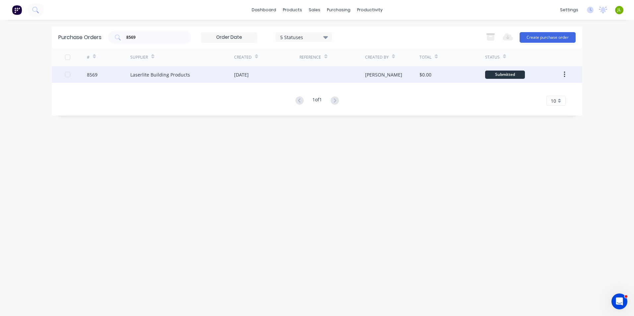
click at [133, 80] on div "Laserlite Building Products" at bounding box center [182, 74] width 104 height 17
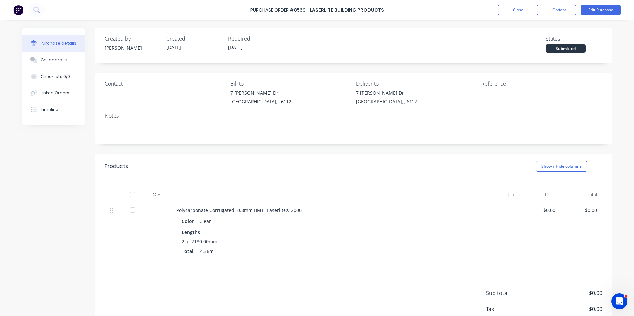
click at [136, 195] on div at bounding box center [132, 194] width 13 height 13
click at [43, 90] on button "Linked Orders" at bounding box center [53, 93] width 62 height 17
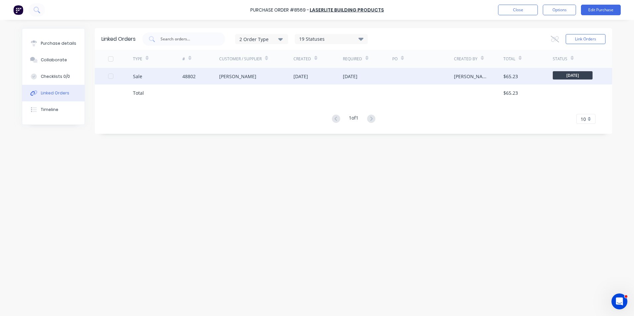
click at [158, 81] on div "Sale" at bounding box center [157, 76] width 49 height 17
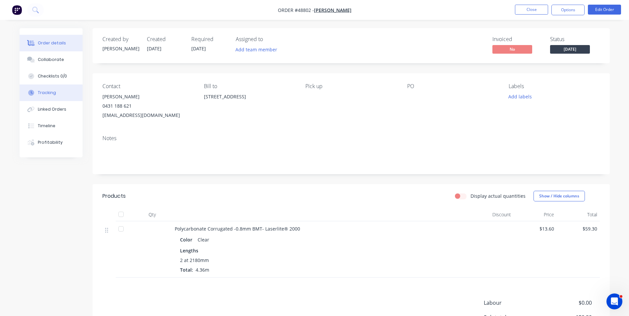
click at [52, 100] on button "Tracking" at bounding box center [51, 93] width 63 height 17
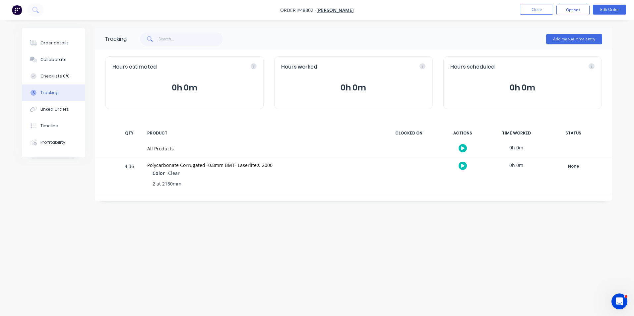
click at [599, 167] on div "None Create status None edit Complete Completed edit Friday Monday Ready for De…" at bounding box center [573, 176] width 56 height 36
click at [580, 173] on div "None Create status None edit Complete Completed edit Friday Monday Ready for De…" at bounding box center [573, 176] width 56 height 36
click at [576, 170] on div "None" at bounding box center [574, 166] width 48 height 9
click at [474, 219] on button "Complete" at bounding box center [475, 219] width 29 height 9
click at [56, 49] on button "Order details" at bounding box center [53, 43] width 63 height 17
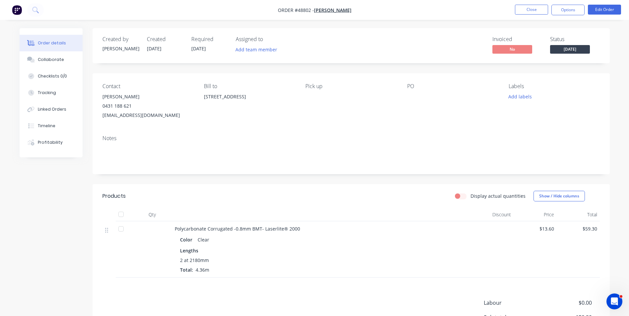
click at [377, 271] on div "2 at 2180mm Total: 4.36m" at bounding box center [321, 265] width 283 height 17
click at [68, 96] on button "Tracking" at bounding box center [51, 93] width 63 height 17
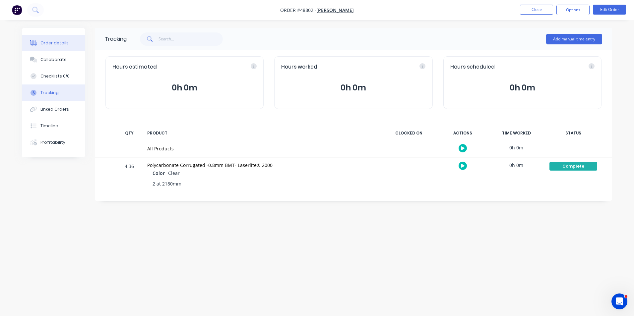
click at [79, 38] on button "Order details" at bounding box center [53, 43] width 63 height 17
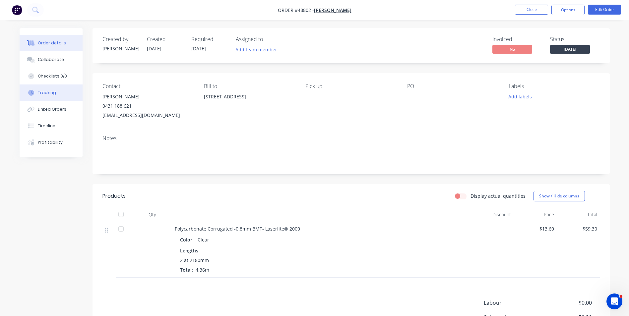
click at [60, 95] on button "Tracking" at bounding box center [51, 93] width 63 height 17
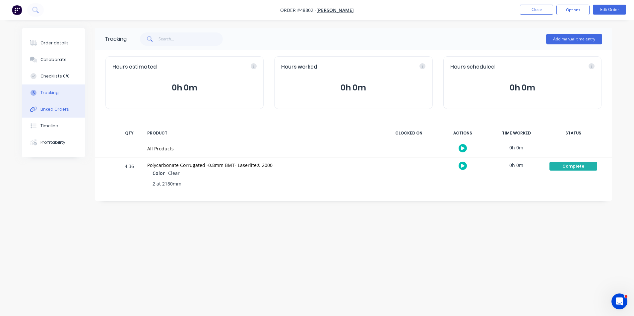
click at [56, 106] on div "Linked Orders" at bounding box center [54, 109] width 29 height 6
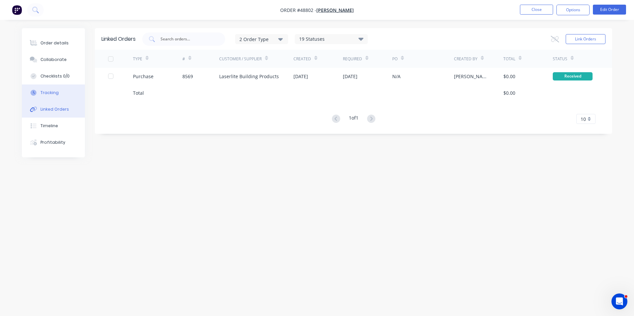
click at [54, 92] on div "Tracking" at bounding box center [49, 93] width 18 height 6
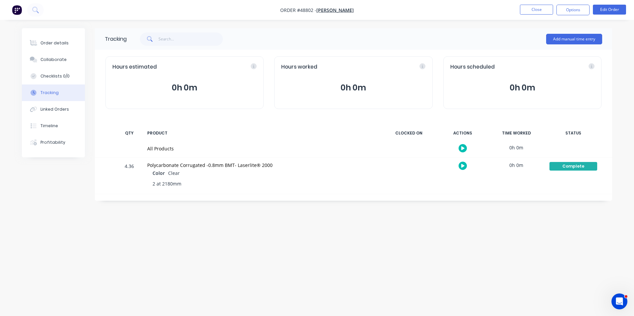
drag, startPoint x: 59, startPoint y: 39, endPoint x: 83, endPoint y: 40, distance: 24.2
click at [59, 40] on button "Order details" at bounding box center [53, 43] width 63 height 17
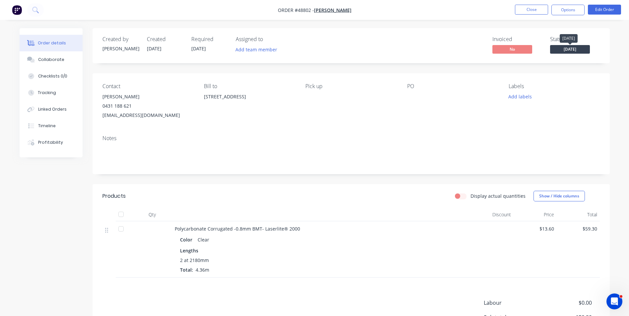
click at [586, 48] on span "Monday" at bounding box center [570, 49] width 40 height 8
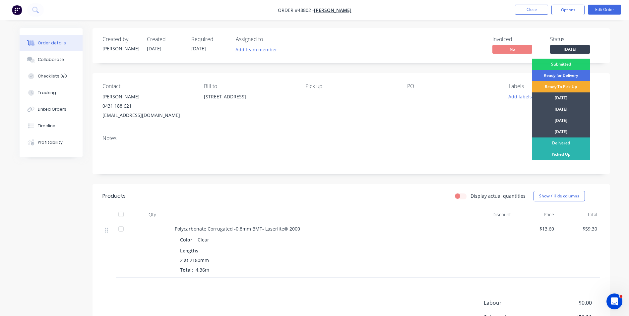
click at [569, 89] on div "Ready To Pick Up" at bounding box center [561, 86] width 58 height 11
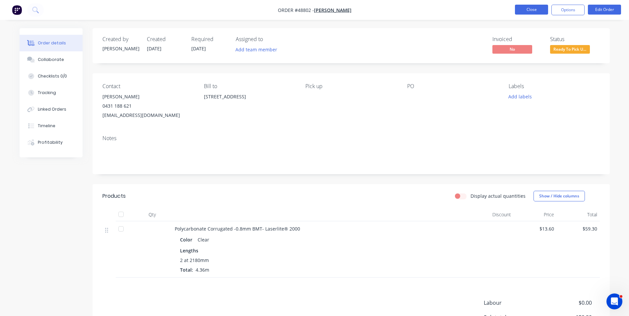
click at [526, 8] on button "Close" at bounding box center [531, 10] width 33 height 10
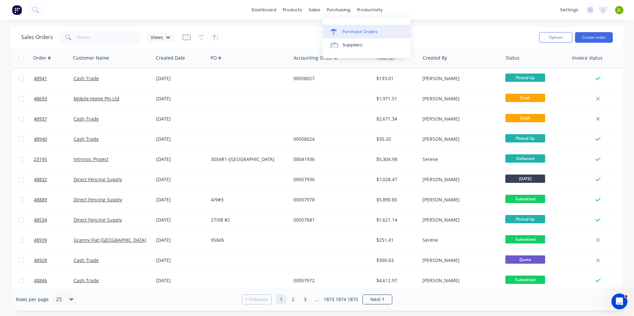
click at [340, 32] on div at bounding box center [336, 32] width 10 height 6
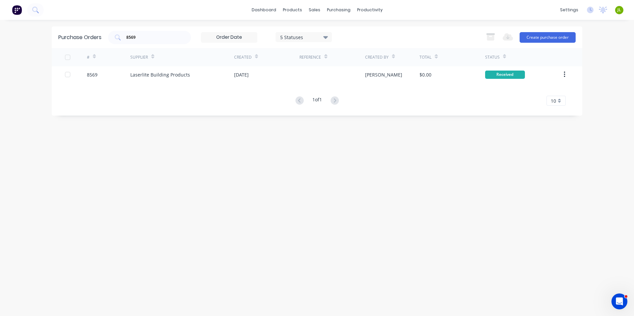
drag, startPoint x: 155, startPoint y: 41, endPoint x: 67, endPoint y: 35, distance: 88.1
click at [64, 36] on div "Purchase Orders 8569 5 Statuses 5 Statuses Export to Excel (XLSX) Create purcha…" at bounding box center [317, 38] width 531 height 22
click at [166, 46] on div "Purchase Orders 8569 5 Statuses 5 Statuses Export to Excel (XLSX) Create purcha…" at bounding box center [317, 38] width 531 height 22
drag, startPoint x: 158, startPoint y: 46, endPoint x: 137, endPoint y: 47, distance: 21.3
click at [137, 47] on div "Purchase Orders 8569 5 Statuses 5 Statuses Export to Excel (XLSX) Create purcha…" at bounding box center [317, 38] width 531 height 22
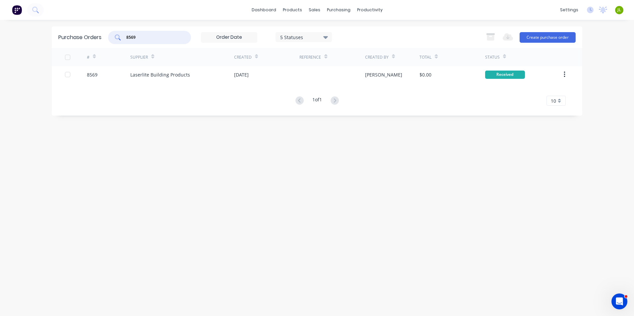
click at [171, 35] on input "8569" at bounding box center [153, 37] width 55 height 7
drag, startPoint x: 160, startPoint y: 39, endPoint x: 111, endPoint y: 41, distance: 49.4
click at [111, 41] on div "8569" at bounding box center [149, 37] width 83 height 13
type input "8575"
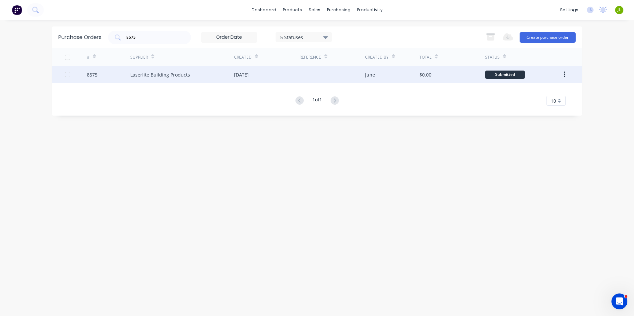
click at [274, 74] on div "03 Sep 2025" at bounding box center [266, 74] width 65 height 17
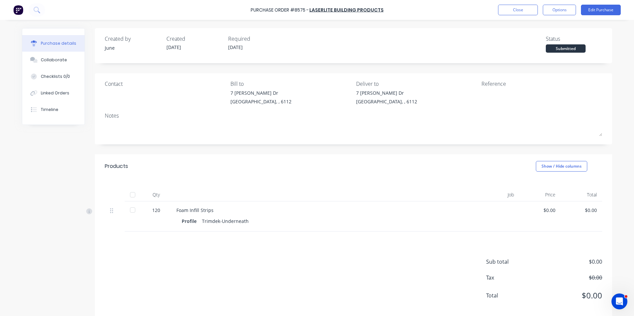
click at [133, 195] on div at bounding box center [132, 194] width 13 height 13
click at [517, 8] on button "Close" at bounding box center [518, 10] width 40 height 11
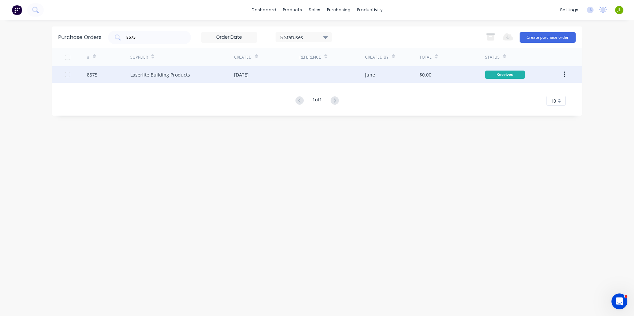
click at [190, 75] on div "Laserlite Building Products" at bounding box center [182, 74] width 104 height 17
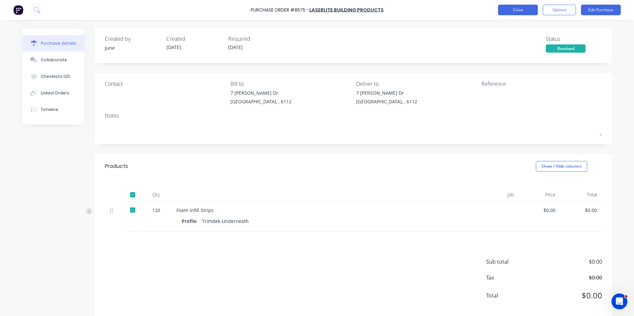
click at [512, 5] on button "Close" at bounding box center [518, 10] width 40 height 11
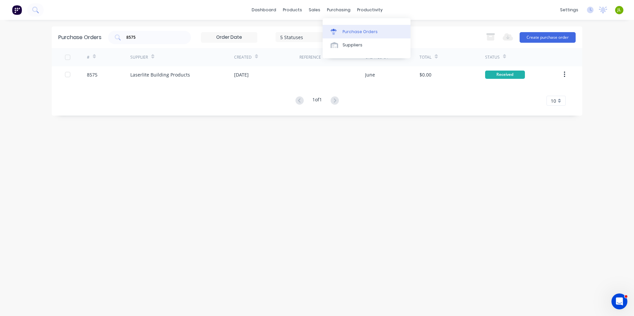
click at [353, 32] on div "Purchase Orders" at bounding box center [360, 32] width 35 height 6
click at [162, 34] on input "8575" at bounding box center [153, 37] width 55 height 7
drag, startPoint x: 138, startPoint y: 40, endPoint x: 114, endPoint y: 42, distance: 24.0
click at [114, 42] on div "8575" at bounding box center [149, 37] width 83 height 13
type input "8589"
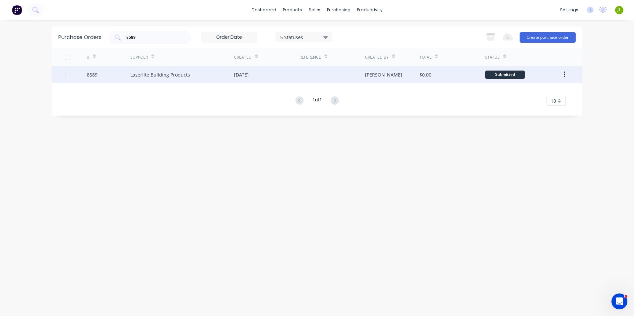
click at [199, 78] on div "Laserlite Building Products" at bounding box center [182, 74] width 104 height 17
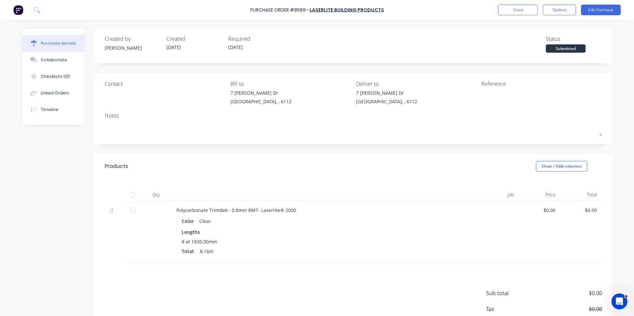
click at [135, 194] on div at bounding box center [132, 194] width 13 height 13
click at [62, 96] on div "Linked Orders" at bounding box center [55, 93] width 29 height 6
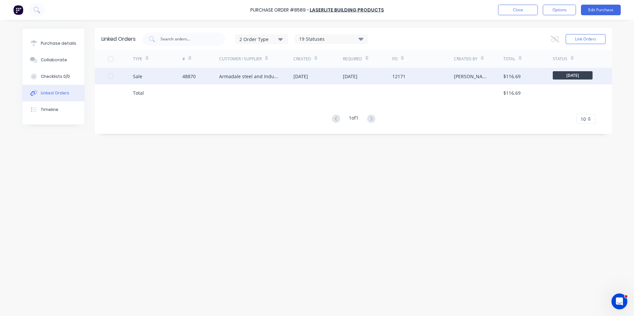
click at [196, 77] on div "48870" at bounding box center [200, 76] width 37 height 17
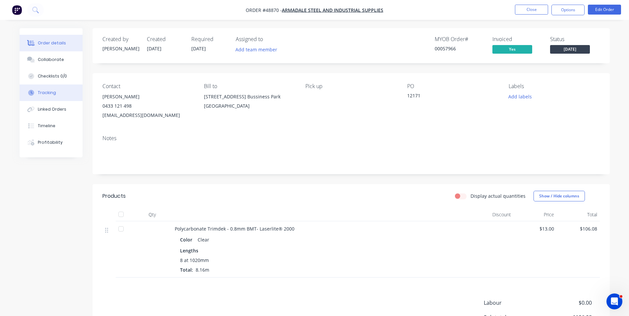
click at [57, 92] on button "Tracking" at bounding box center [51, 93] width 63 height 17
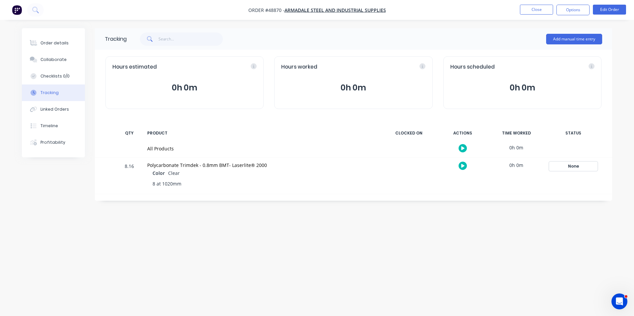
click at [586, 169] on div "None" at bounding box center [574, 166] width 48 height 9
click at [485, 218] on button "Complete" at bounding box center [475, 219] width 29 height 9
click at [59, 46] on button "Order details" at bounding box center [53, 43] width 63 height 17
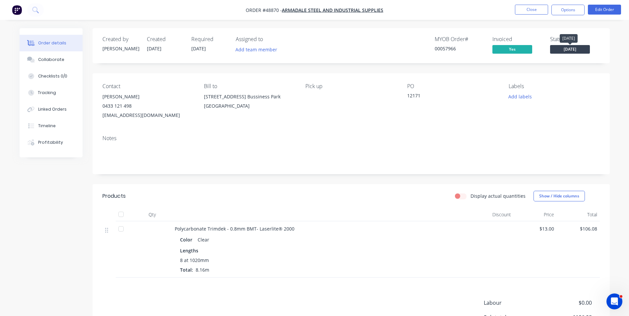
click at [582, 47] on span "Monday" at bounding box center [570, 49] width 40 height 8
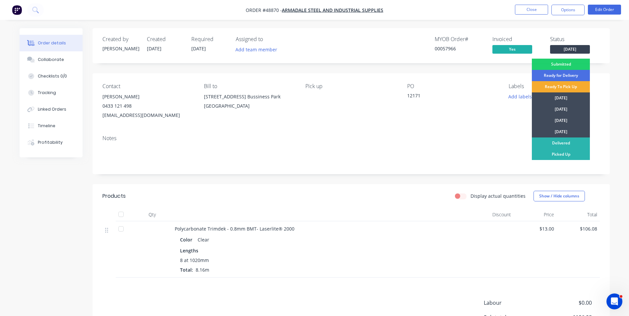
click at [571, 86] on div "Ready To Pick Up" at bounding box center [561, 86] width 58 height 11
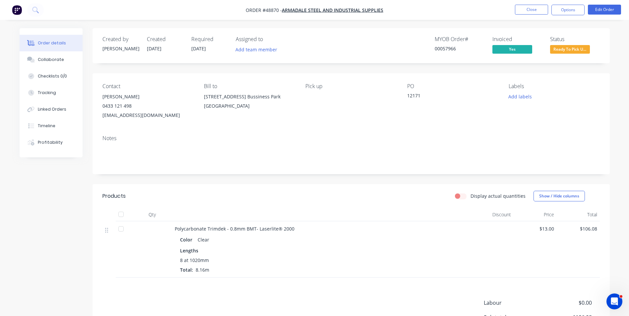
click at [527, 17] on nav "Order #48870 - Armadale steel and Industrial Supplies Close Options Edit Order" at bounding box center [314, 10] width 629 height 20
click at [528, 13] on button "Close" at bounding box center [531, 10] width 33 height 10
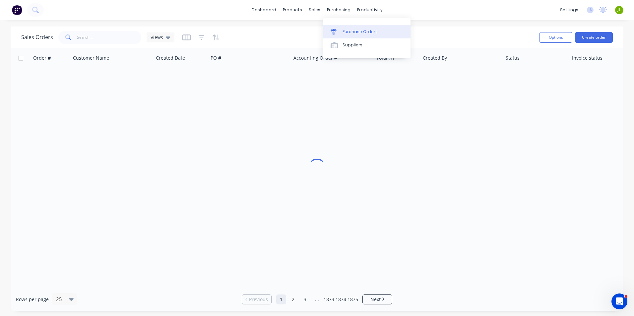
click at [335, 26] on link "Purchase Orders" at bounding box center [367, 31] width 88 height 13
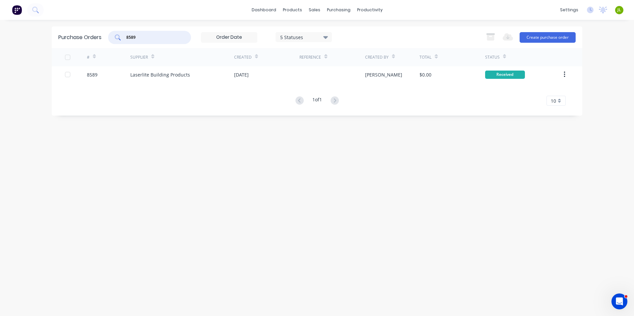
drag, startPoint x: 139, startPoint y: 37, endPoint x: 130, endPoint y: 37, distance: 9.0
click at [130, 37] on input "8589" at bounding box center [153, 37] width 55 height 7
type input "8577"
click at [201, 78] on div "Laserlite Building Products" at bounding box center [182, 74] width 104 height 17
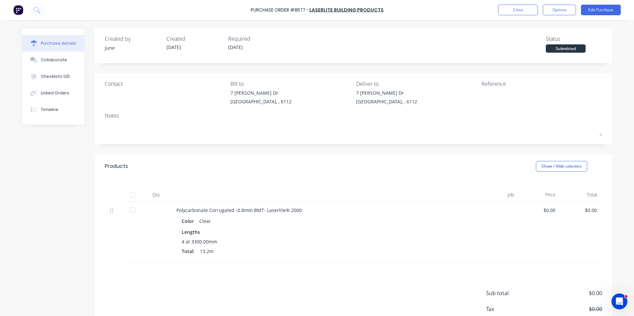
click at [130, 195] on div at bounding box center [132, 194] width 13 height 13
click at [58, 91] on div "Linked Orders" at bounding box center [55, 93] width 29 height 6
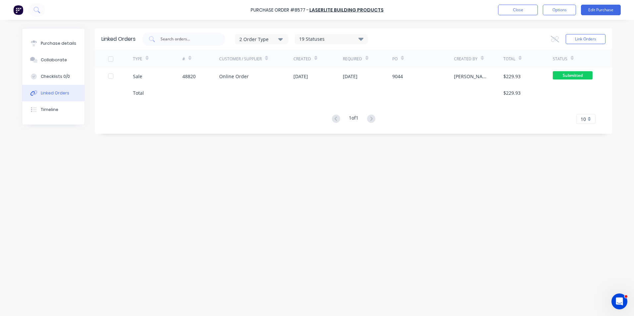
click at [231, 69] on div "Online Order" at bounding box center [256, 76] width 74 height 17
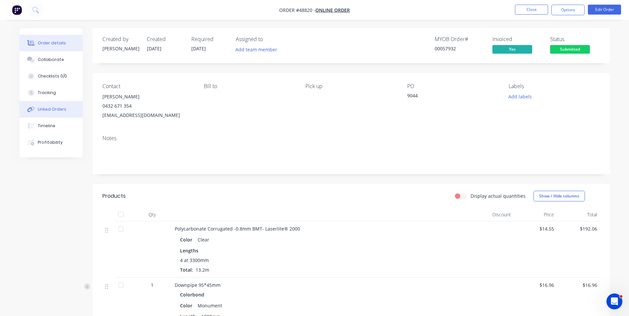
click at [49, 110] on div "Linked Orders" at bounding box center [52, 109] width 29 height 6
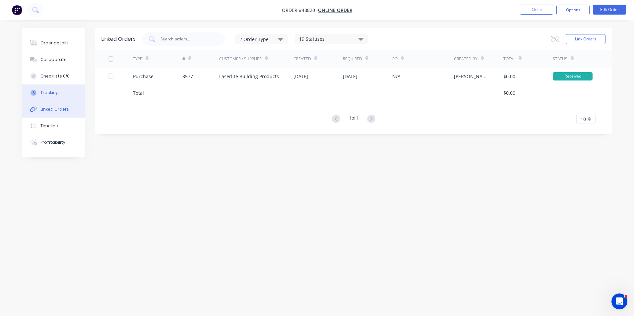
click at [50, 98] on button "Tracking" at bounding box center [53, 93] width 63 height 17
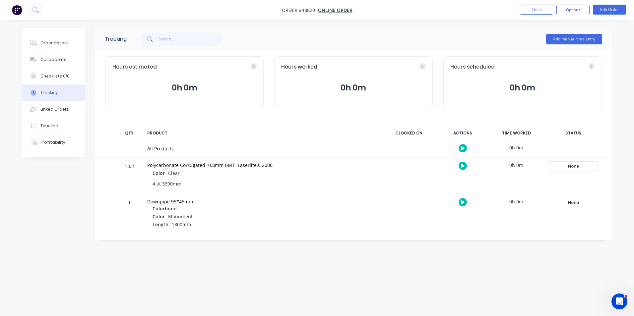
click at [560, 166] on div "None" at bounding box center [574, 166] width 48 height 9
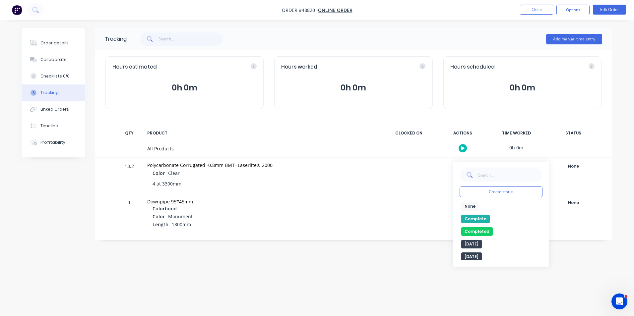
click at [481, 220] on button "Complete" at bounding box center [475, 219] width 29 height 9
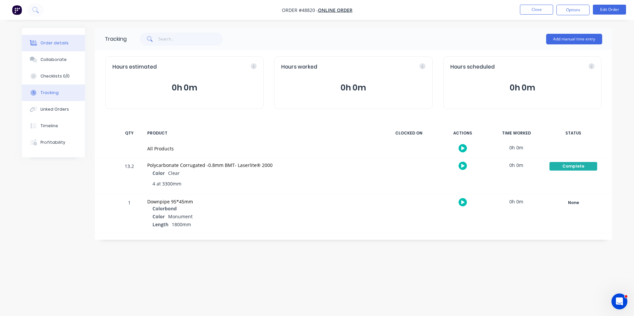
click at [47, 44] on div "Order details" at bounding box center [54, 43] width 28 height 6
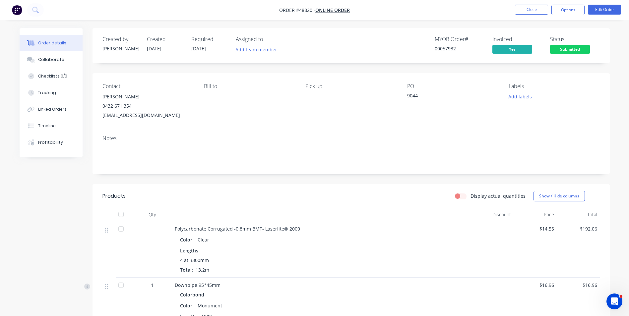
click at [579, 53] on span "Submitted" at bounding box center [570, 49] width 40 height 8
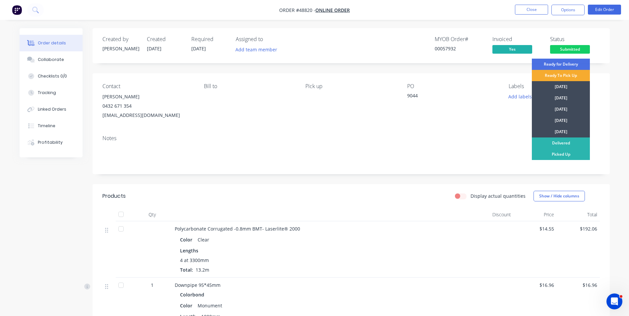
click at [568, 73] on div "Ready To Pick Up" at bounding box center [561, 75] width 58 height 11
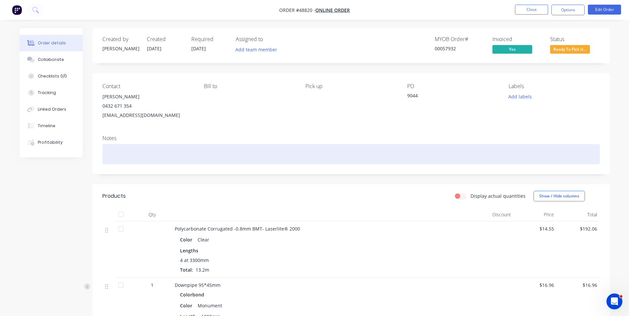
click at [317, 155] on div at bounding box center [351, 154] width 498 height 20
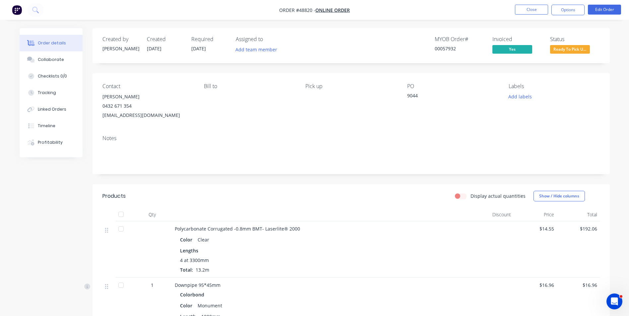
click at [357, 170] on div "Notes" at bounding box center [351, 152] width 517 height 44
